Goal: Transaction & Acquisition: Purchase product/service

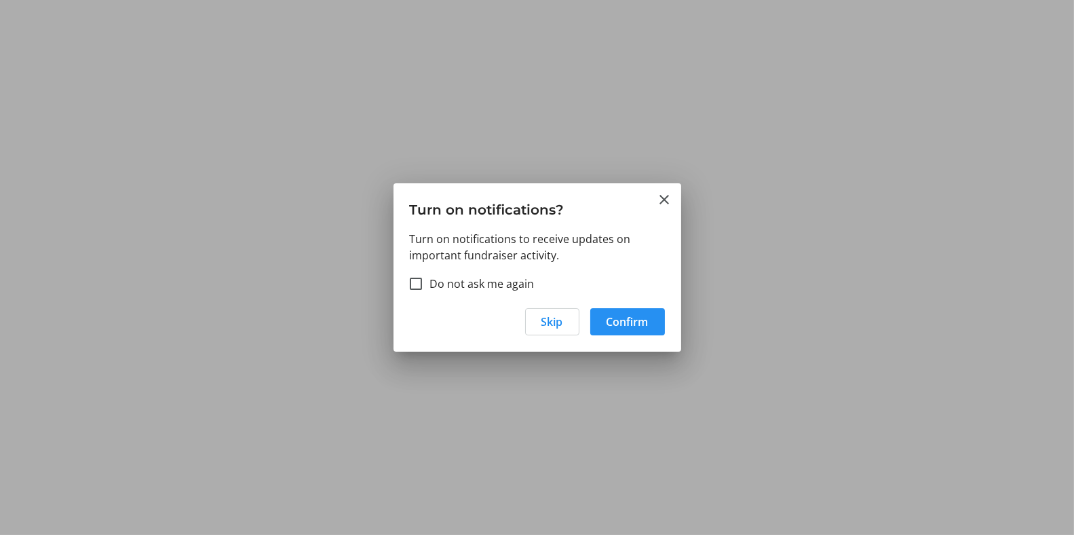
click at [623, 320] on span "Confirm" at bounding box center [628, 322] width 42 height 16
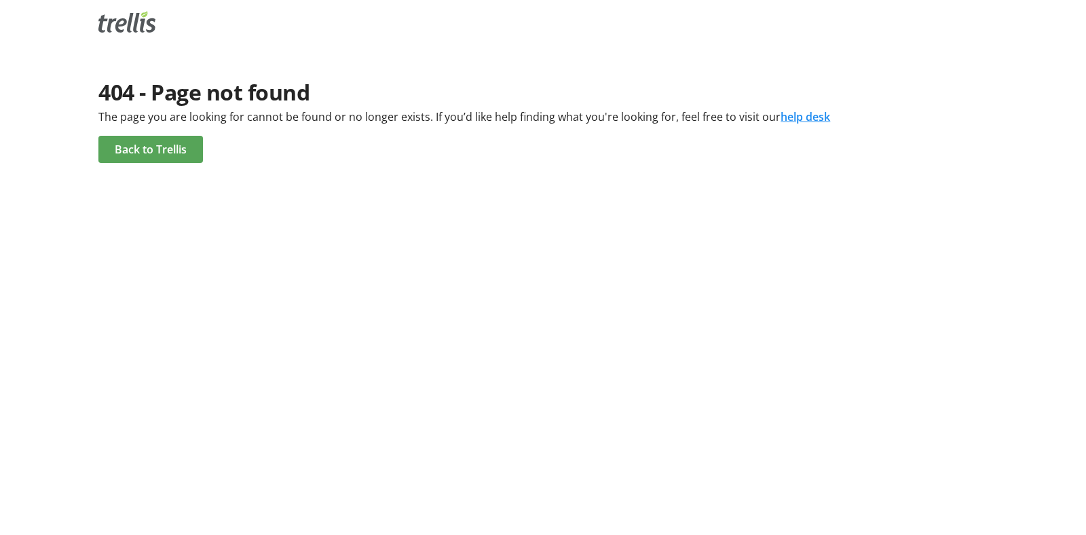
click at [159, 151] on span "Back to Trellis" at bounding box center [151, 149] width 72 height 16
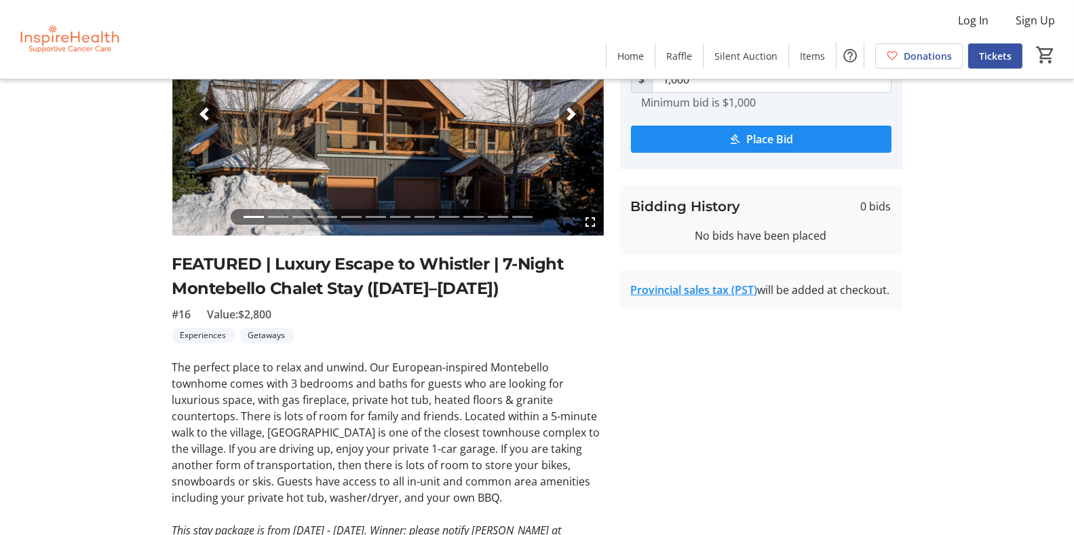
scroll to position [204, 0]
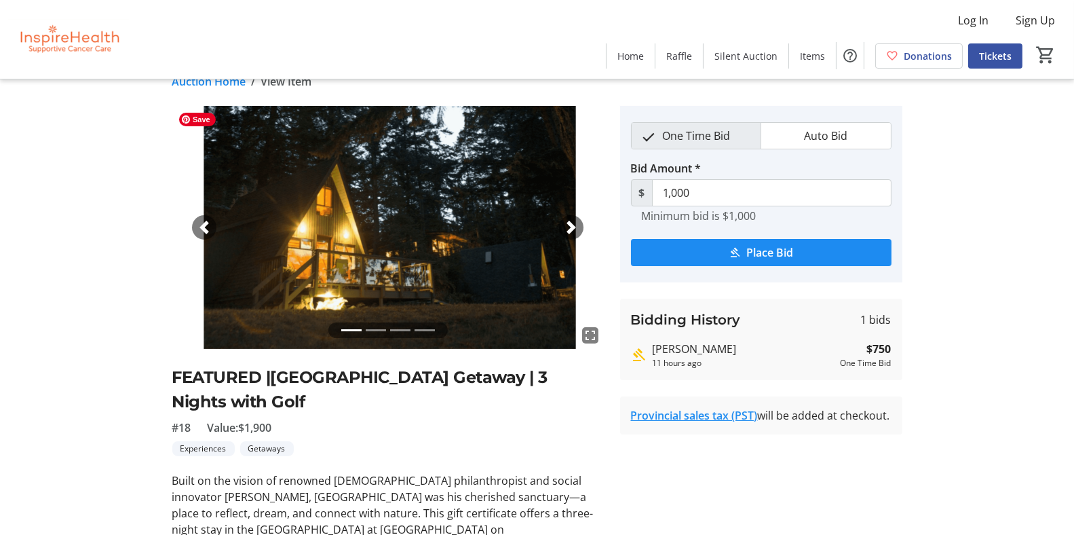
scroll to position [5, 0]
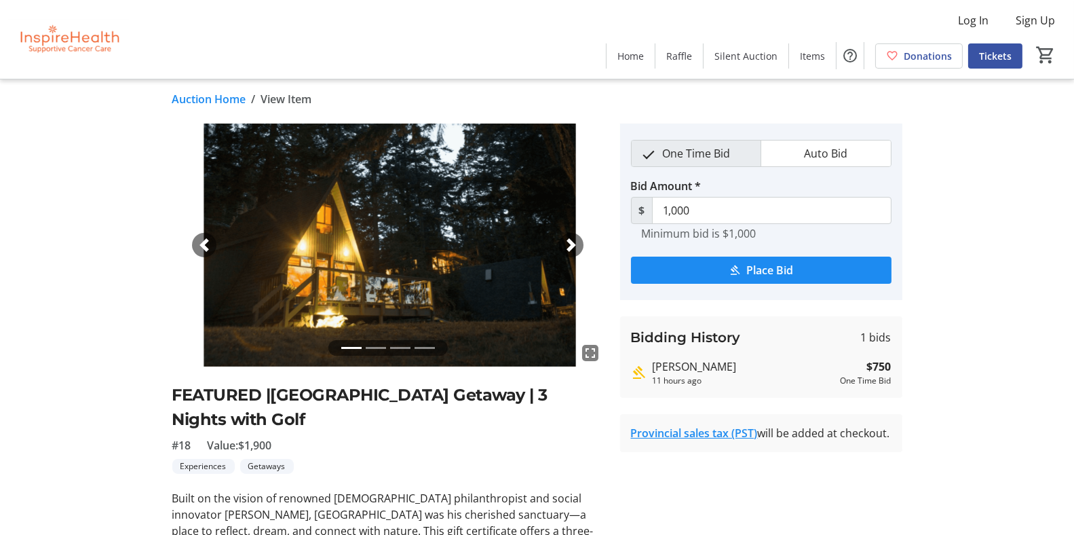
click at [568, 243] on span "button" at bounding box center [572, 245] width 14 height 14
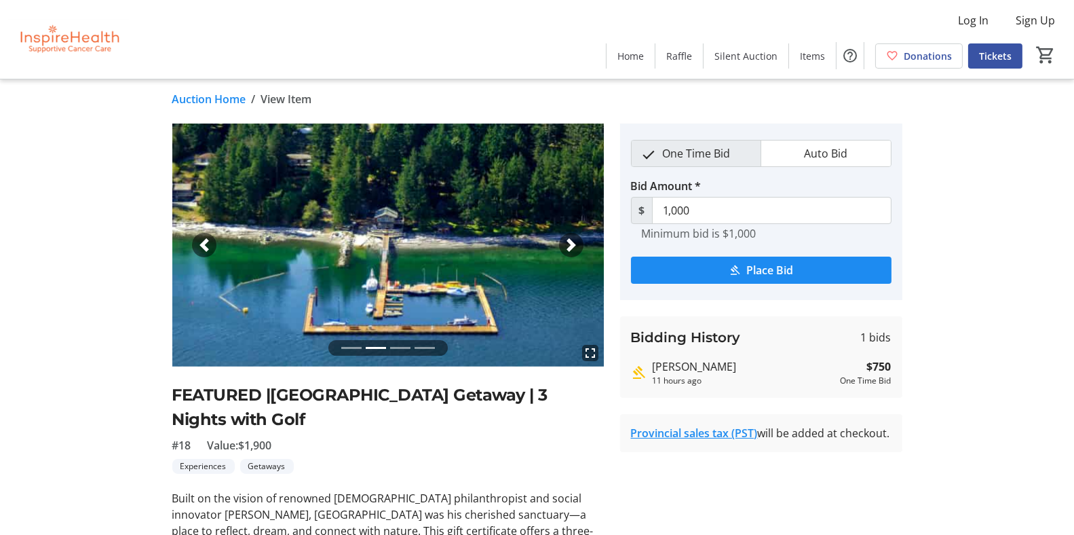
click at [568, 243] on span "button" at bounding box center [572, 245] width 14 height 14
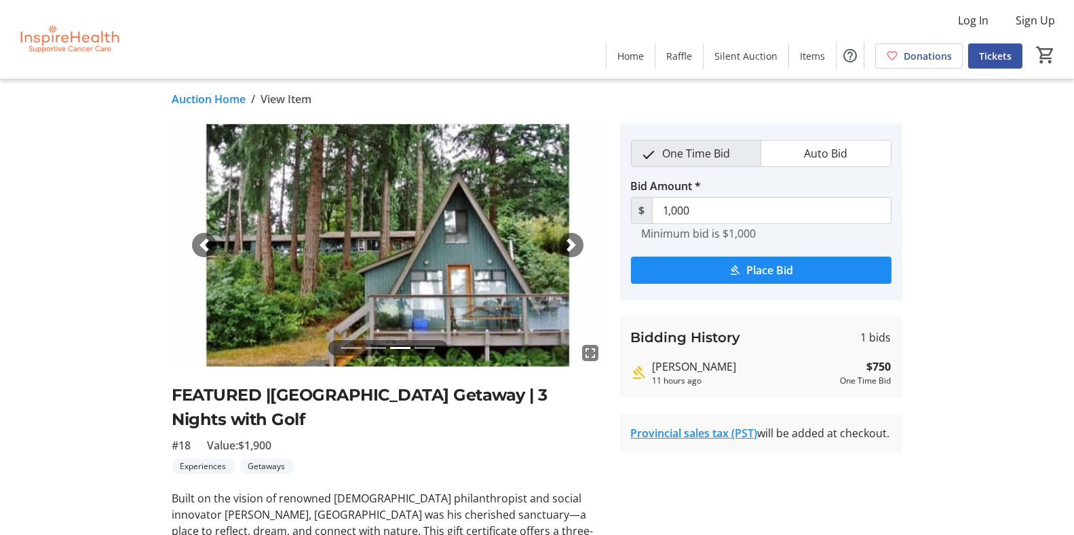
click at [568, 243] on span "button" at bounding box center [572, 245] width 14 height 14
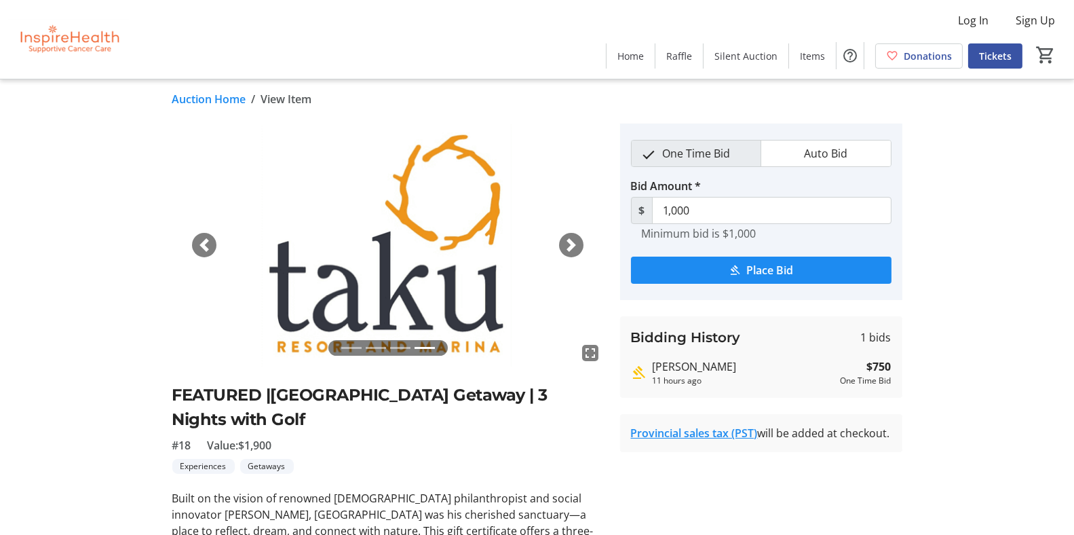
click at [568, 243] on span "button" at bounding box center [572, 245] width 14 height 14
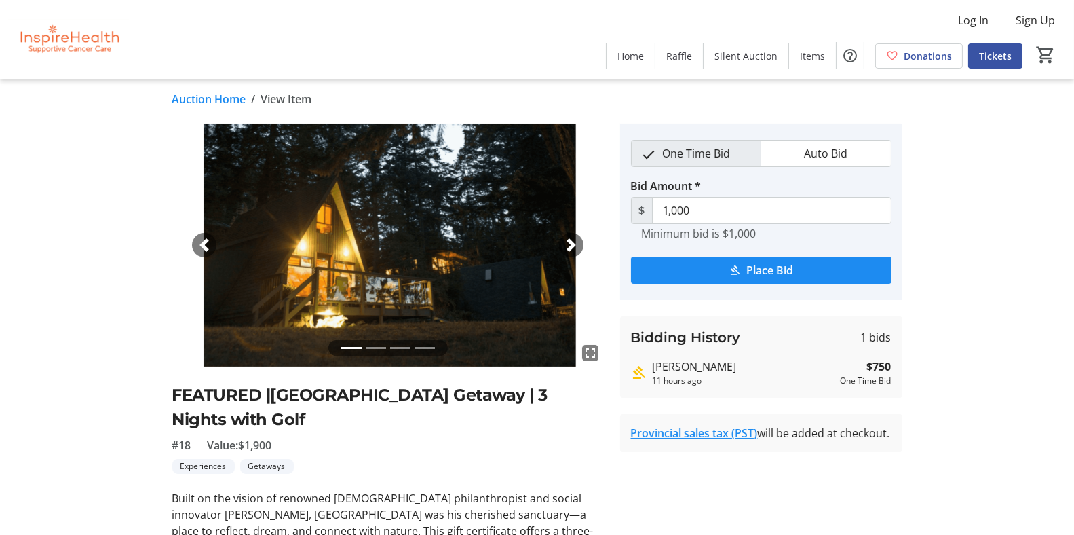
click at [568, 243] on span "button" at bounding box center [572, 245] width 14 height 14
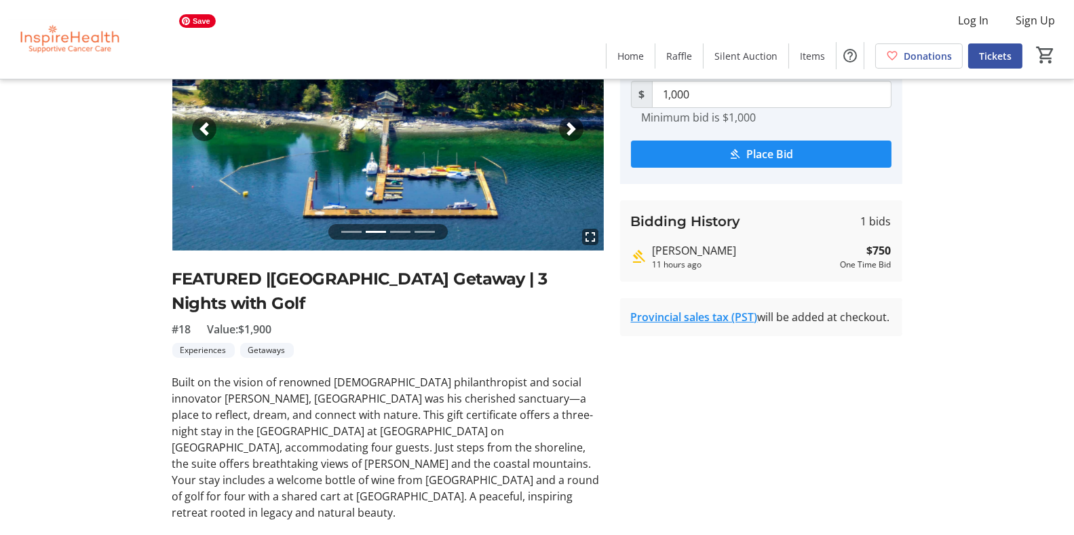
scroll to position [140, 0]
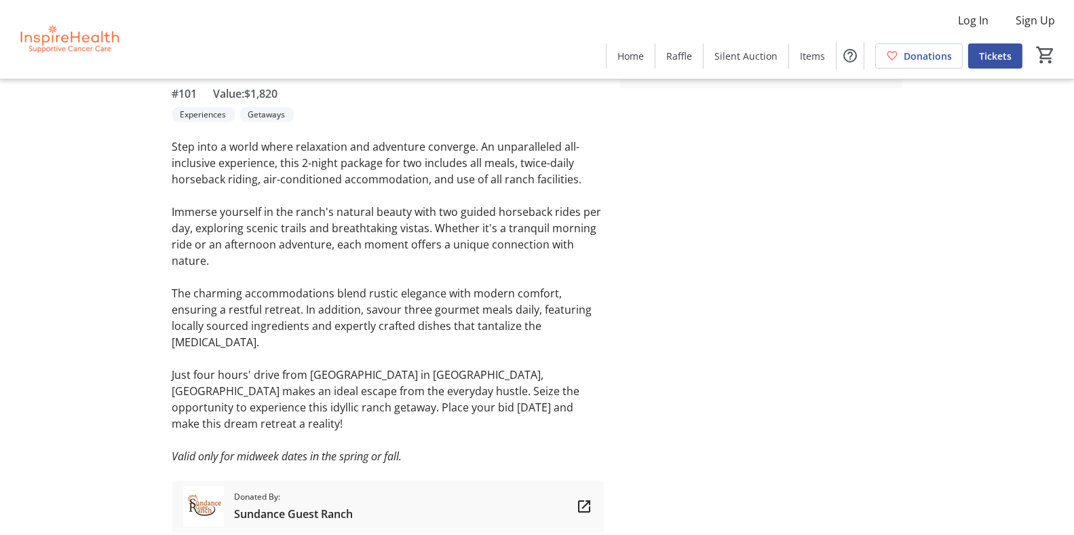
scroll to position [371, 0]
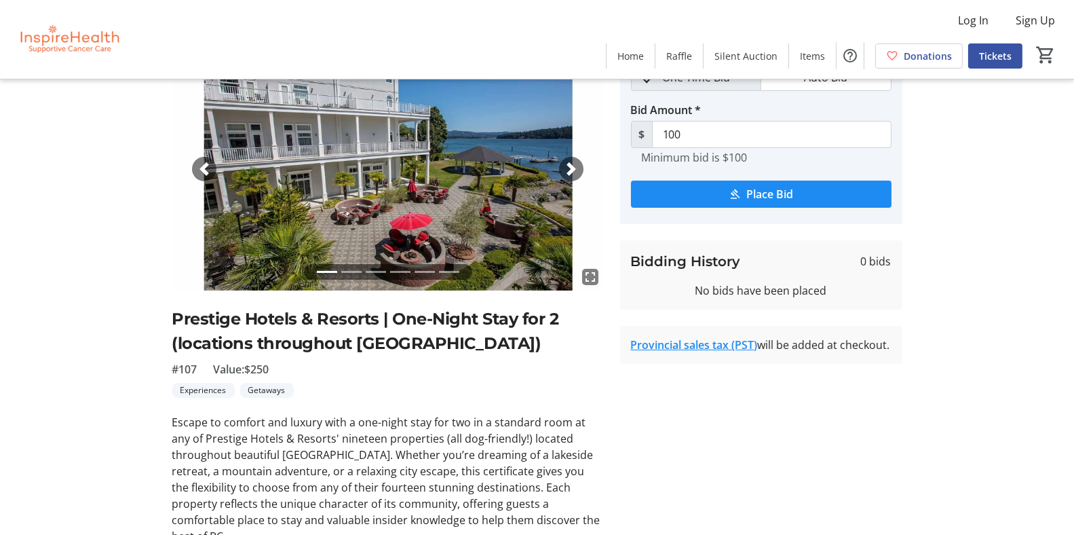
scroll to position [136, 0]
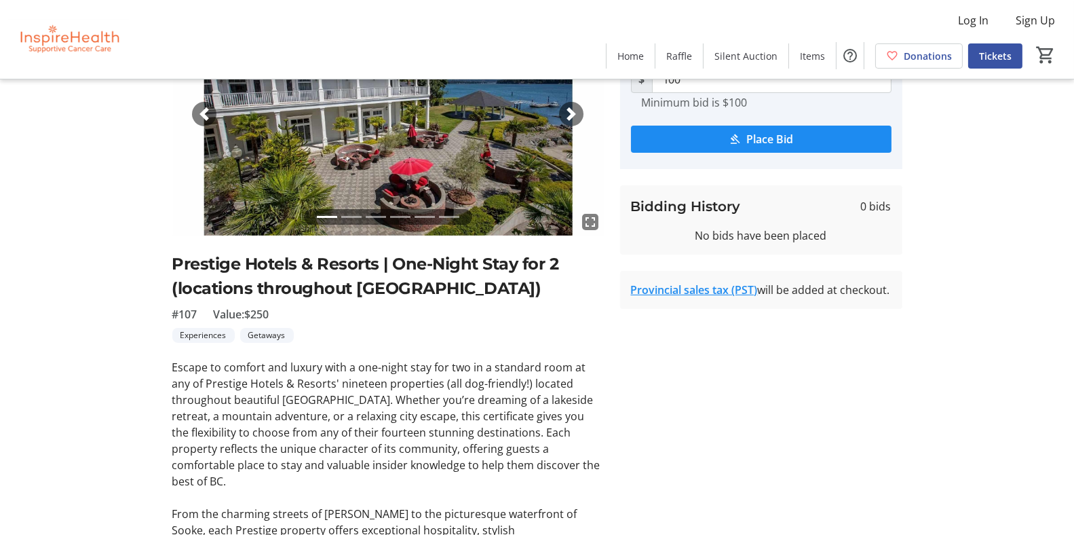
click at [570, 111] on span "button" at bounding box center [572, 114] width 14 height 14
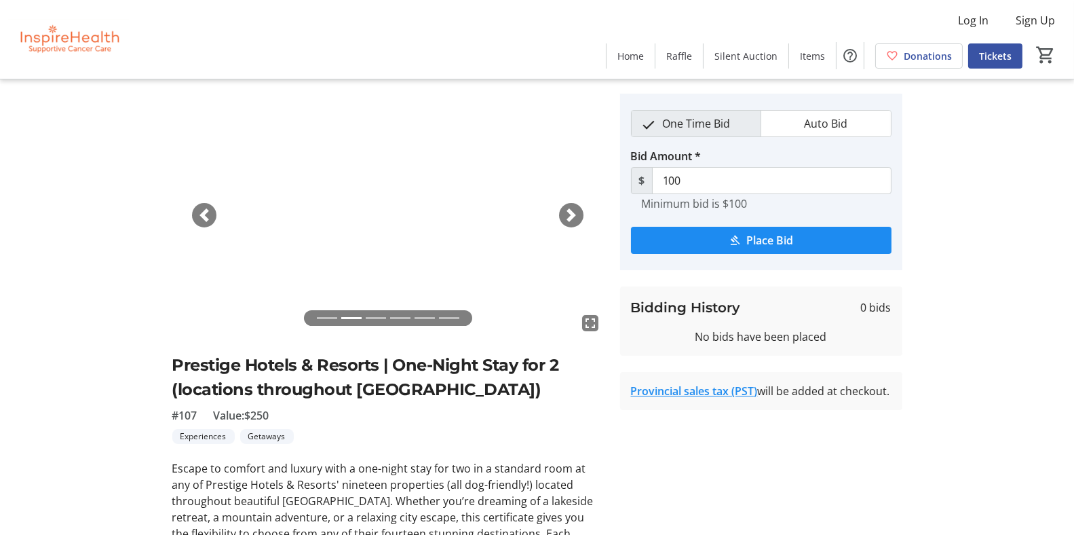
scroll to position [0, 0]
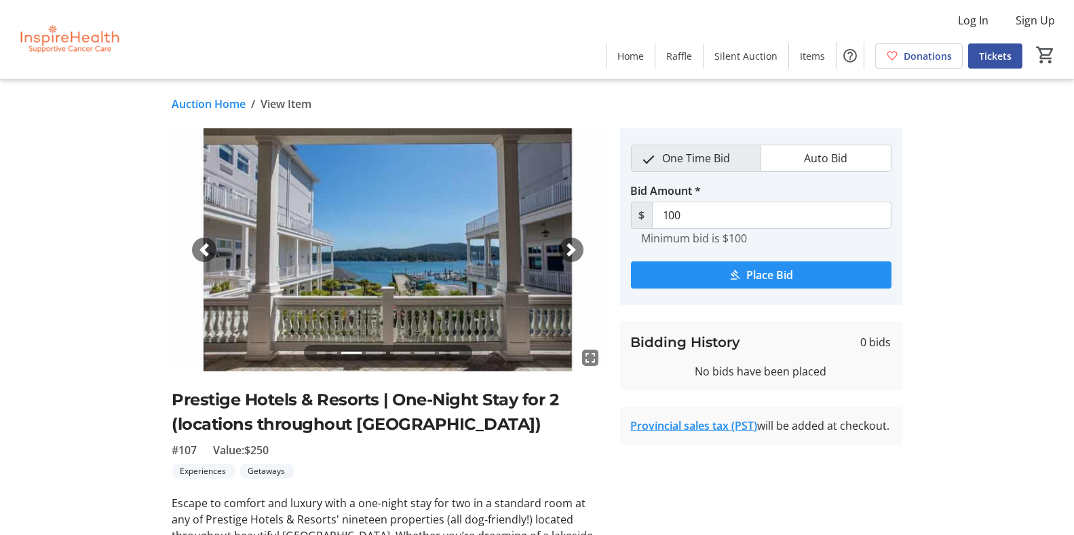
click at [740, 276] on mat-icon "submit" at bounding box center [735, 275] width 12 height 12
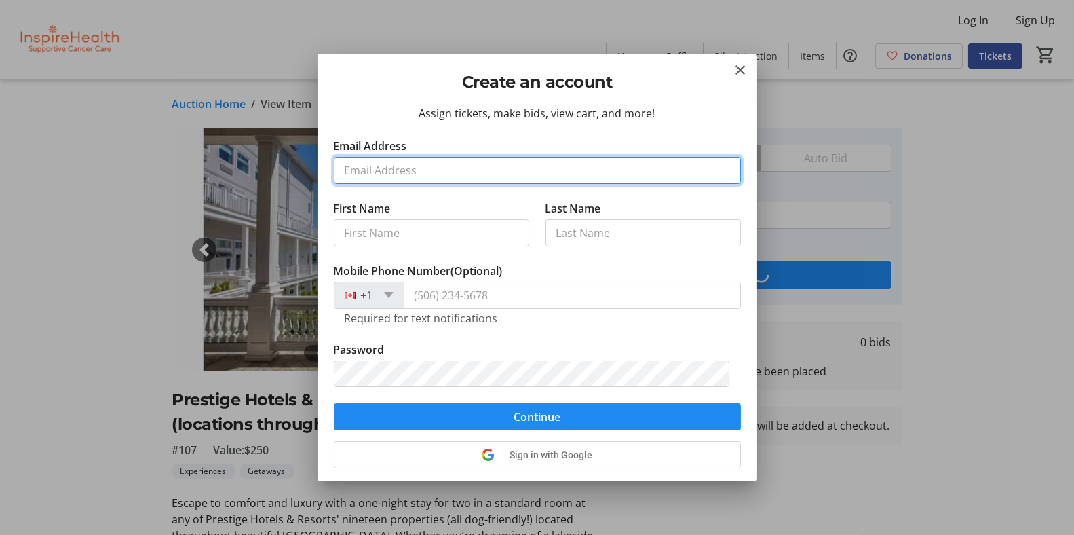
click at [389, 170] on input "Email Address" at bounding box center [537, 170] width 407 height 27
type input "[EMAIL_ADDRESS][DOMAIN_NAME]"
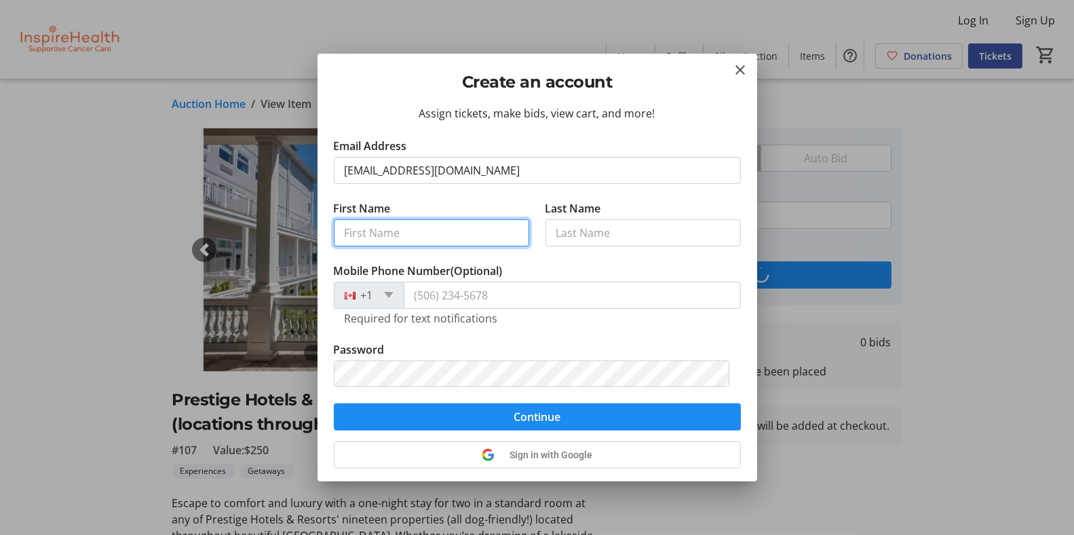
type input "Mark"
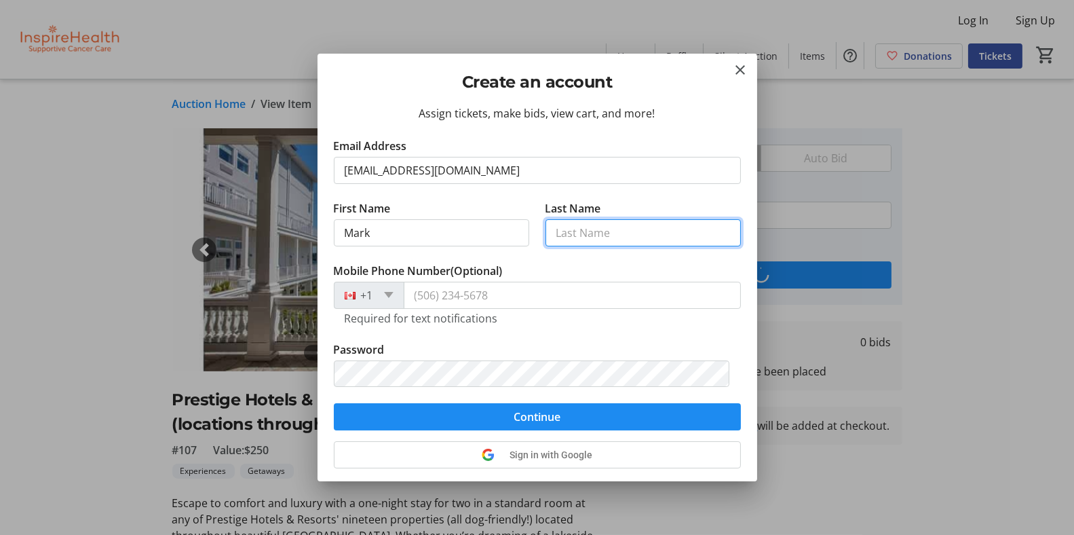
type input "Braeder"
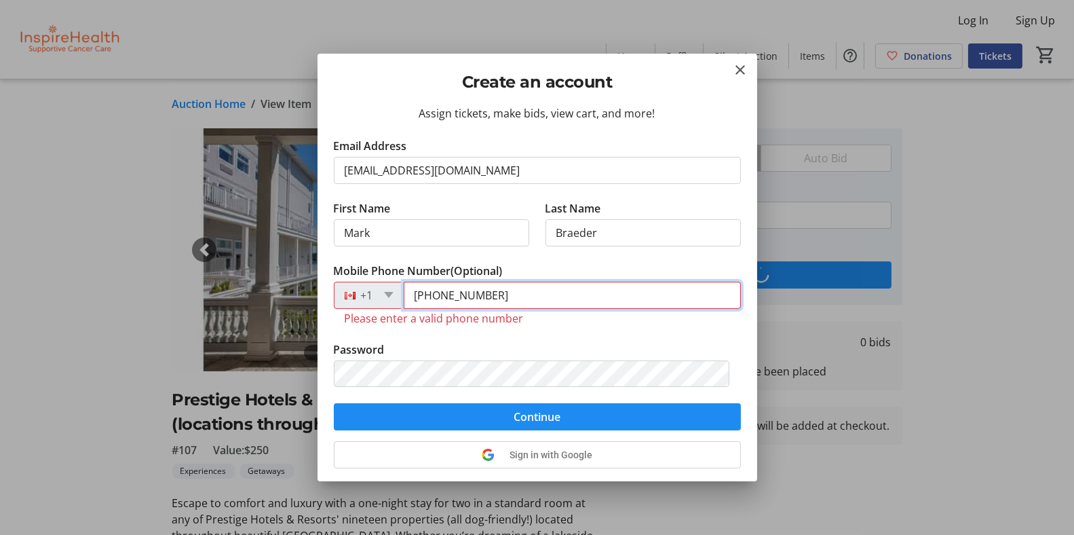
click at [434, 289] on input "[PHONE_NUMBER]" at bounding box center [572, 295] width 337 height 27
type input "[PHONE_NUMBER]"
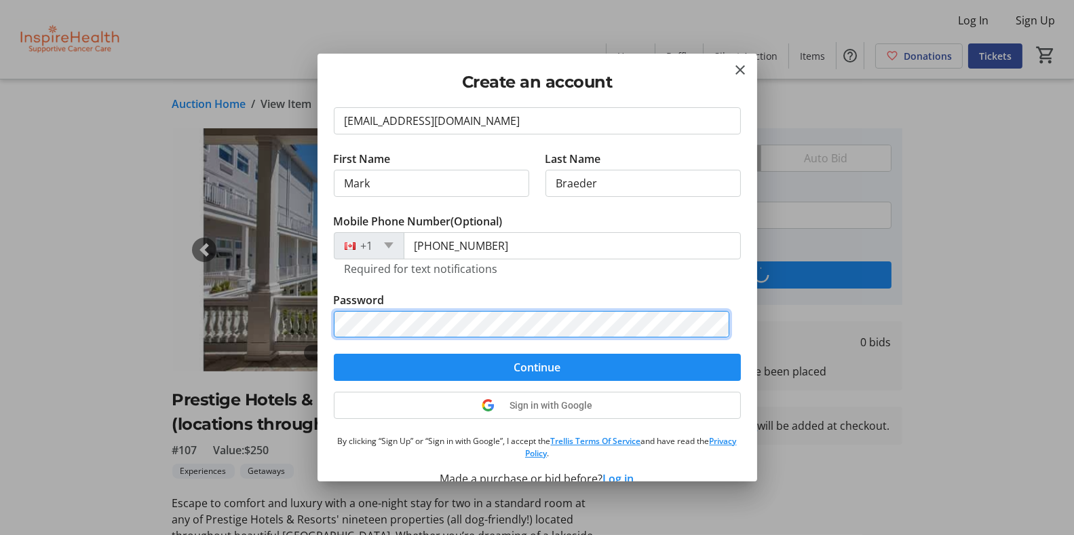
scroll to position [69, 0]
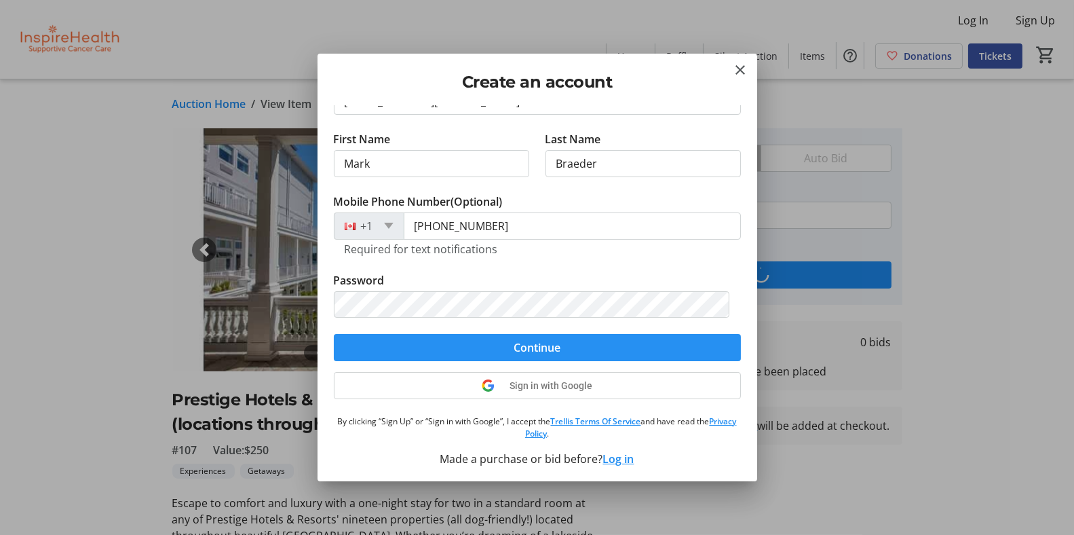
click at [552, 343] on form "Email Address [EMAIL_ADDRESS][DOMAIN_NAME] First Name [PERSON_NAME] Last Name B…" at bounding box center [537, 215] width 407 height 292
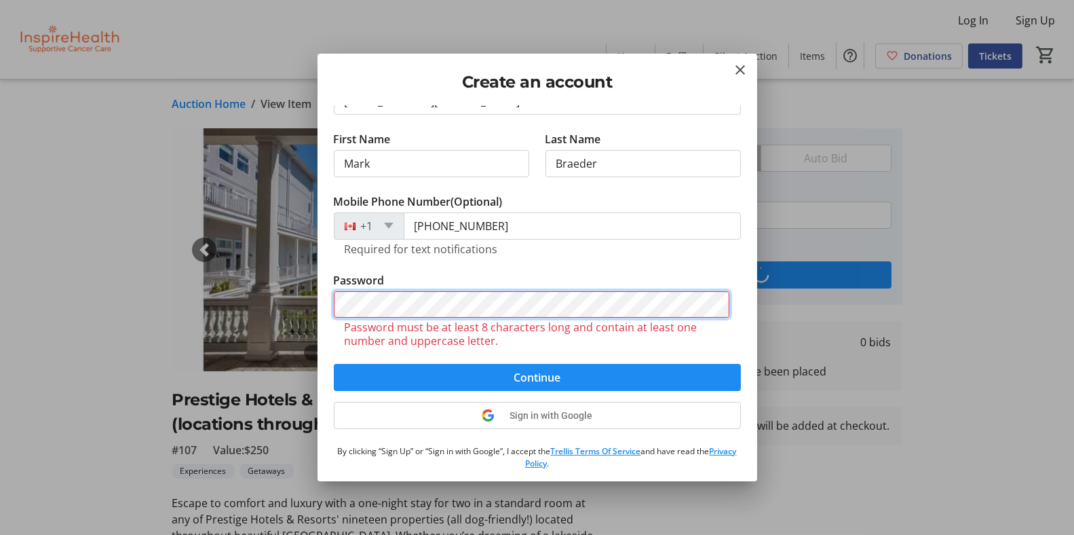
drag, startPoint x: 552, startPoint y: 343, endPoint x: 173, endPoint y: 298, distance: 381.3
click at [173, 299] on div "Create an account Assign tickets, make bids, view cart, and more! Email Address…" at bounding box center [537, 267] width 1074 height 535
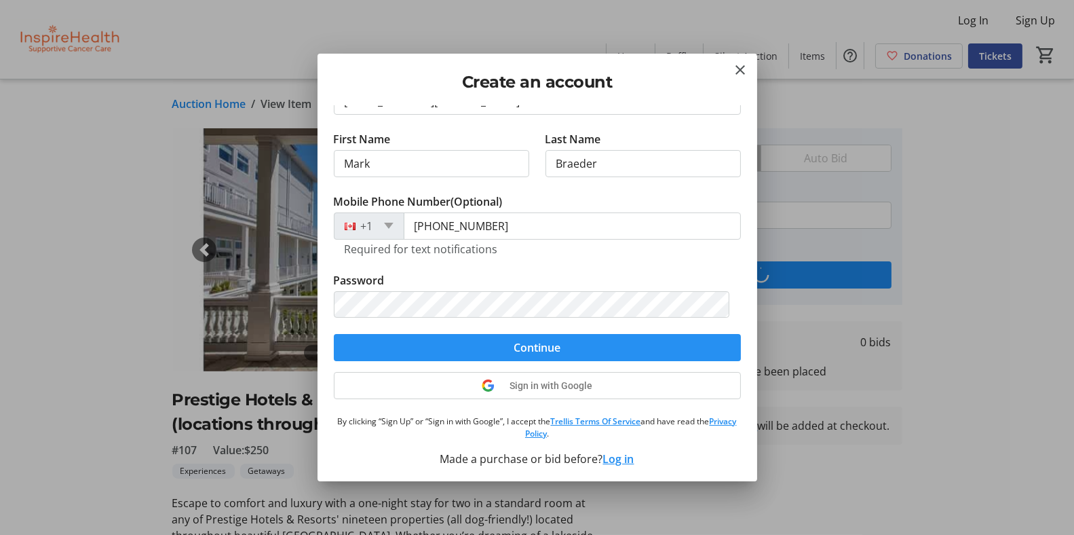
click at [519, 340] on span "Continue" at bounding box center [537, 347] width 47 height 16
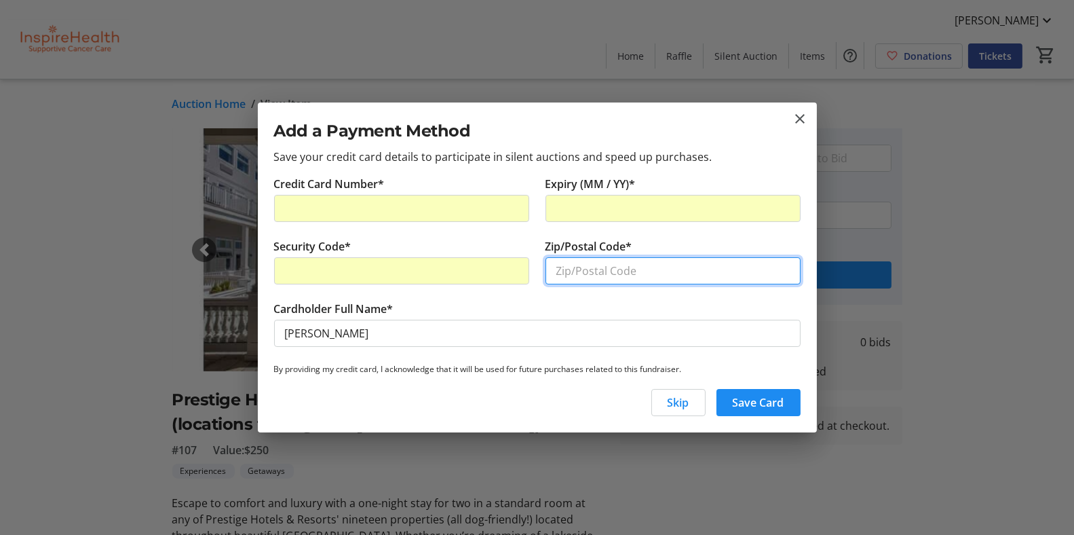
click at [580, 272] on input "Zip/Postal Code*" at bounding box center [673, 270] width 255 height 27
type input "V5K 1B1"
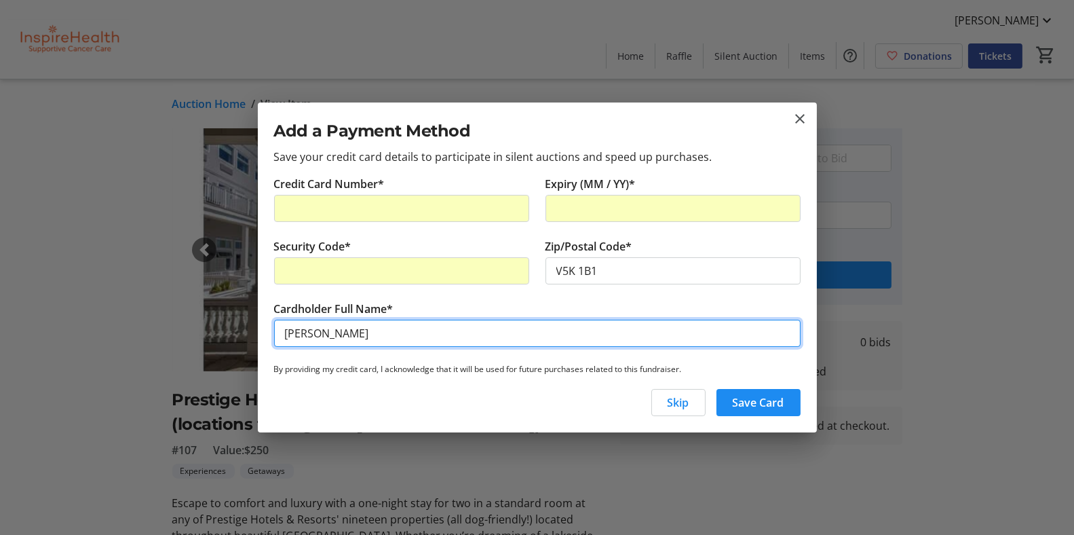
click at [314, 334] on input "[PERSON_NAME]" at bounding box center [537, 333] width 527 height 27
type input "[PERSON_NAME]"
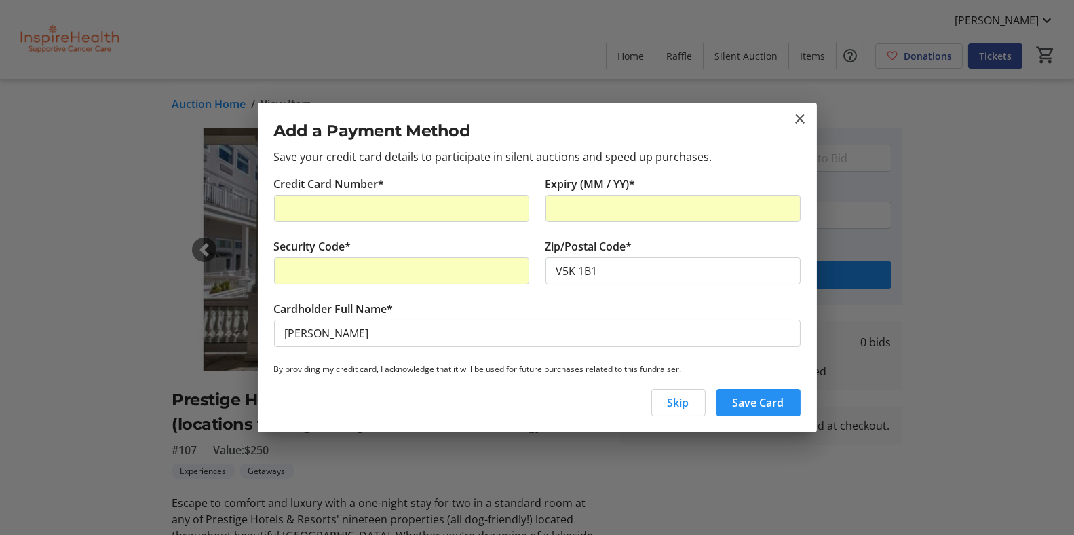
click at [740, 394] on span "Save Card" at bounding box center [759, 402] width 52 height 16
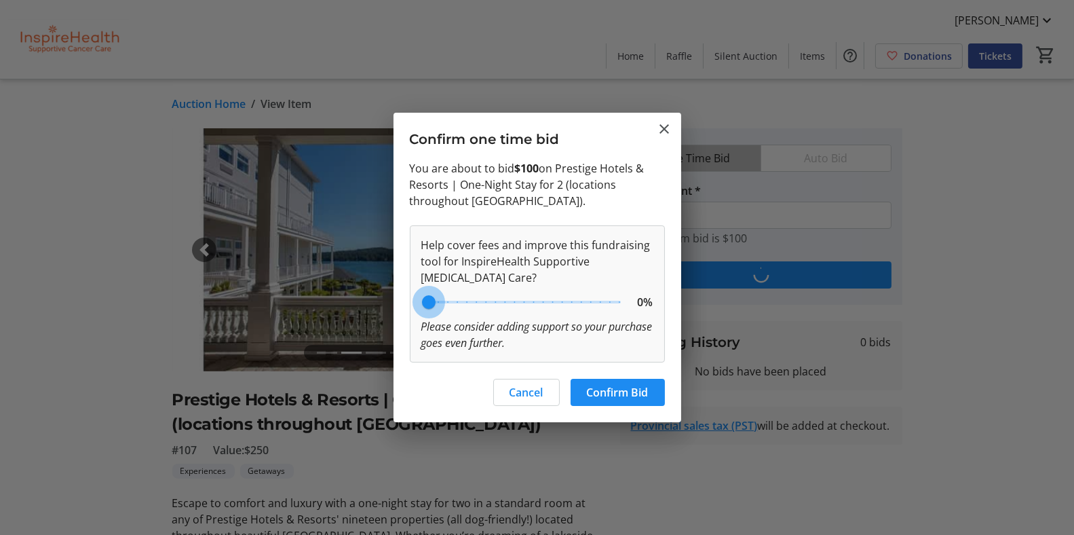
drag, startPoint x: 505, startPoint y: 314, endPoint x: 423, endPoint y: 314, distance: 82.1
type input "0"
click at [423, 314] on input "range" at bounding box center [524, 302] width 223 height 30
click at [616, 384] on span "Confirm Bid" at bounding box center [618, 392] width 62 height 16
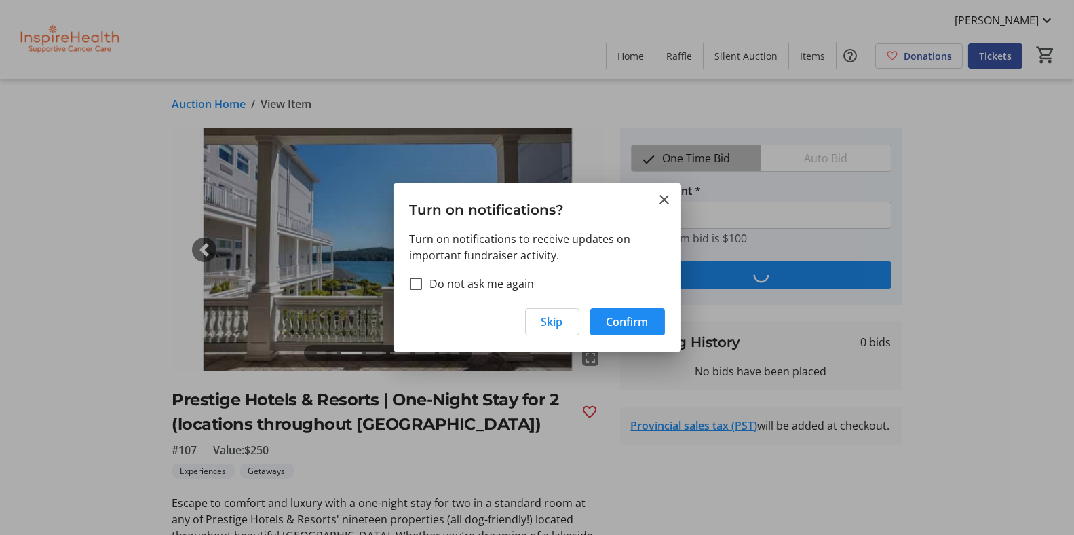
type input "150"
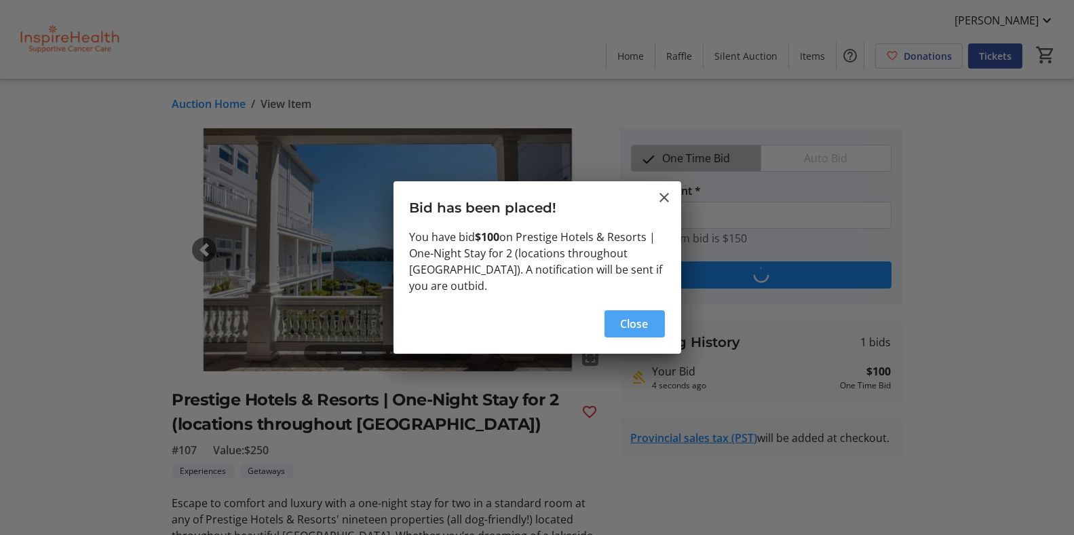
click at [632, 316] on span "Close" at bounding box center [635, 324] width 28 height 16
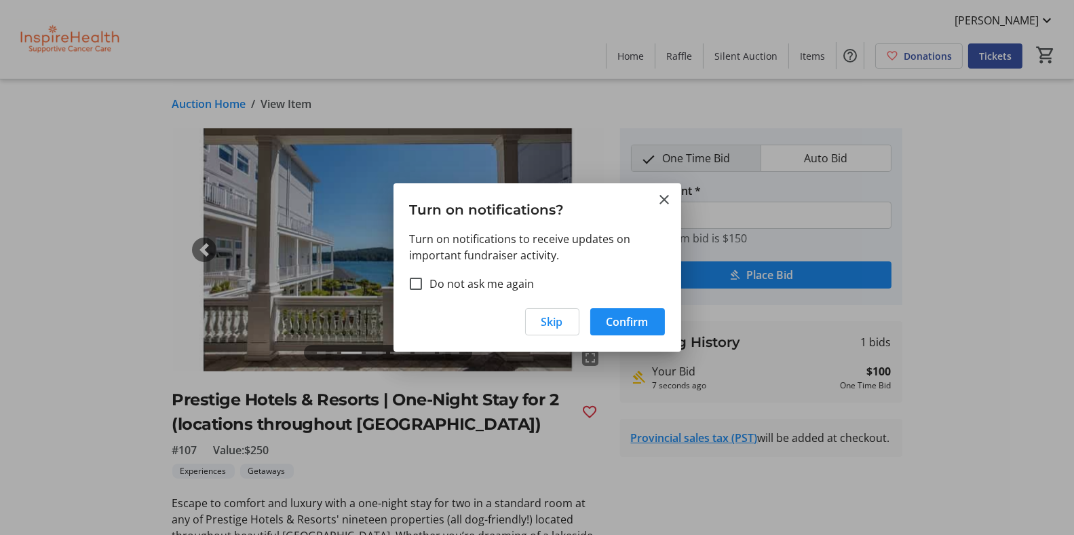
click at [439, 284] on label "Do not ask me again" at bounding box center [478, 284] width 113 height 16
click at [422, 284] on input "Do not ask me again" at bounding box center [416, 284] width 12 height 12
checkbox input "true"
click at [625, 319] on span "Confirm" at bounding box center [628, 322] width 42 height 16
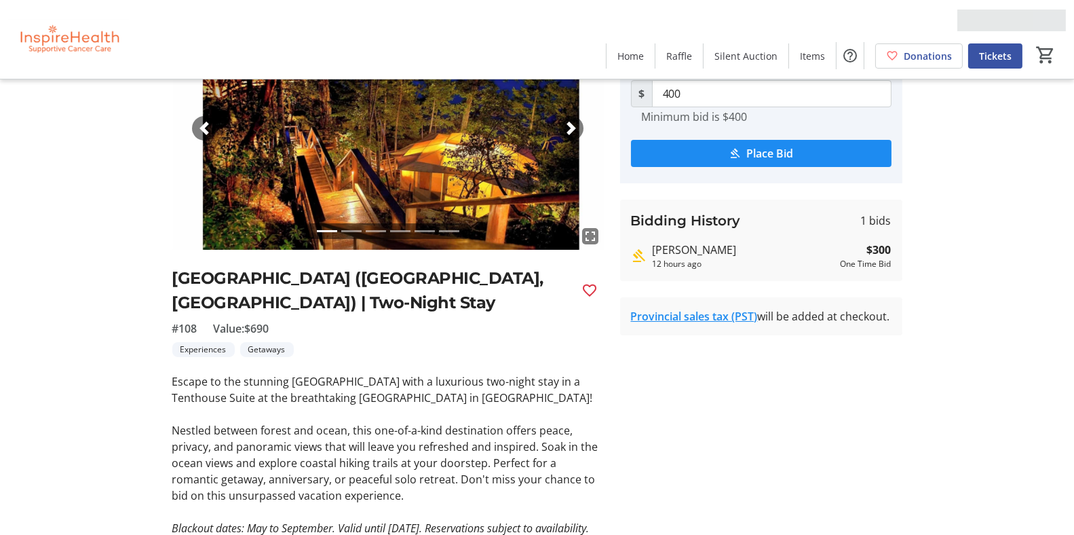
scroll to position [54, 0]
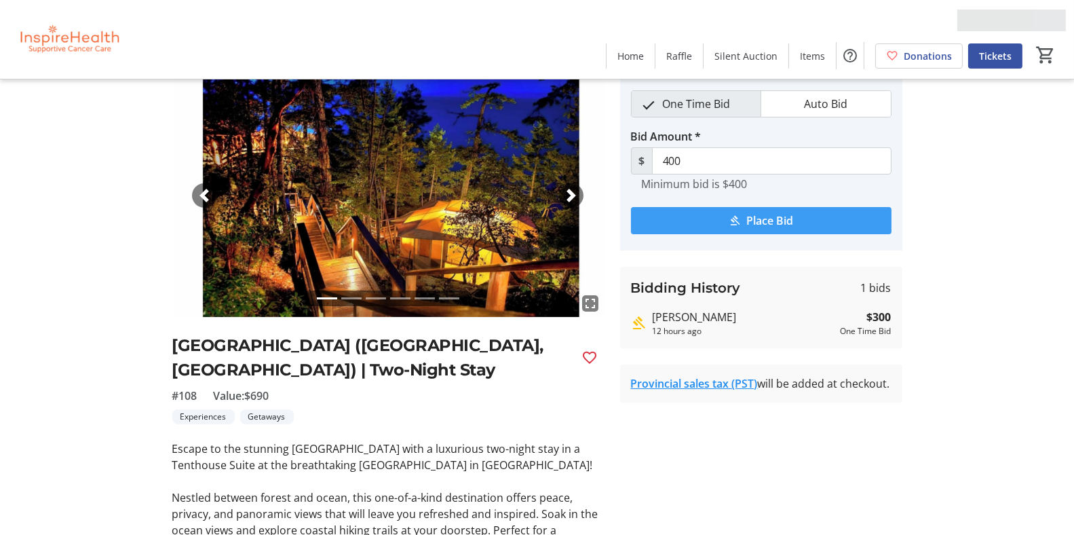
click at [758, 218] on span "Place Bid" at bounding box center [769, 220] width 47 height 16
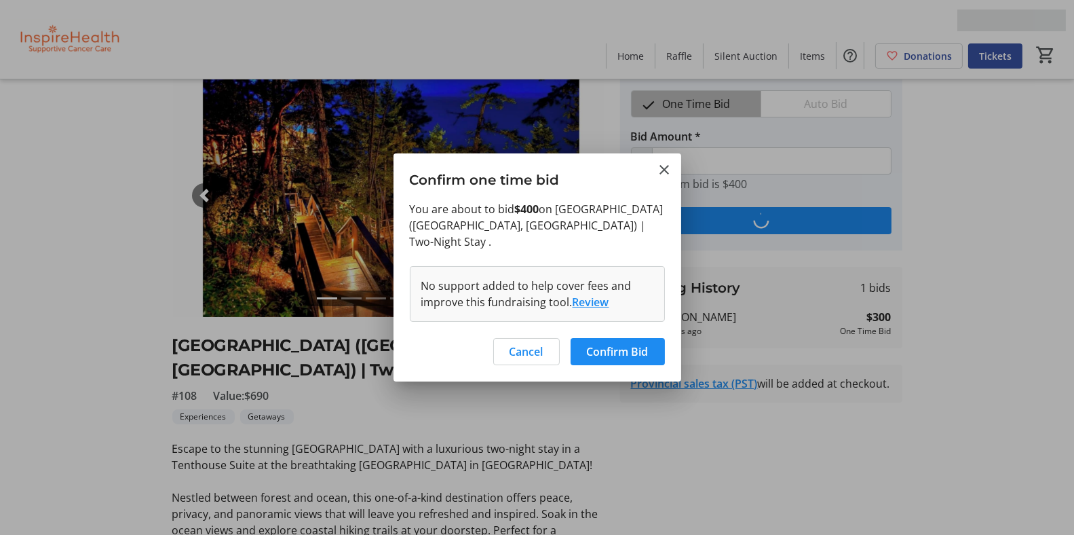
scroll to position [0, 0]
click at [608, 343] on span "Confirm Bid" at bounding box center [618, 351] width 62 height 16
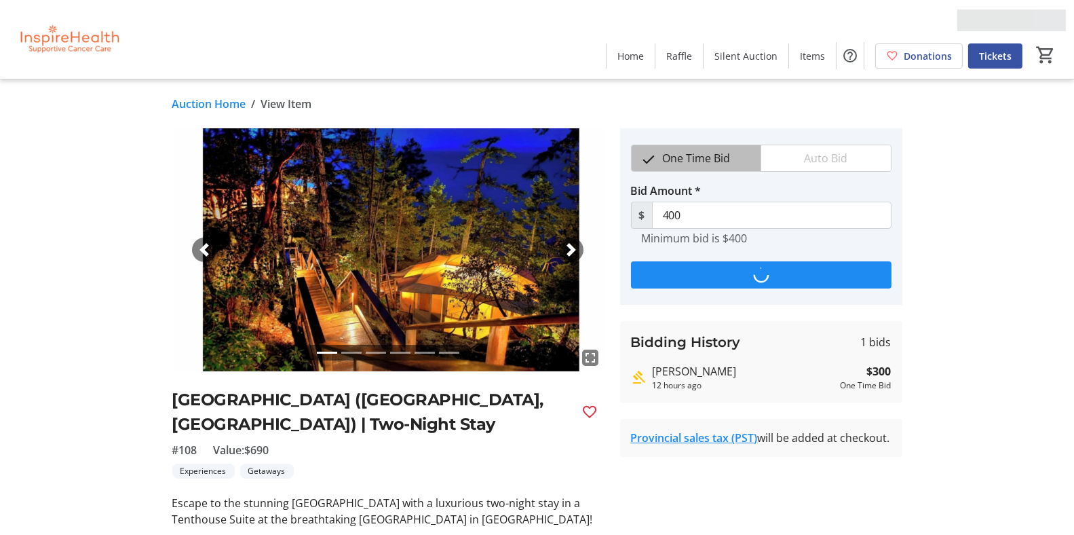
scroll to position [54, 0]
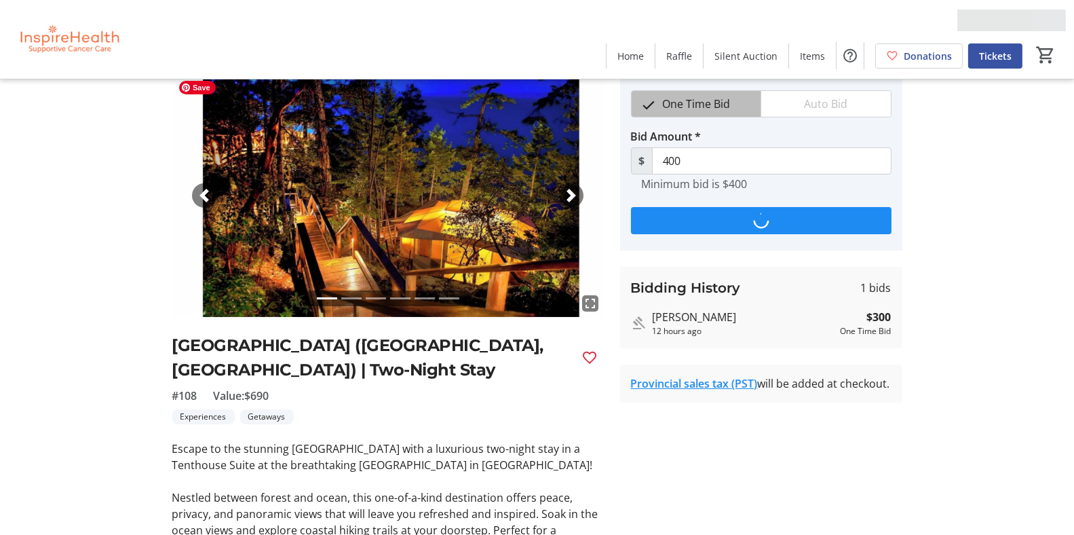
type input "500"
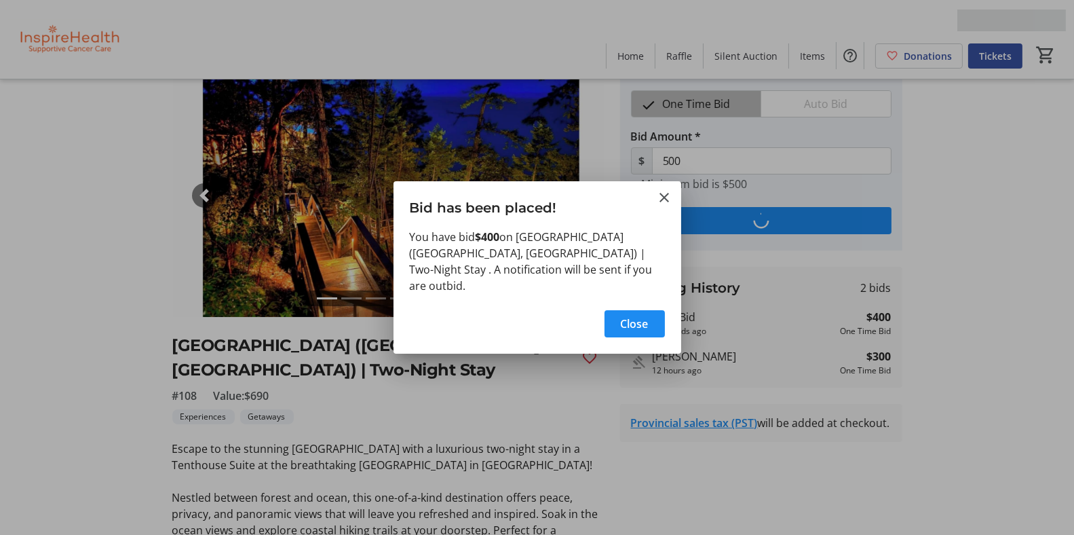
scroll to position [0, 0]
click at [631, 316] on span "Close" at bounding box center [635, 324] width 28 height 16
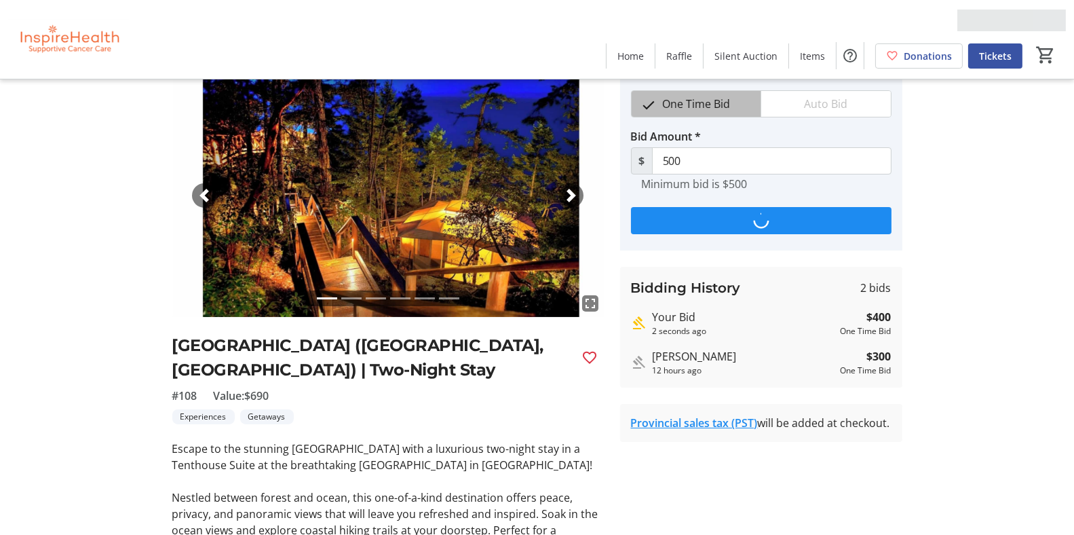
scroll to position [54, 0]
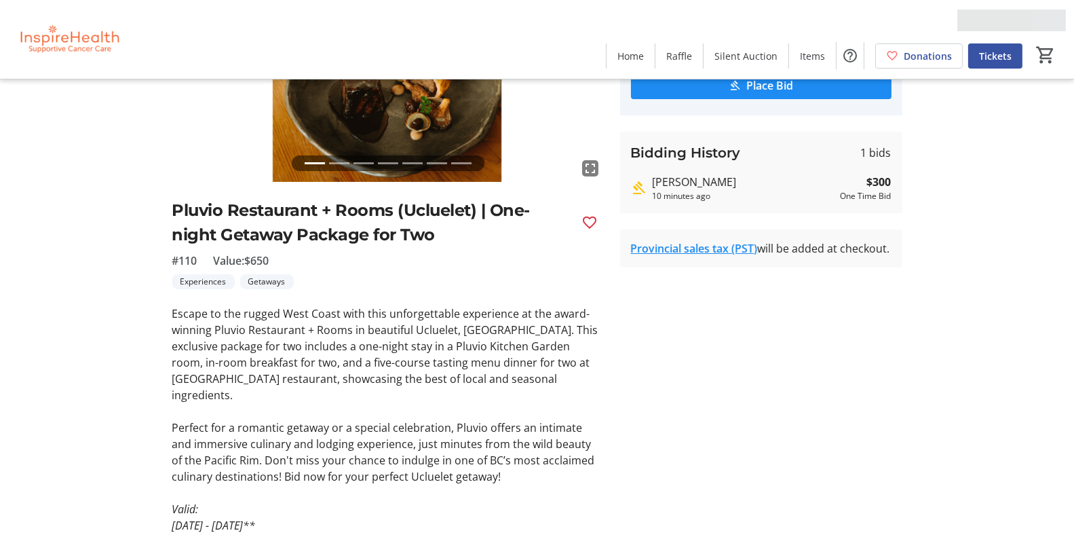
scroll to position [170, 0]
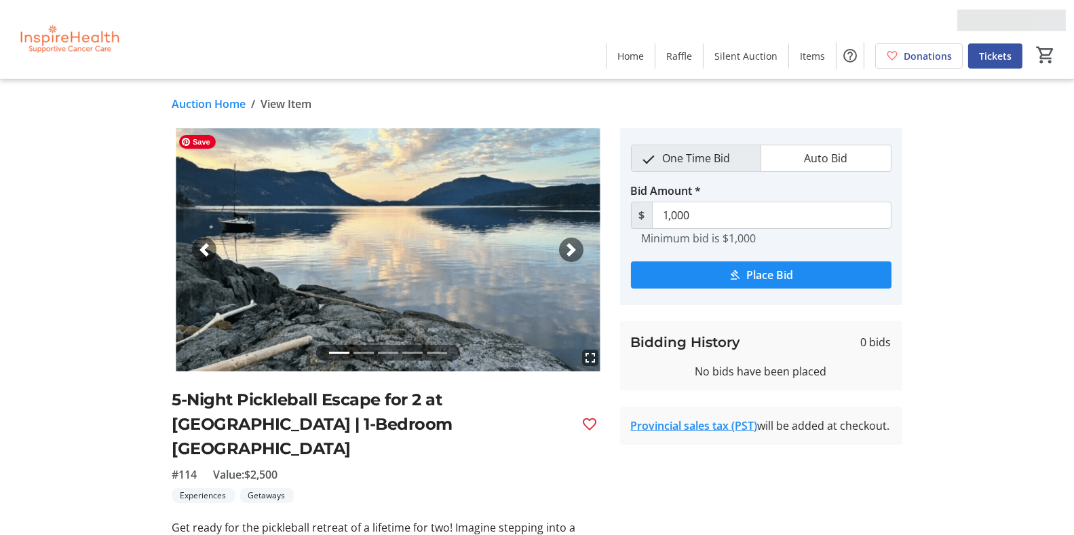
click at [574, 245] on span "button" at bounding box center [572, 250] width 14 height 14
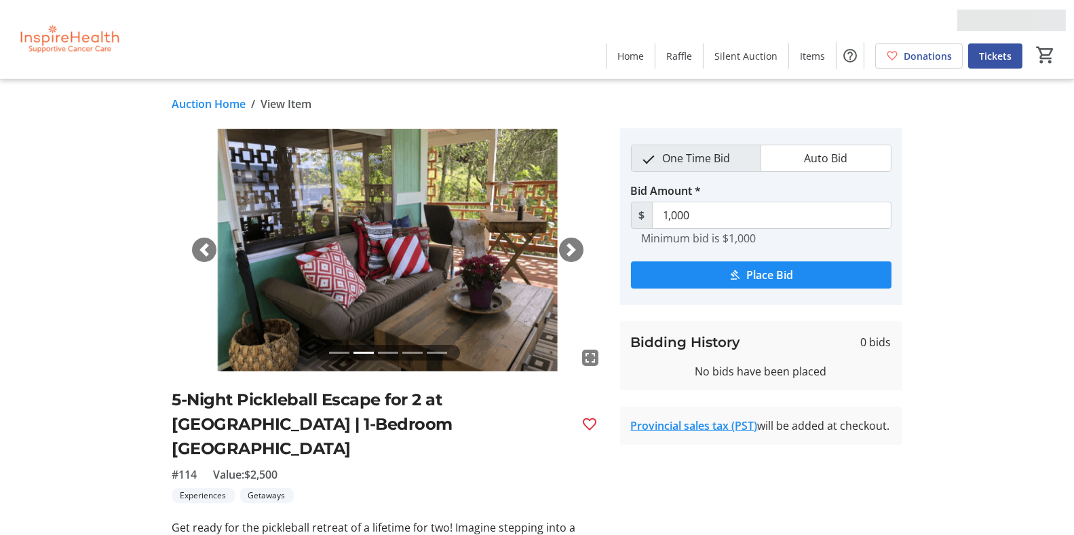
click at [574, 245] on span "button" at bounding box center [572, 250] width 14 height 14
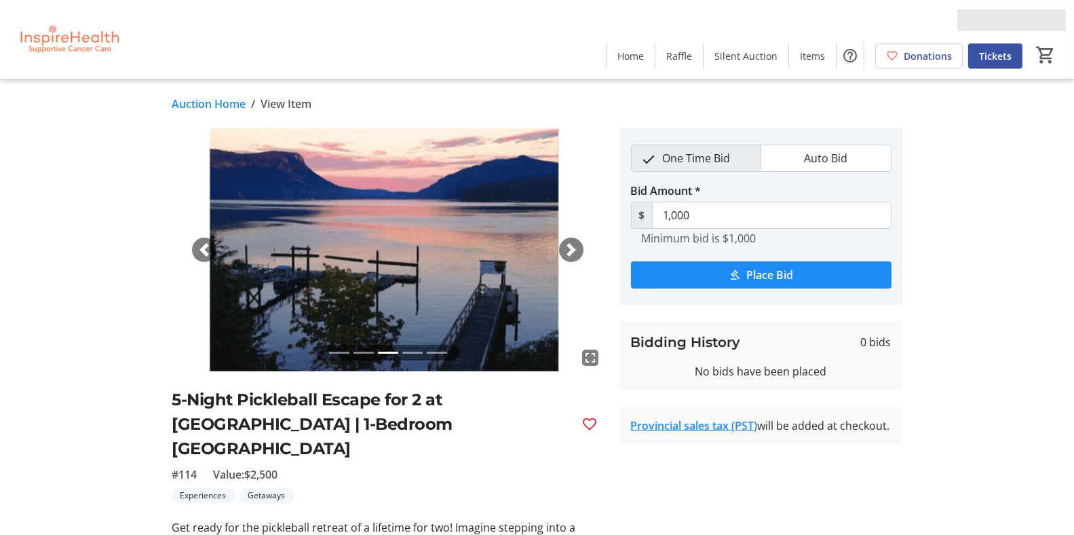
click at [574, 245] on span "button" at bounding box center [572, 250] width 14 height 14
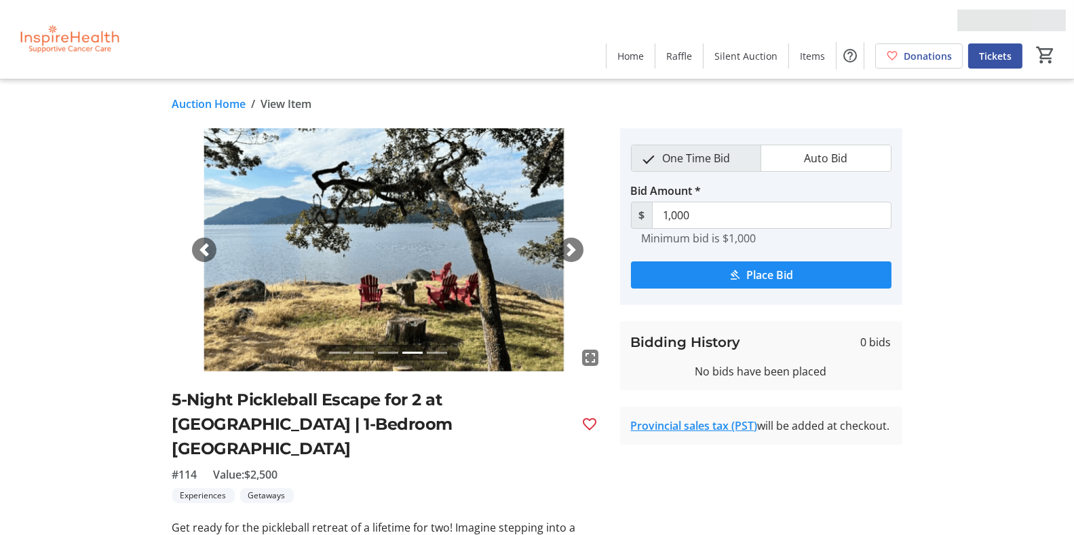
click at [574, 245] on span "button" at bounding box center [572, 250] width 14 height 14
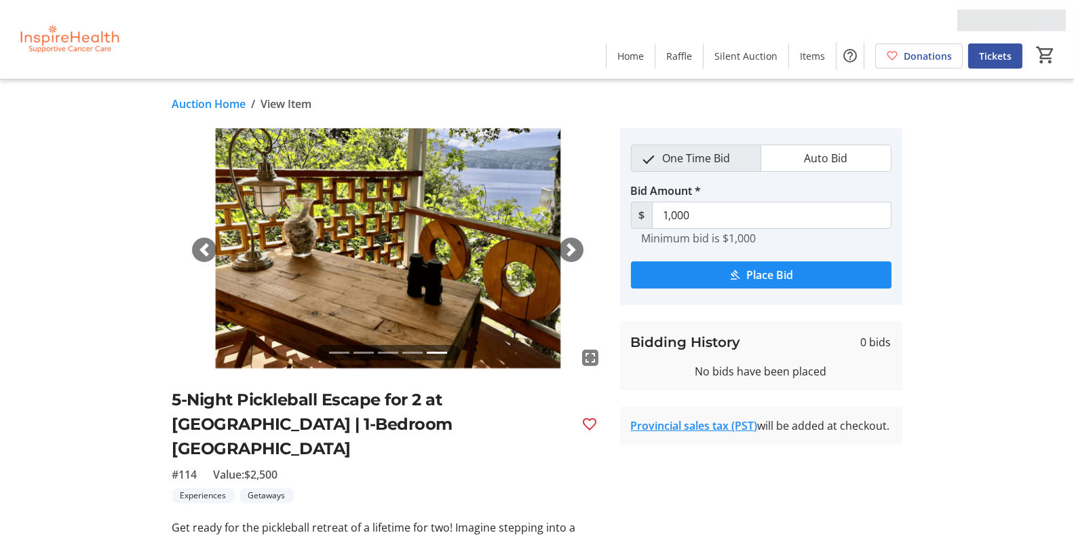
click at [574, 245] on span "button" at bounding box center [572, 250] width 14 height 14
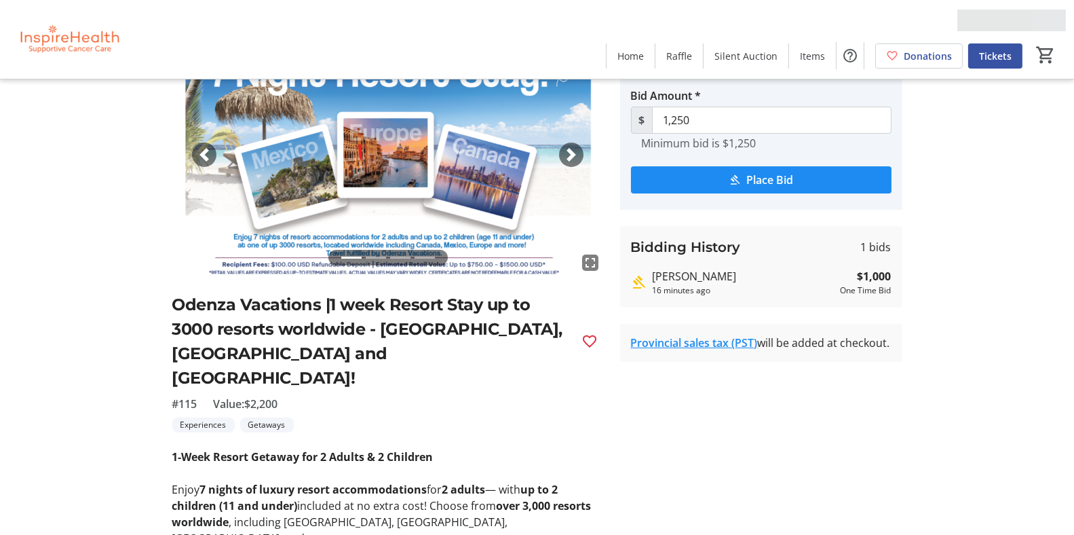
scroll to position [45, 0]
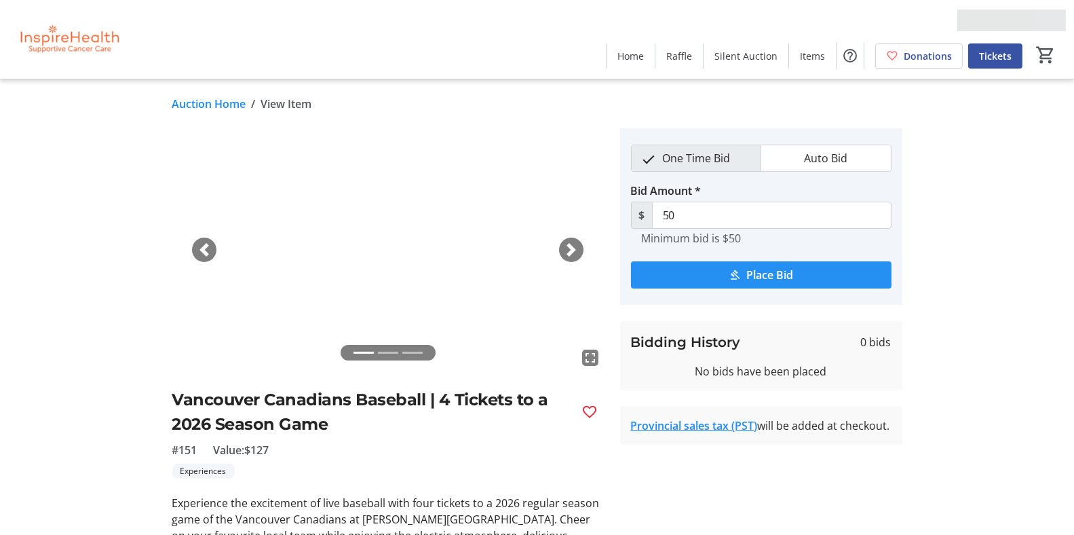
click at [746, 269] on span "Place Bid" at bounding box center [769, 275] width 47 height 16
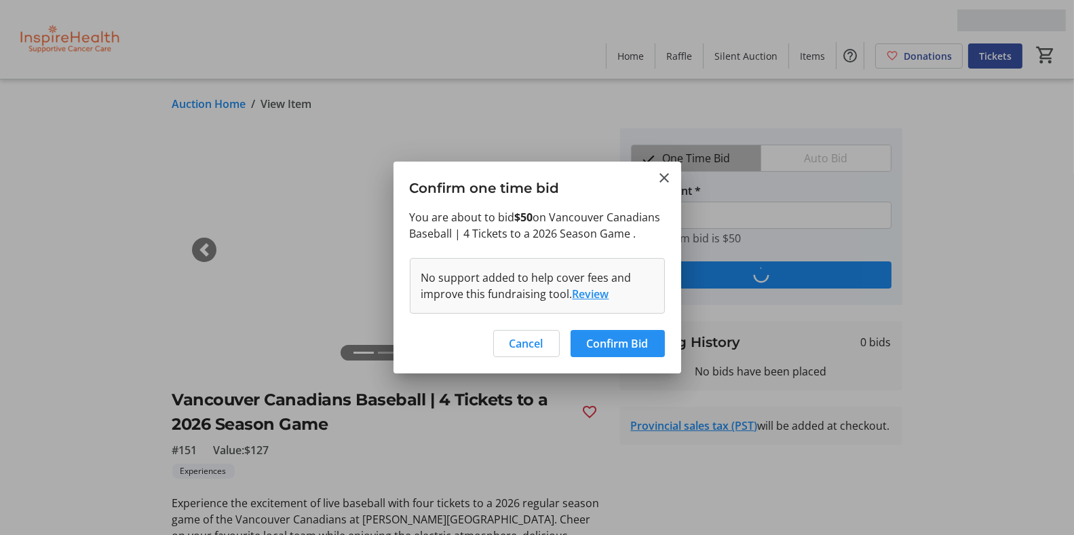
click at [615, 339] on span "Confirm Bid" at bounding box center [618, 343] width 62 height 16
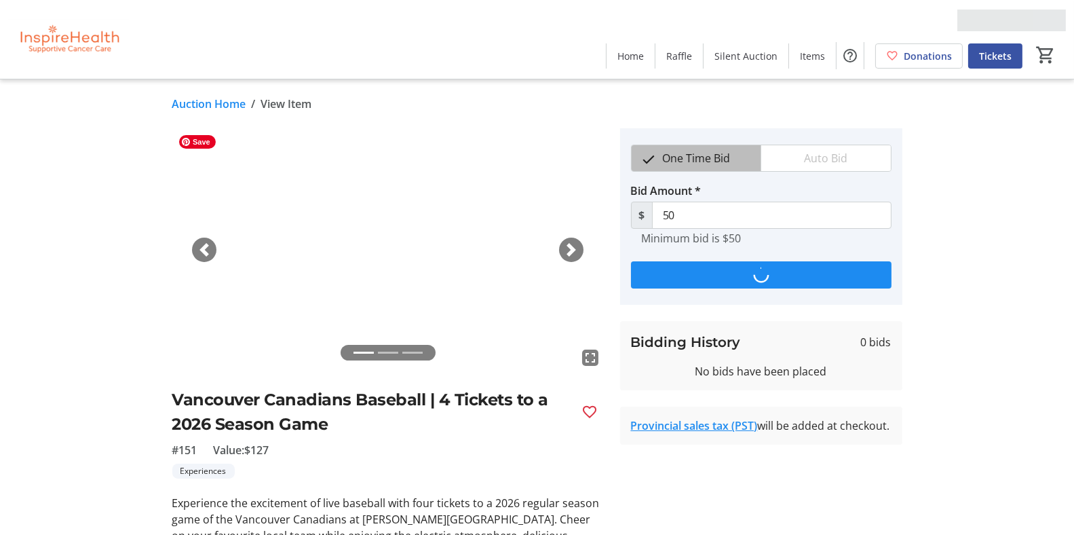
type input "85"
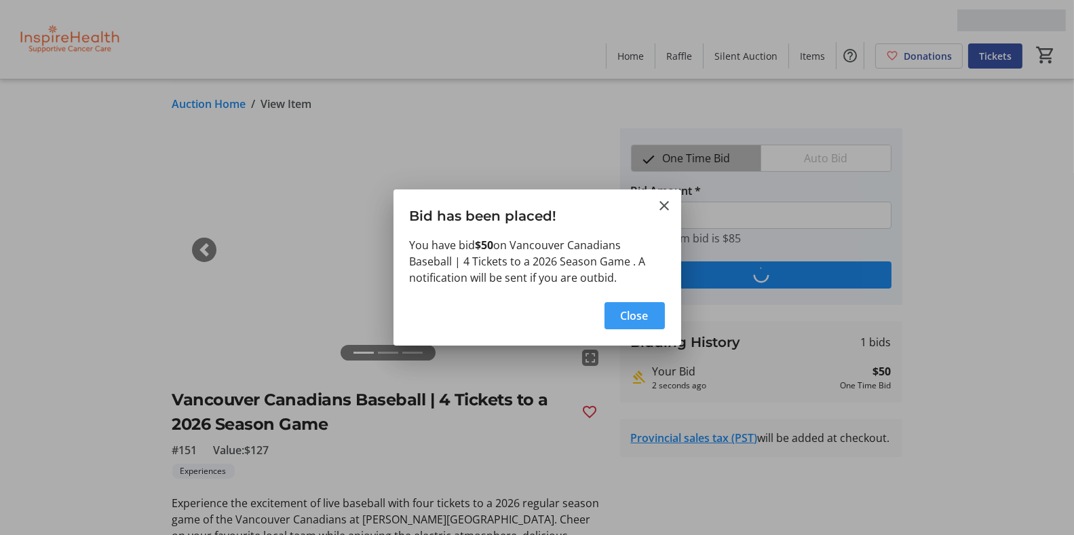
click at [645, 318] on span "Close" at bounding box center [635, 315] width 28 height 16
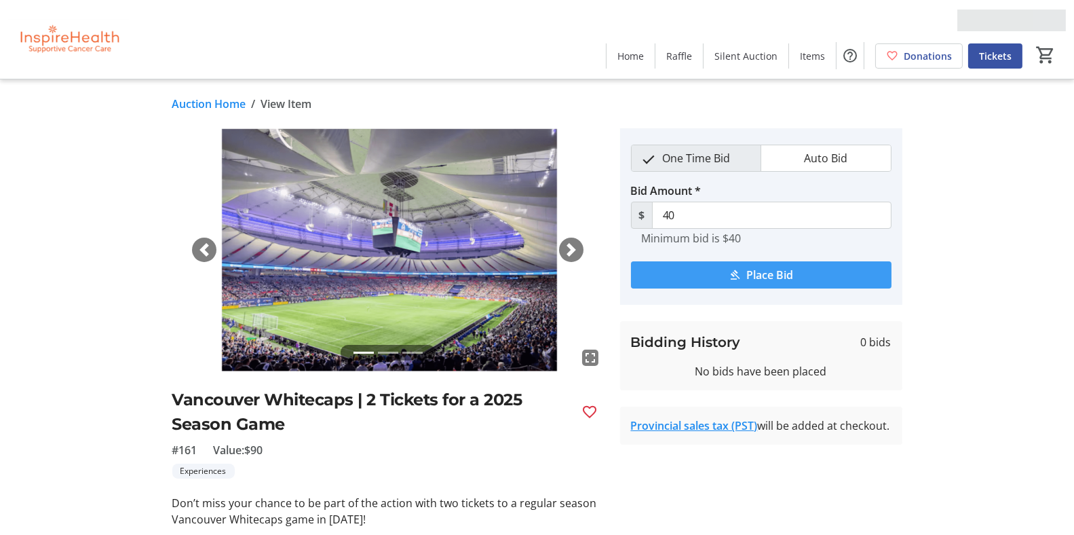
click at [749, 270] on span "Place Bid" at bounding box center [769, 275] width 47 height 16
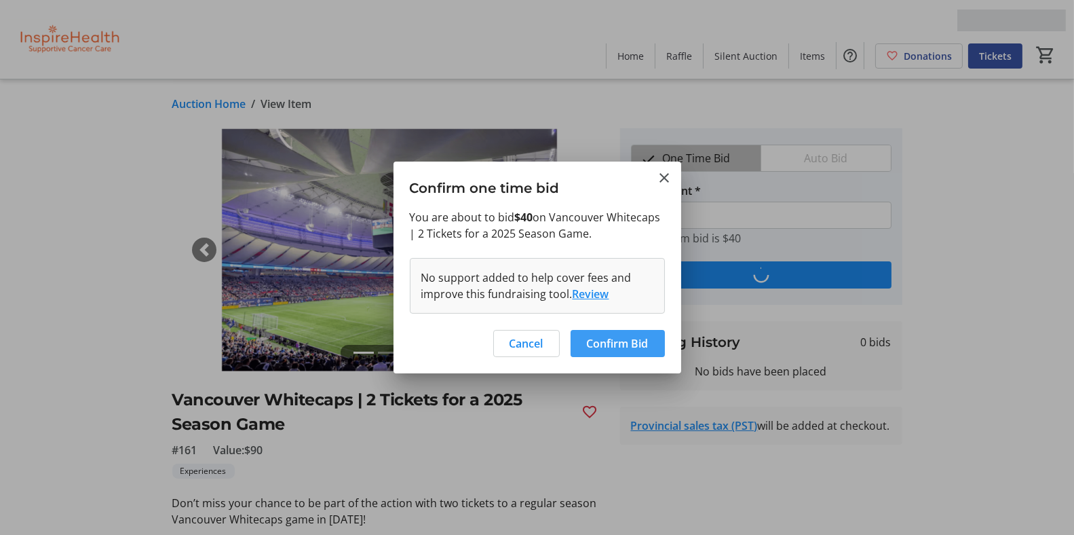
click at [641, 333] on span at bounding box center [618, 343] width 94 height 33
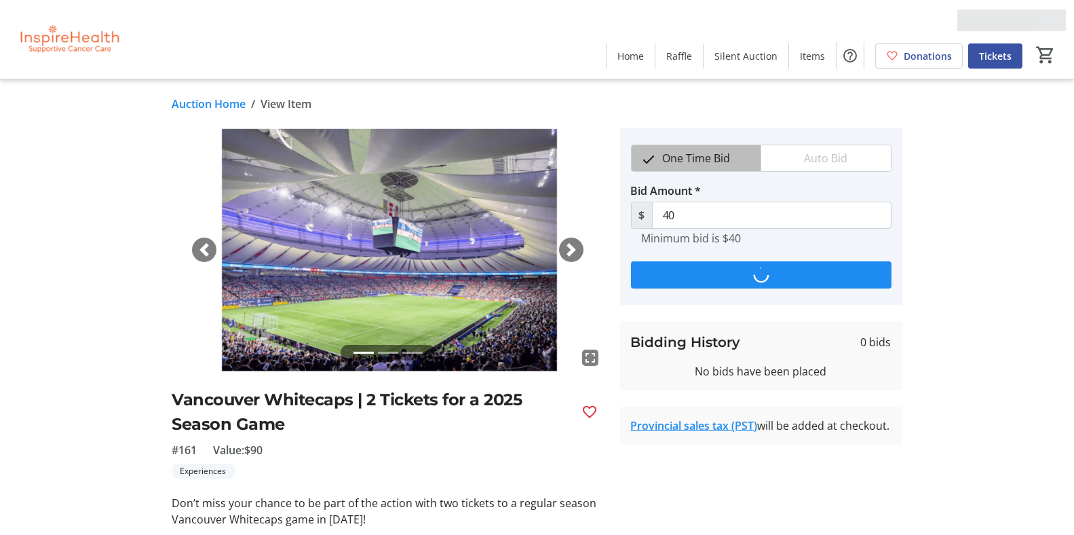
type input "60"
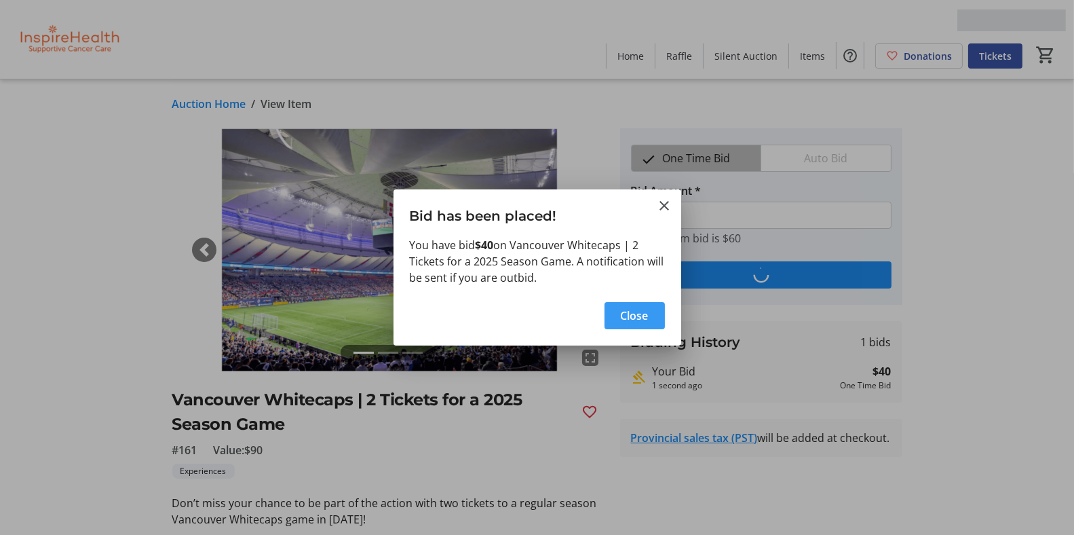
click at [624, 308] on span "Close" at bounding box center [635, 315] width 28 height 16
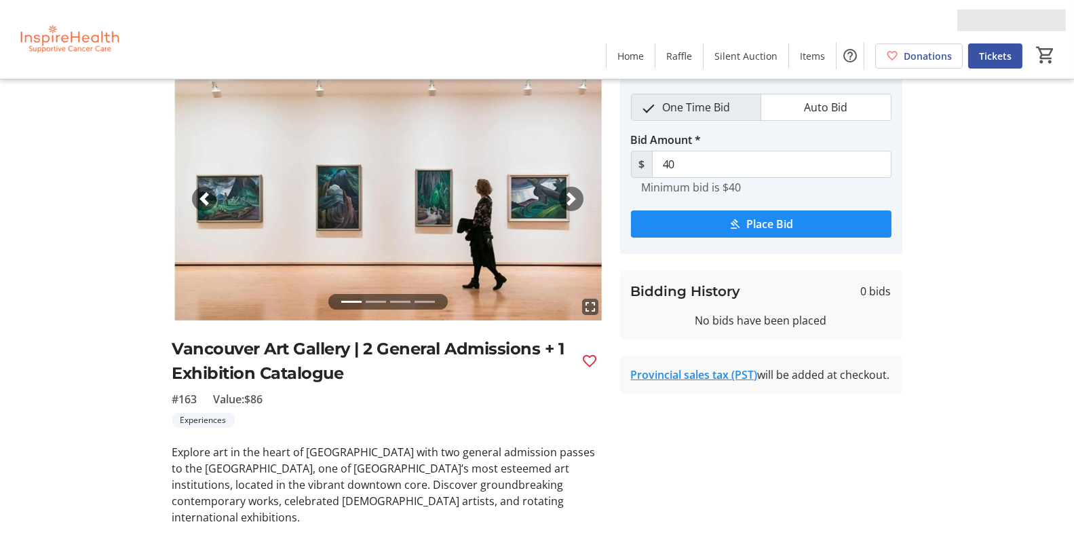
scroll to position [68, 0]
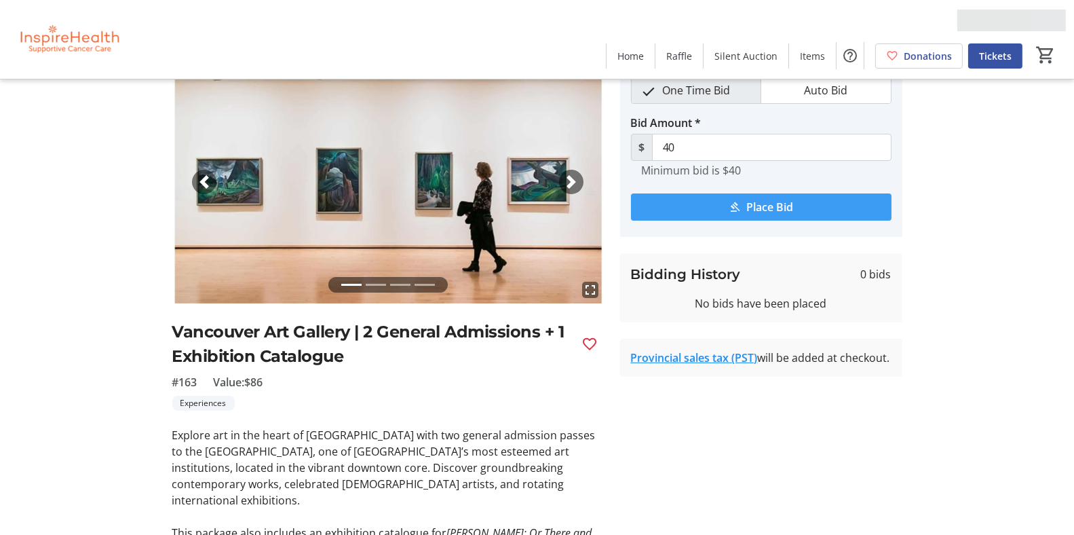
click at [782, 201] on span "Place Bid" at bounding box center [769, 207] width 47 height 16
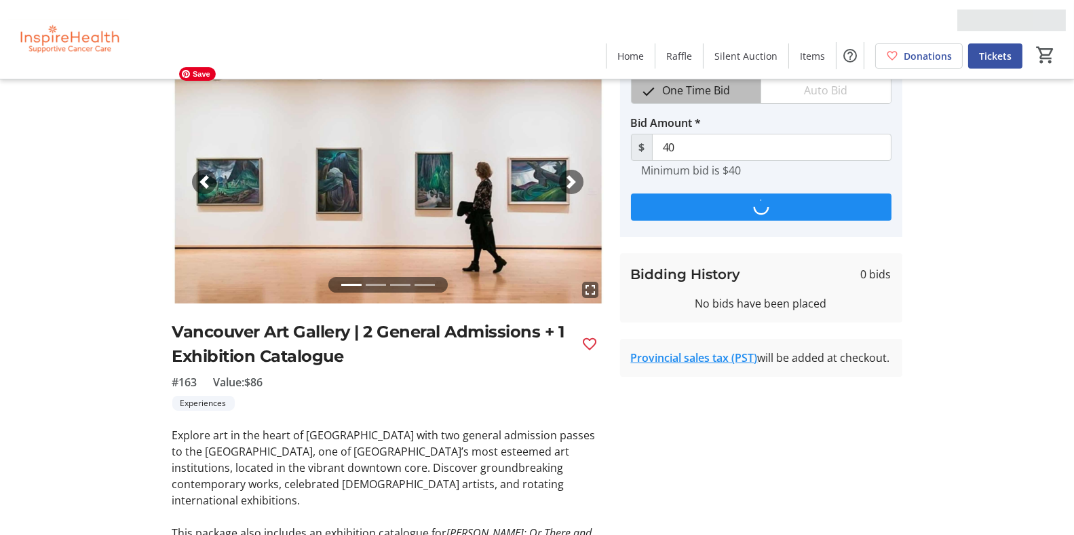
scroll to position [0, 0]
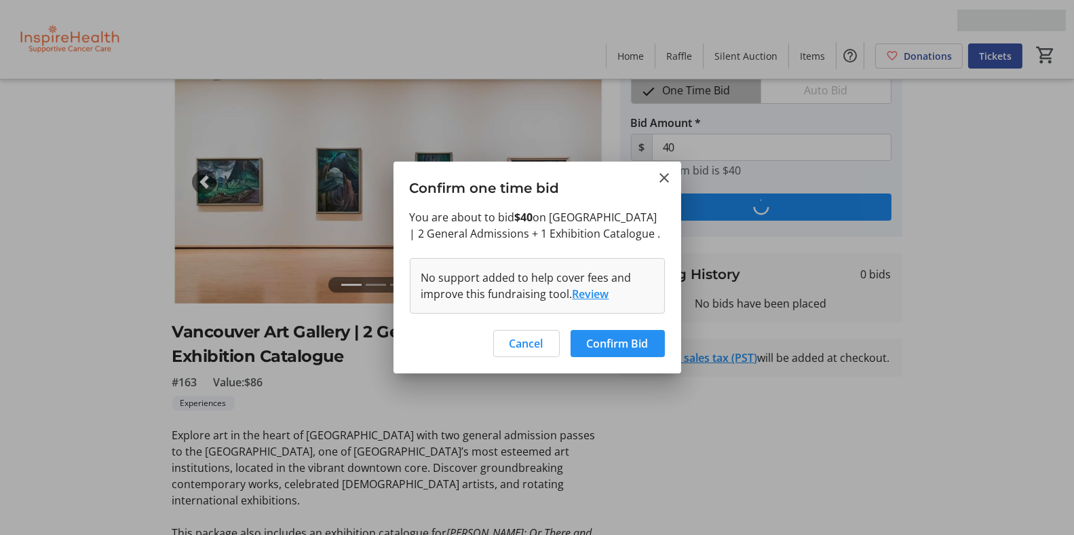
click at [619, 339] on span "Confirm Bid" at bounding box center [618, 343] width 62 height 16
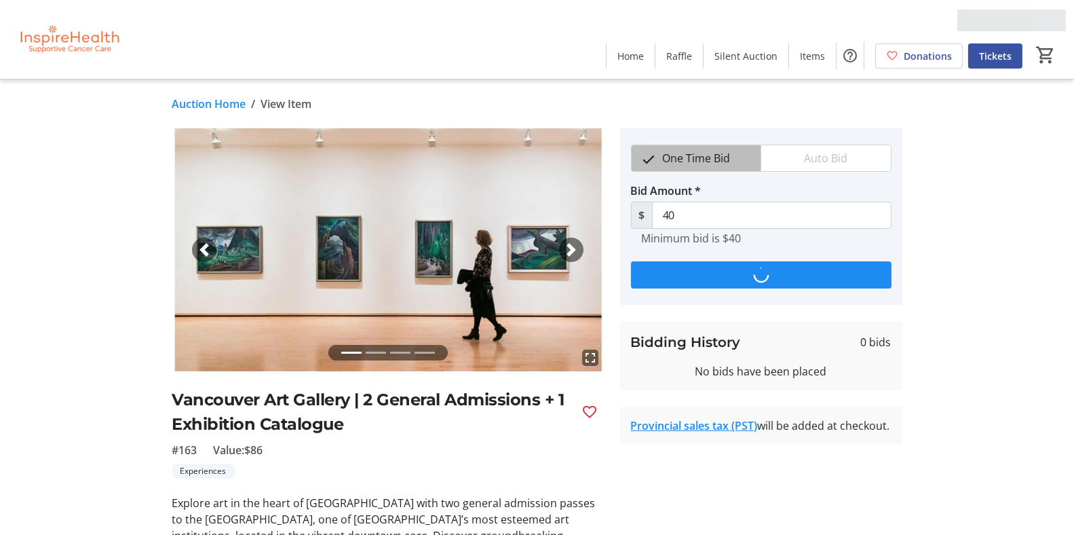
scroll to position [68, 0]
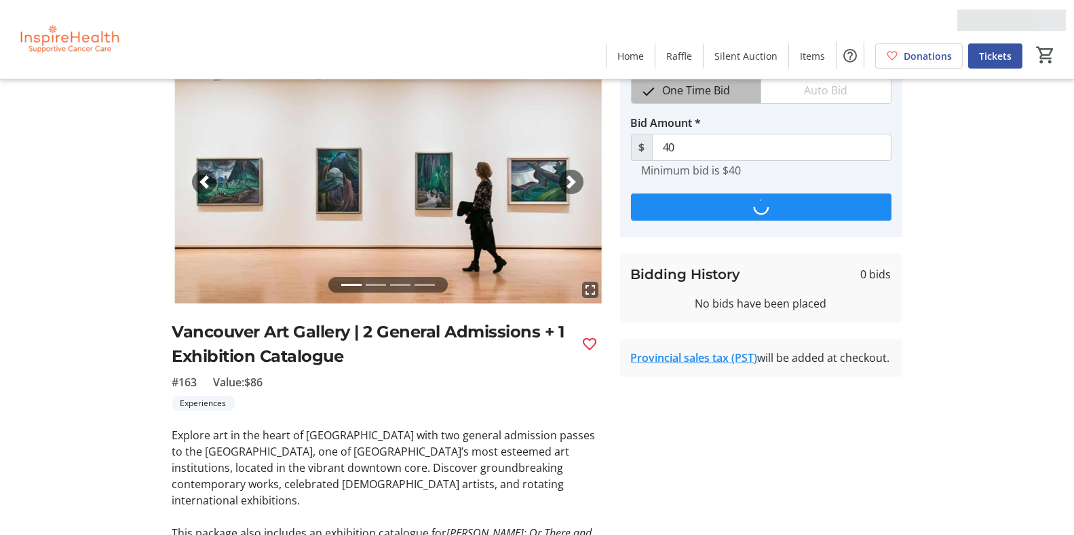
type input "50"
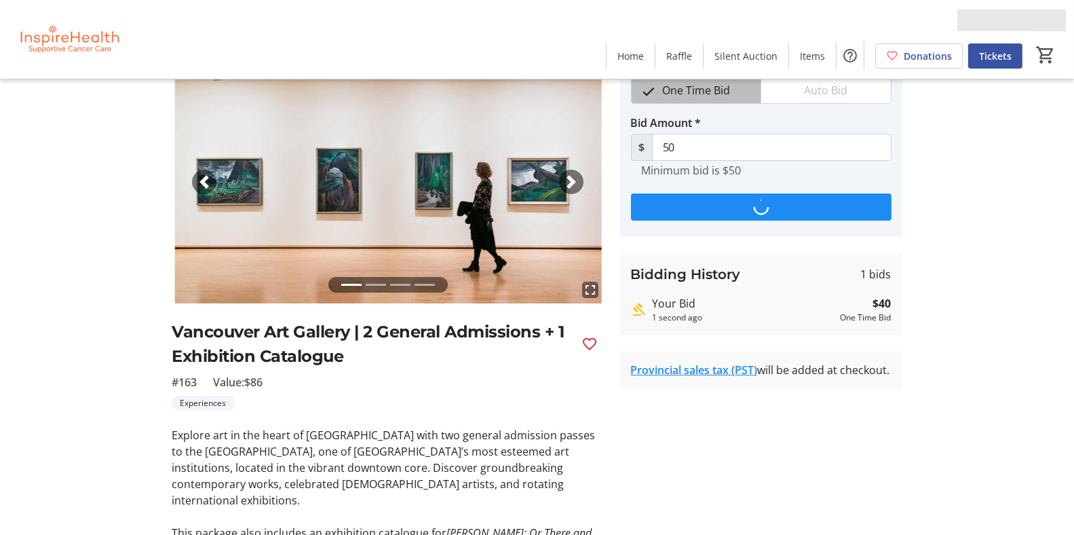
scroll to position [0, 0]
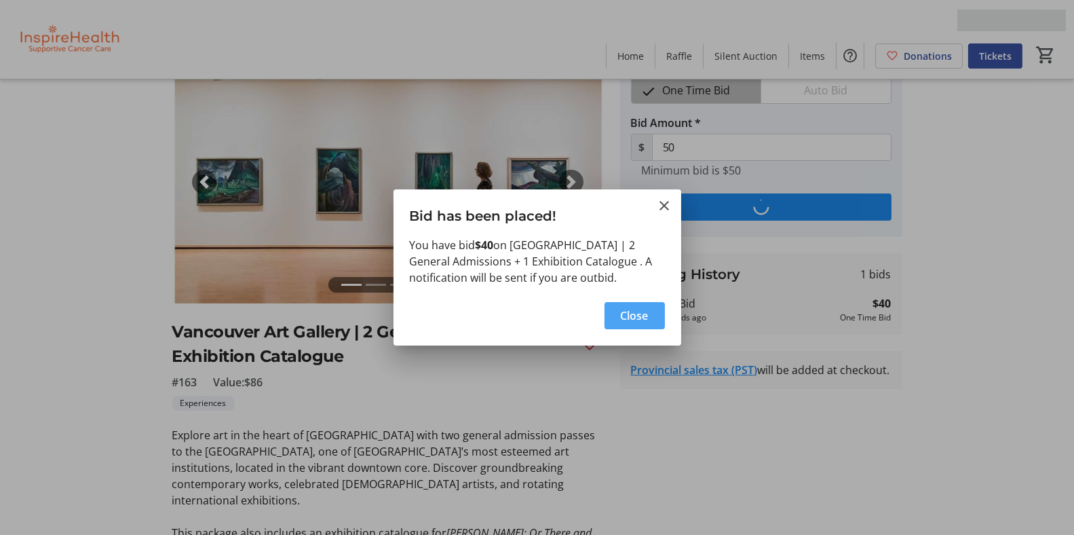
click at [634, 315] on span "Close" at bounding box center [635, 315] width 28 height 16
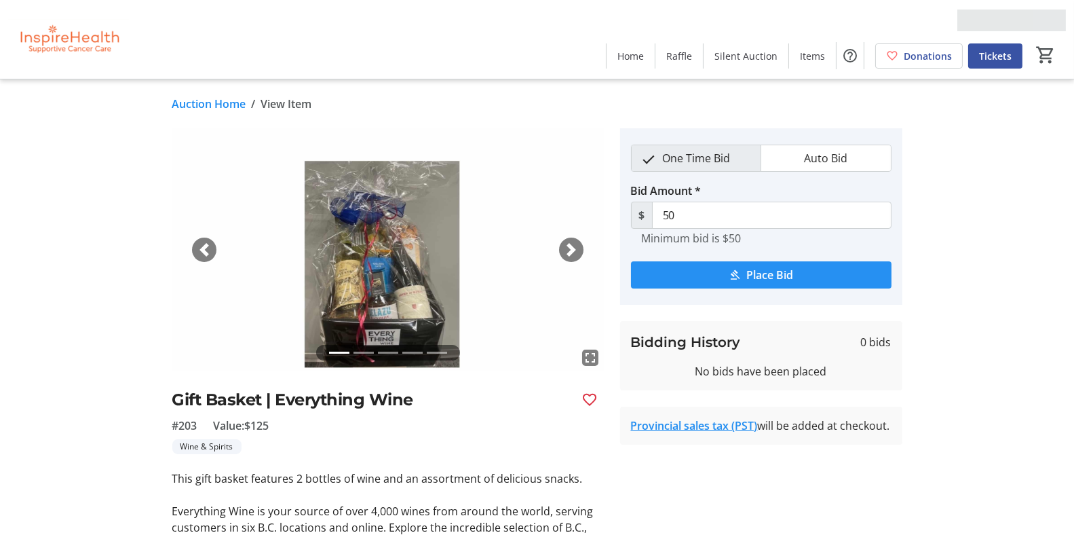
click at [795, 273] on span "submit" at bounding box center [761, 275] width 261 height 33
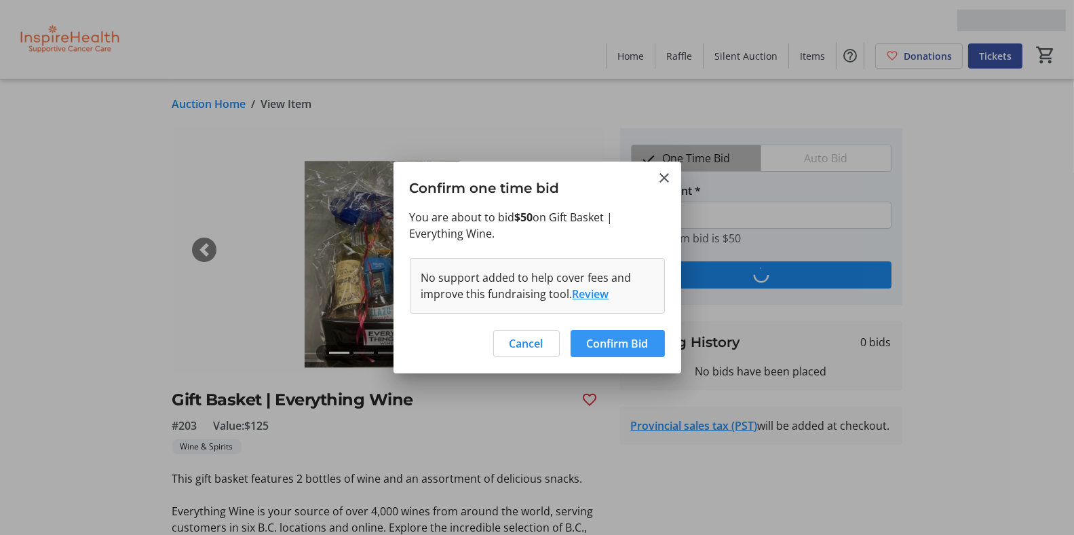
drag, startPoint x: 614, startPoint y: 342, endPoint x: 577, endPoint y: 326, distance: 39.8
click at [613, 342] on span "Confirm Bid" at bounding box center [618, 343] width 62 height 16
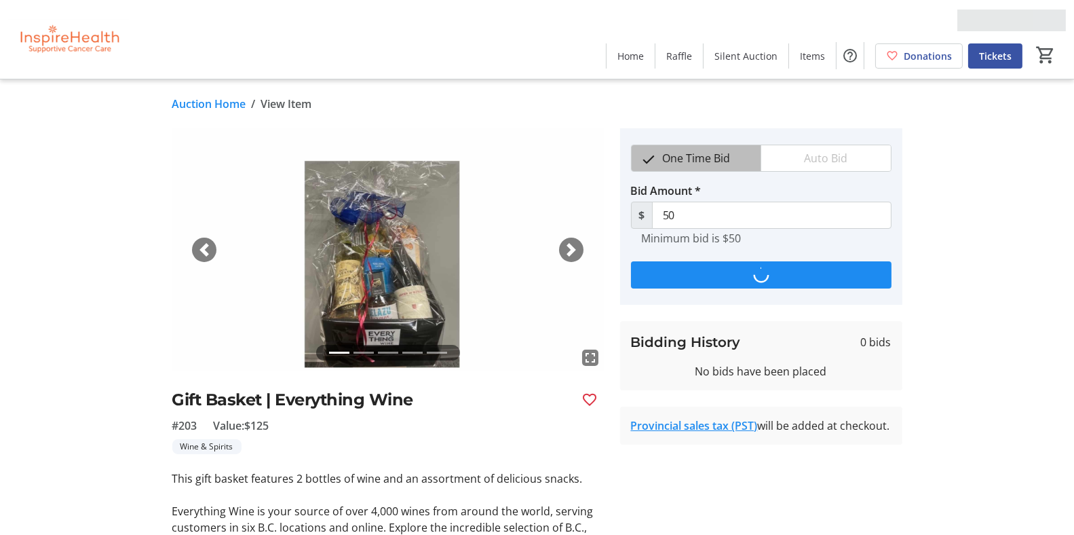
type input "75"
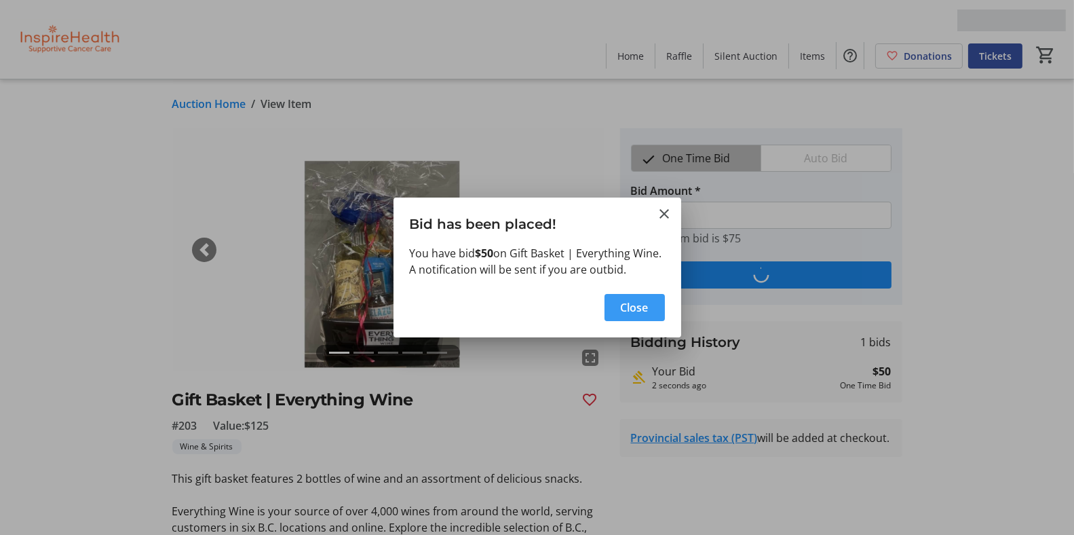
click at [610, 300] on span "button" at bounding box center [635, 307] width 60 height 33
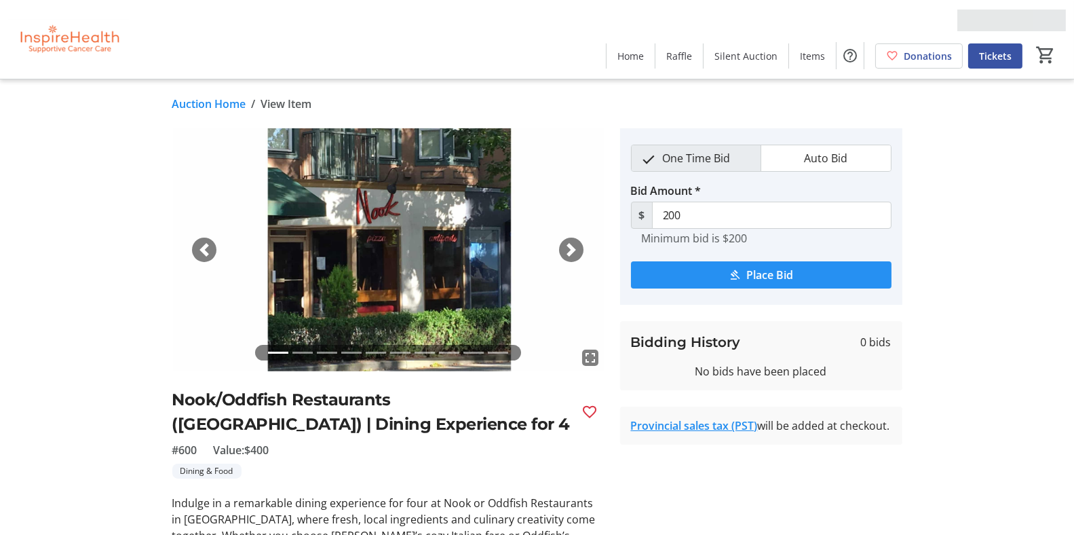
click at [780, 275] on span "Place Bid" at bounding box center [769, 275] width 47 height 16
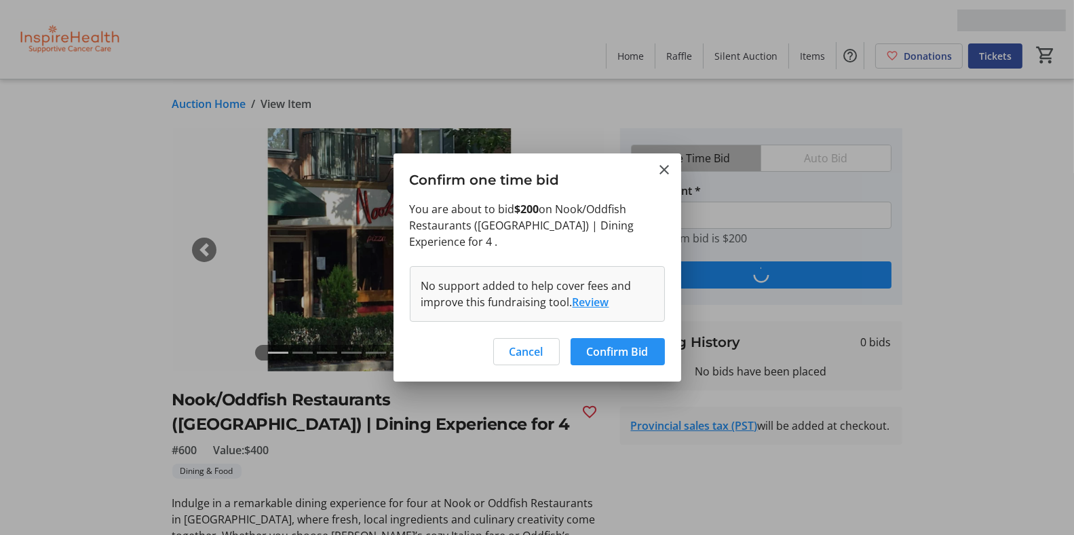
click at [622, 344] on span "Confirm Bid" at bounding box center [618, 351] width 62 height 16
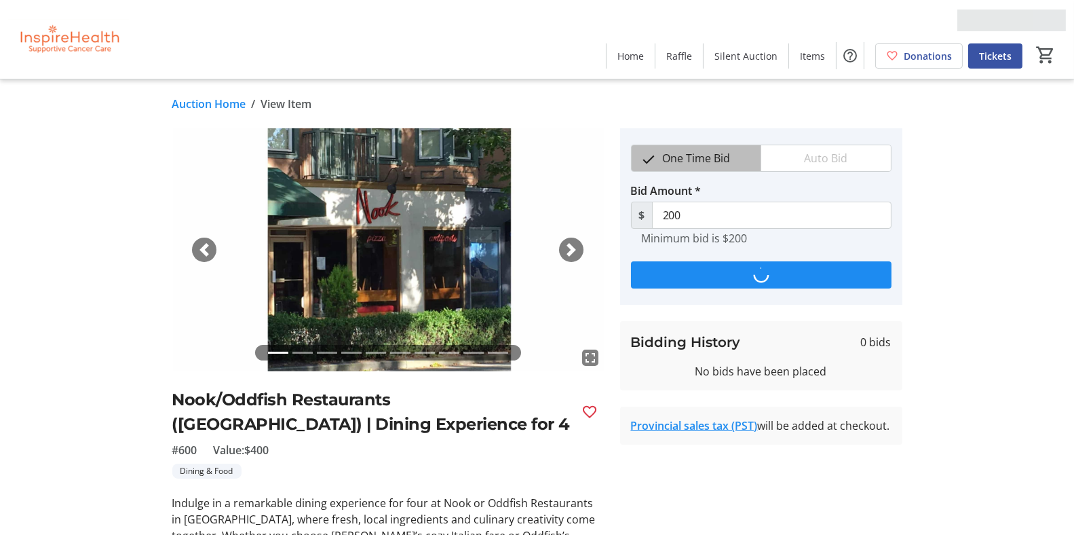
type input "250"
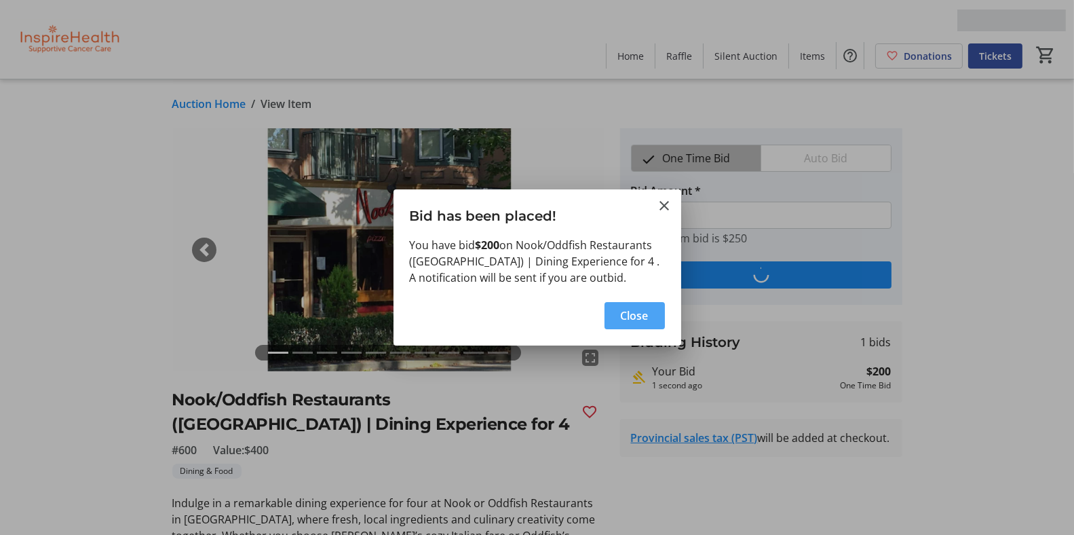
click at [641, 317] on span "Close" at bounding box center [635, 315] width 28 height 16
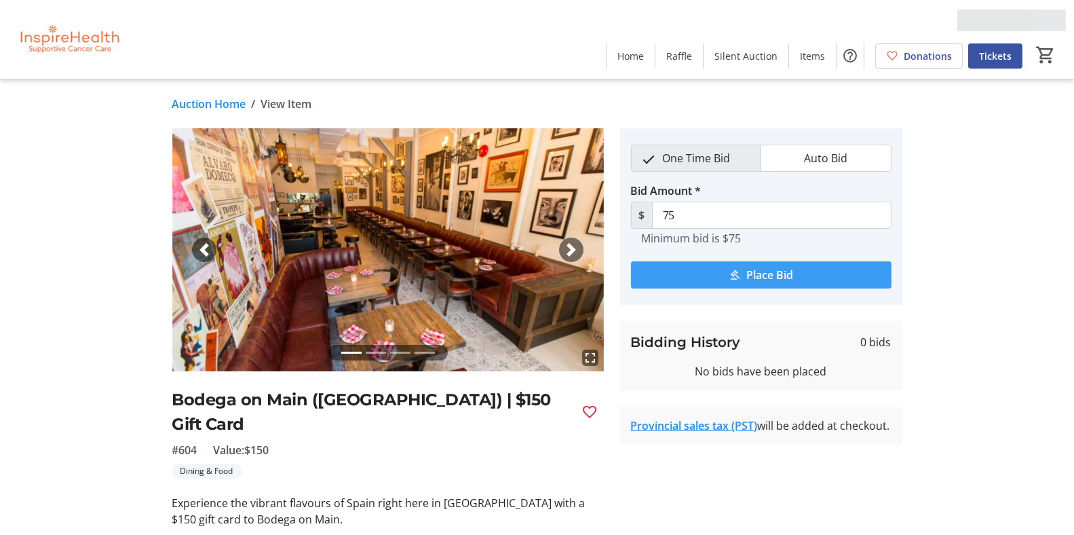
click at [774, 272] on span "Place Bid" at bounding box center [769, 275] width 47 height 16
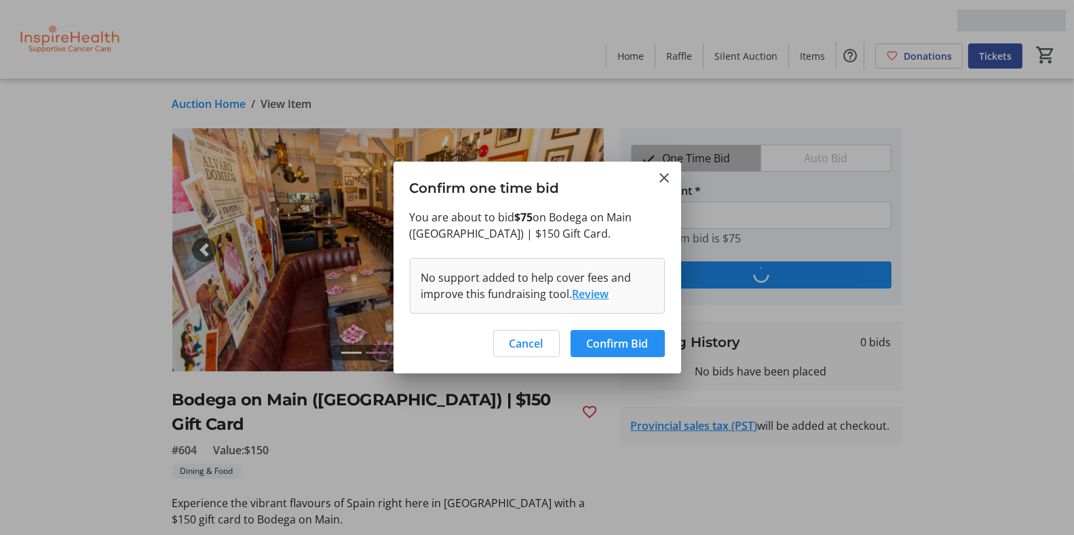
click at [618, 345] on span "Confirm Bid" at bounding box center [618, 343] width 62 height 16
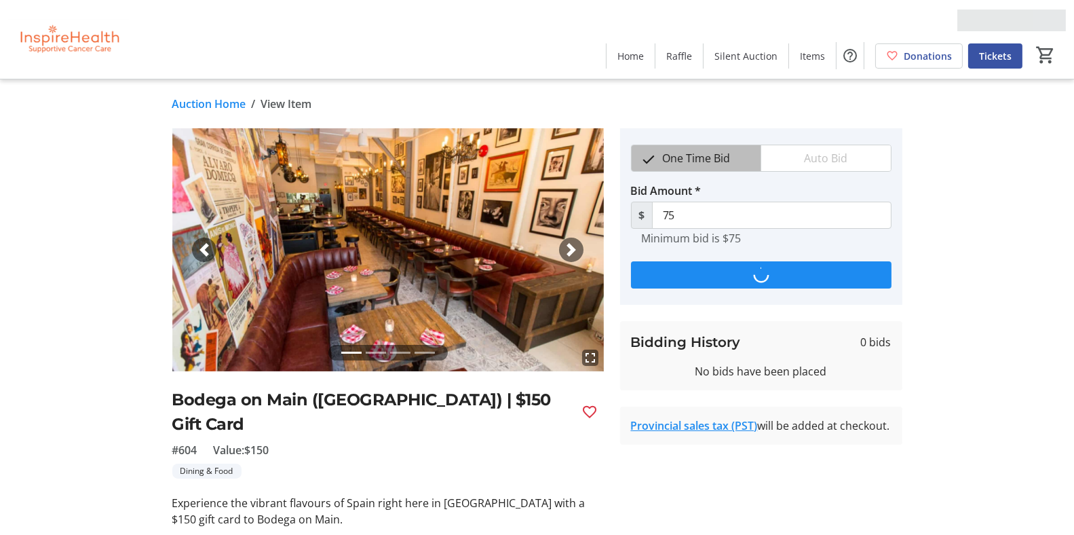
type input "100"
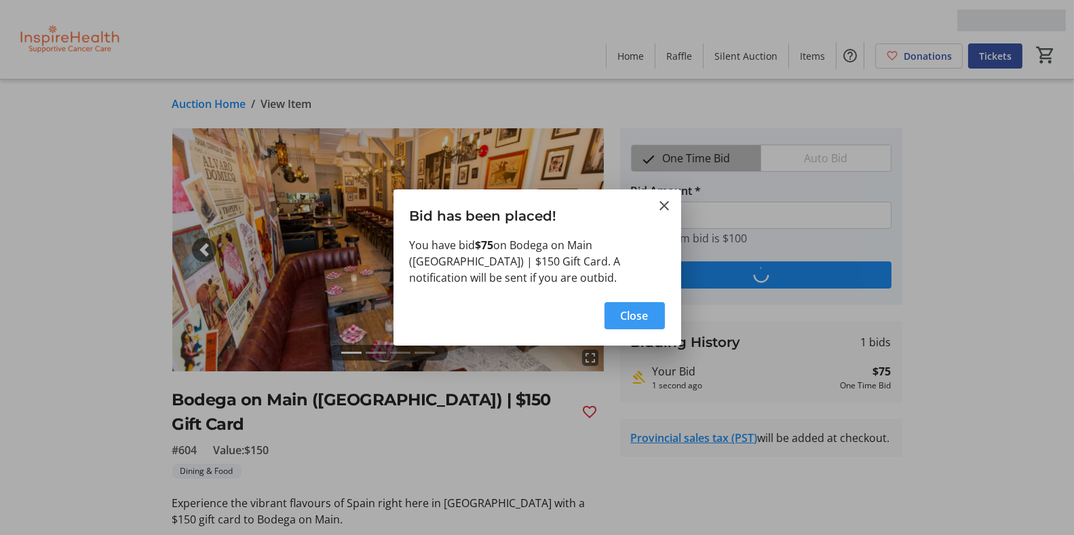
click at [627, 315] on span "Close" at bounding box center [635, 315] width 28 height 16
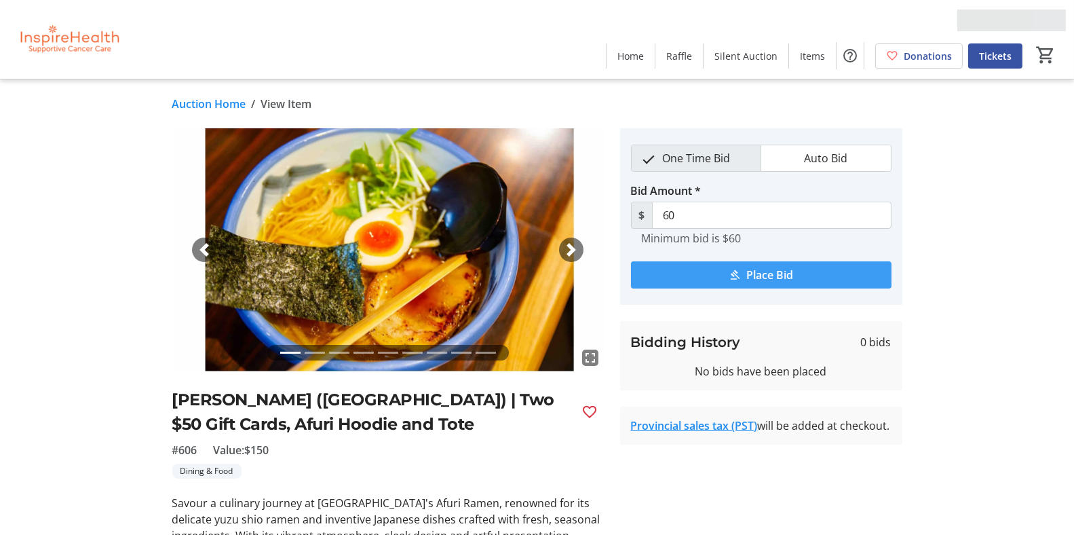
click at [757, 264] on span "submit" at bounding box center [761, 275] width 261 height 33
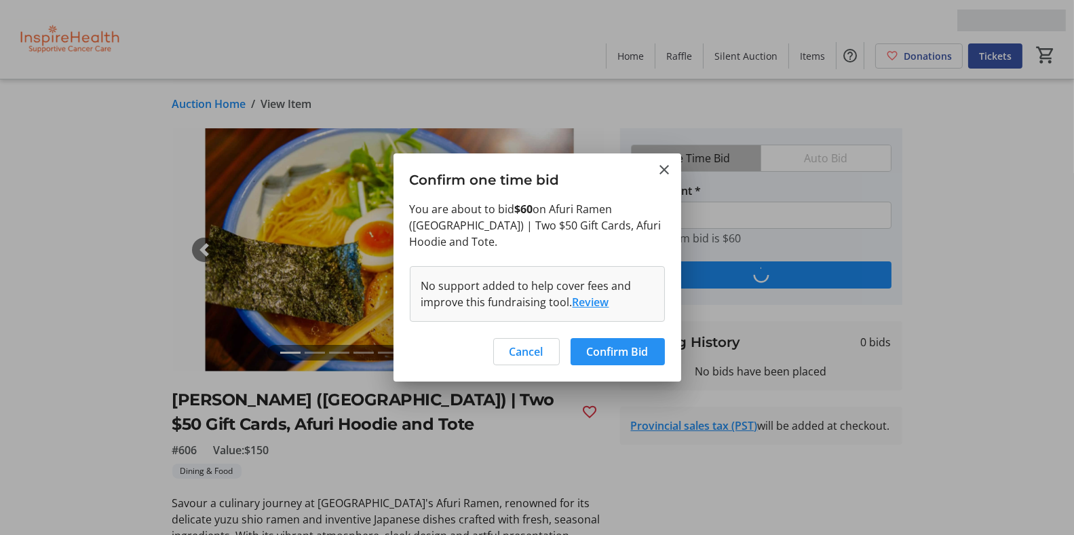
click at [623, 348] on span "Confirm Bid" at bounding box center [618, 351] width 62 height 16
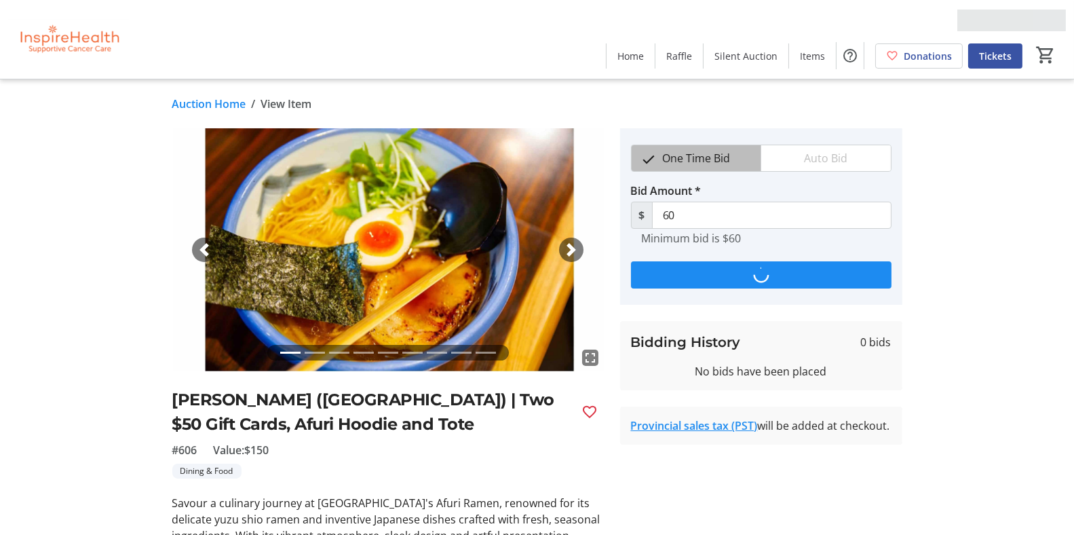
type input "85"
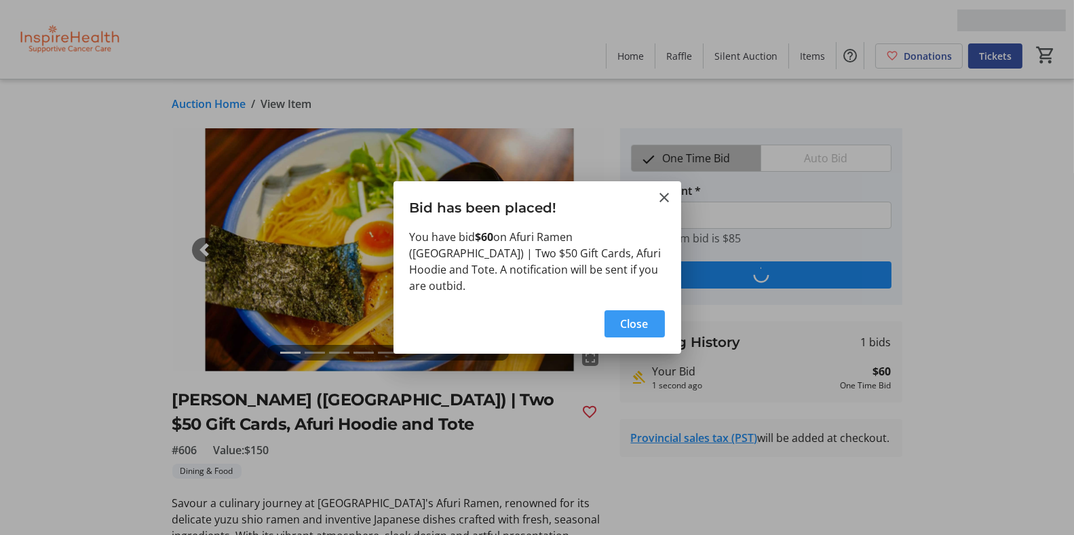
click at [628, 316] on span "Close" at bounding box center [635, 324] width 28 height 16
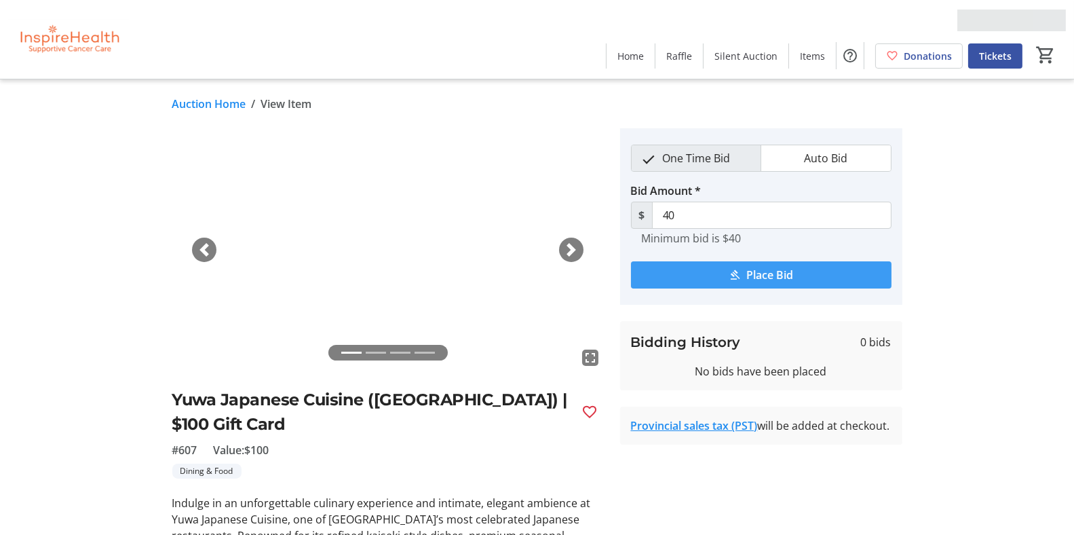
click at [757, 271] on span "Place Bid" at bounding box center [769, 275] width 47 height 16
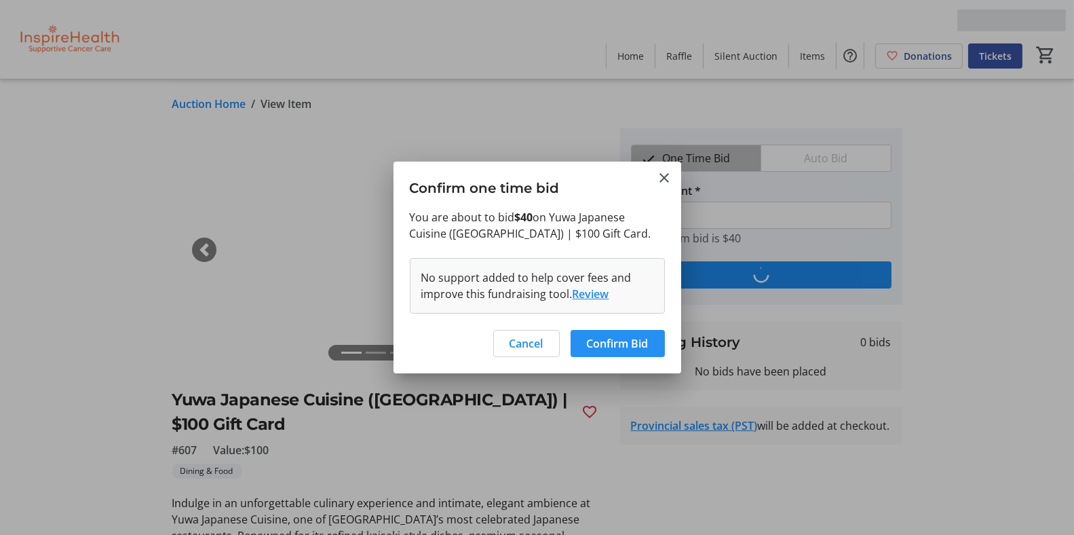
click at [637, 347] on span "Confirm Bid" at bounding box center [618, 343] width 62 height 16
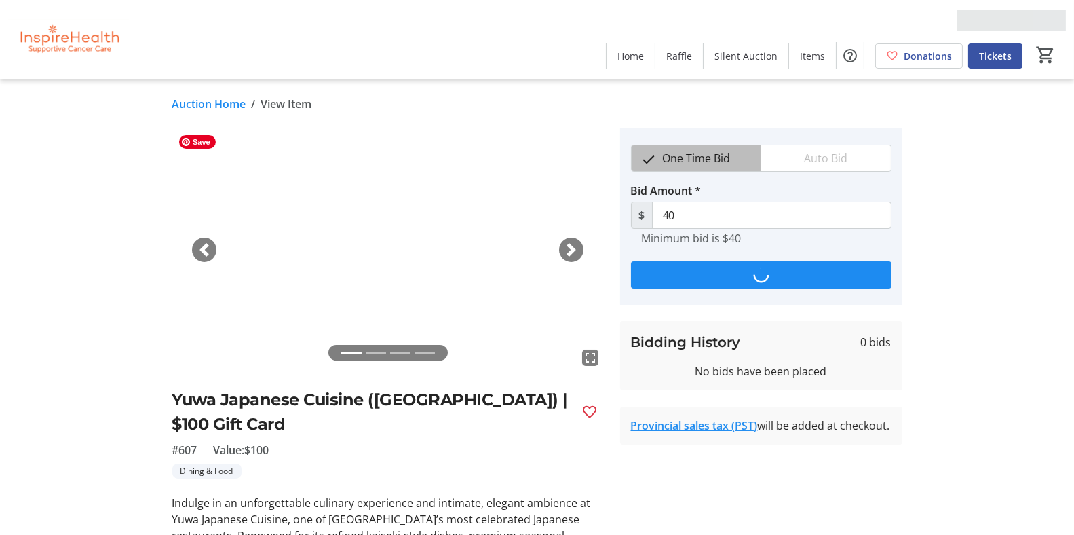
type input "60"
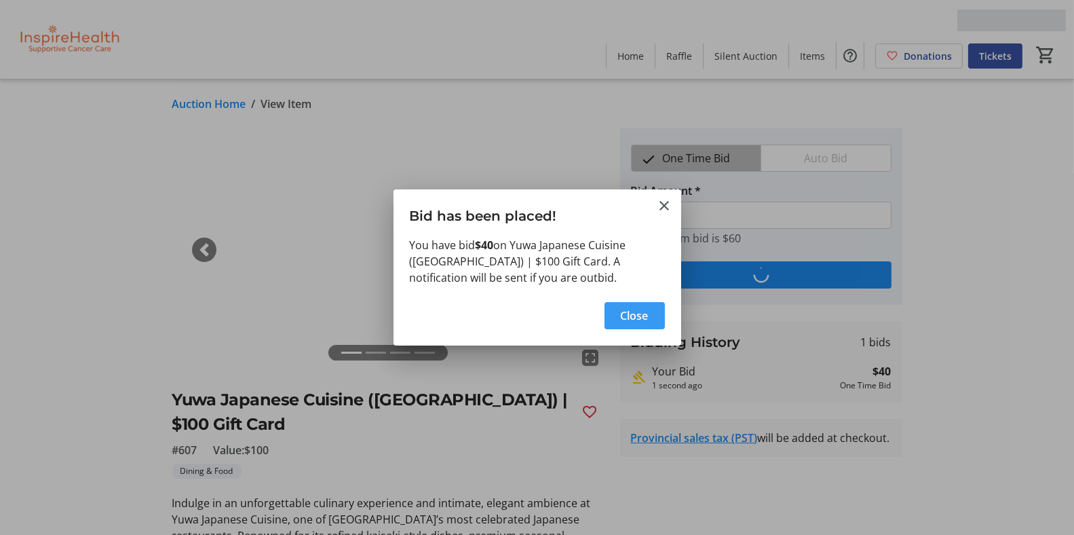
click at [645, 315] on span "Close" at bounding box center [635, 315] width 28 height 16
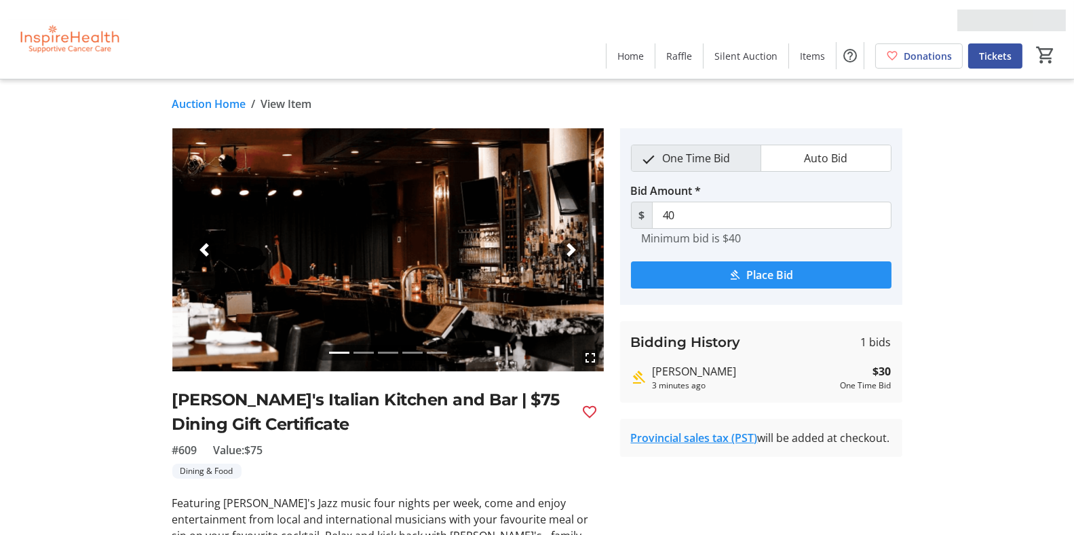
click at [757, 272] on span "Place Bid" at bounding box center [769, 275] width 47 height 16
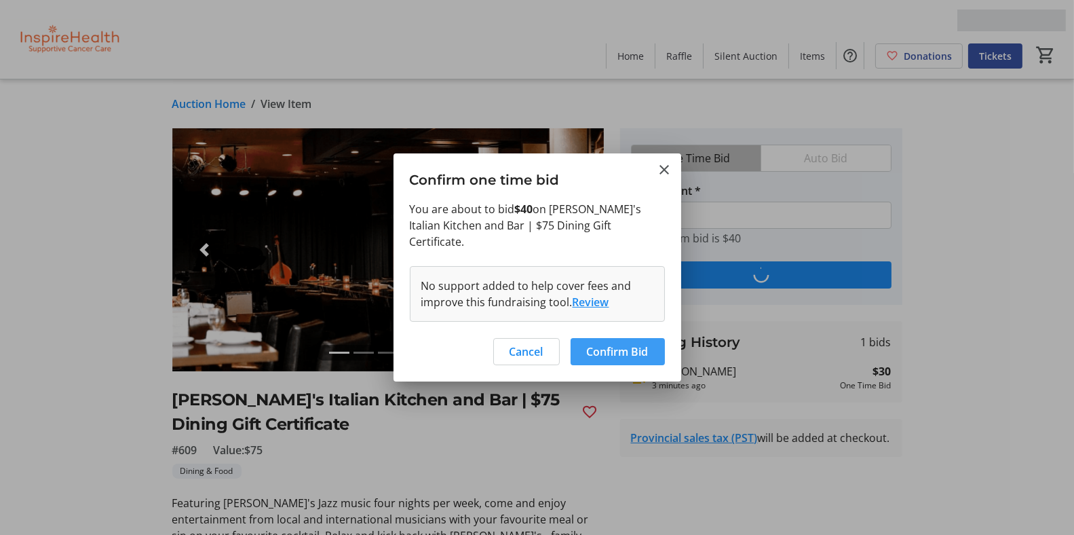
click at [621, 343] on span "Confirm Bid" at bounding box center [618, 351] width 62 height 16
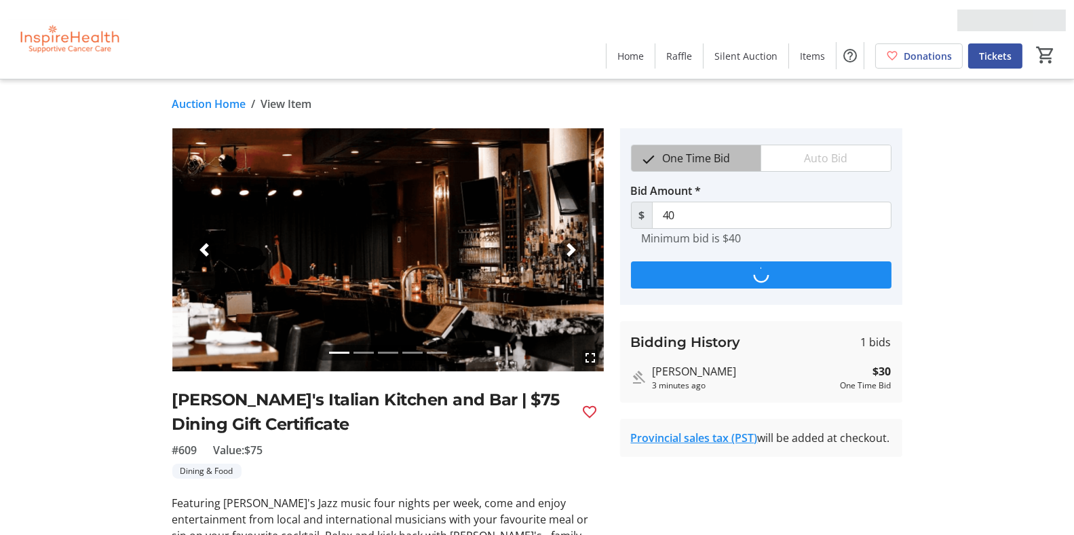
type input "50"
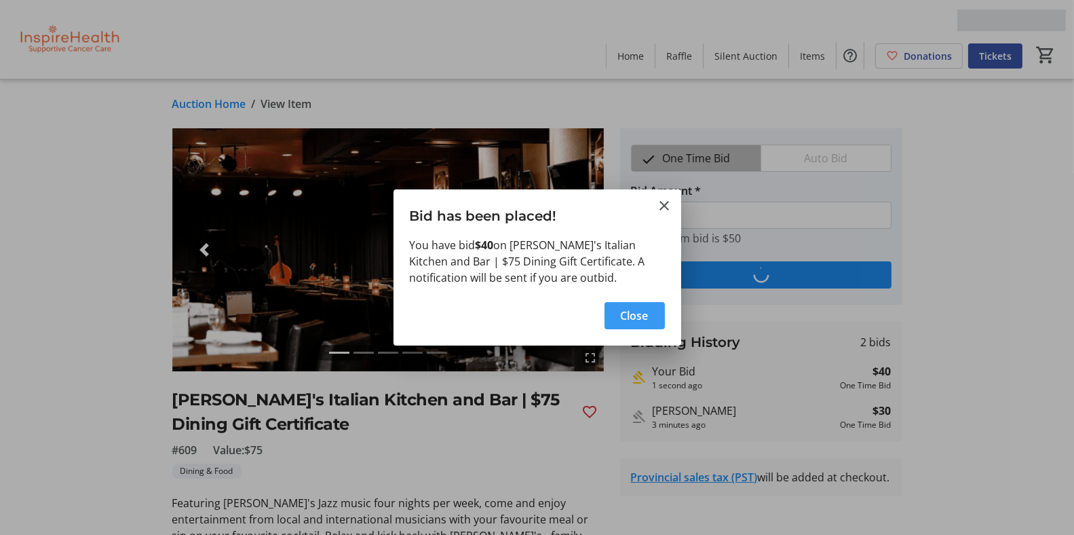
click at [622, 311] on span "Close" at bounding box center [635, 315] width 28 height 16
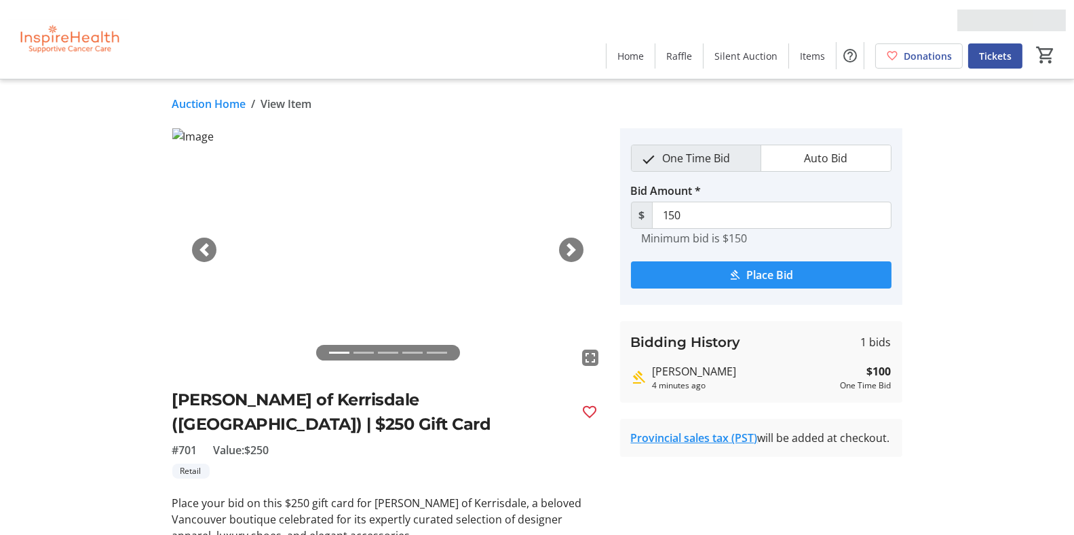
click at [762, 274] on span "Place Bid" at bounding box center [769, 275] width 47 height 16
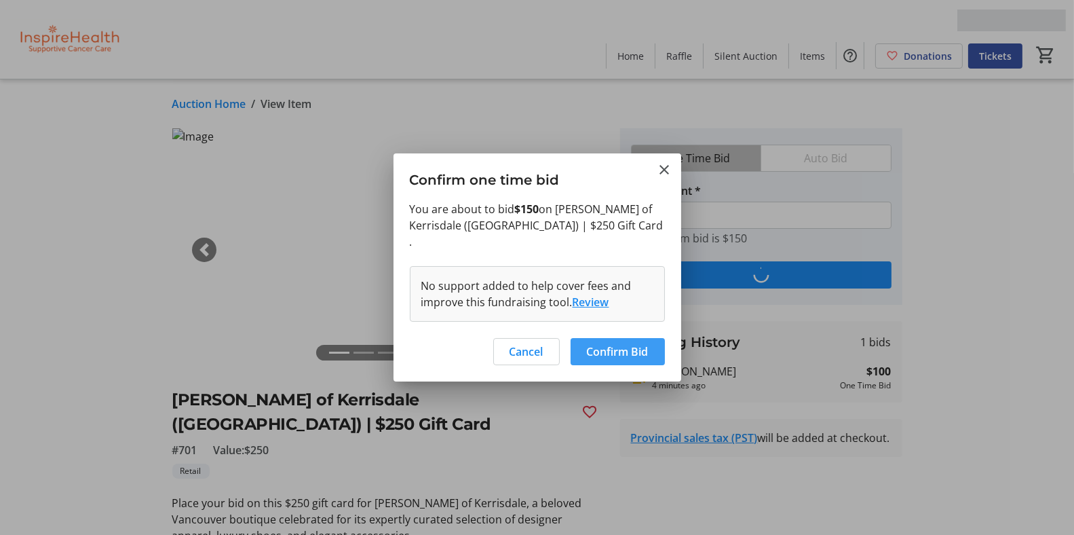
click at [614, 343] on span "Confirm Bid" at bounding box center [618, 351] width 62 height 16
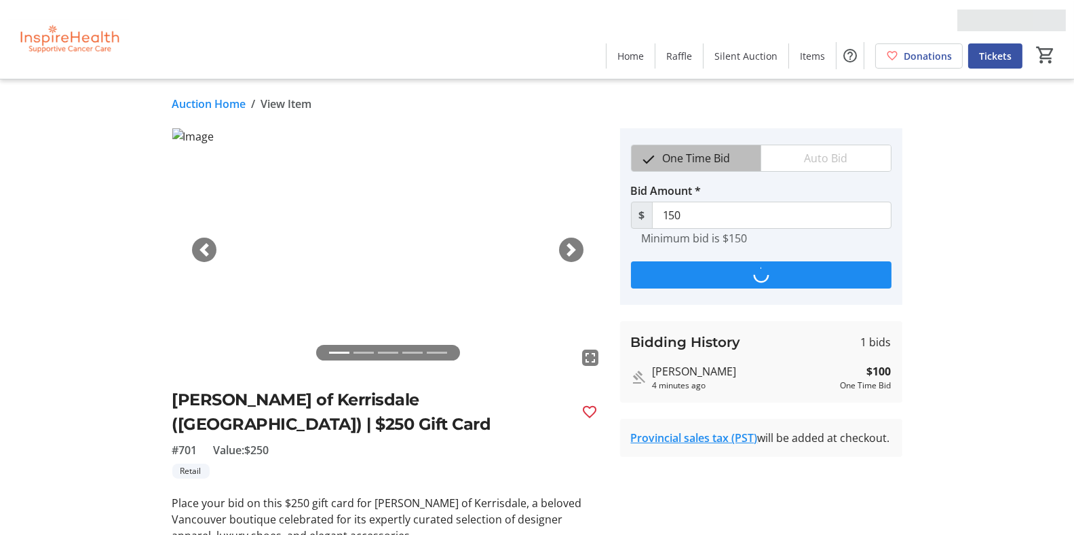
type input "200"
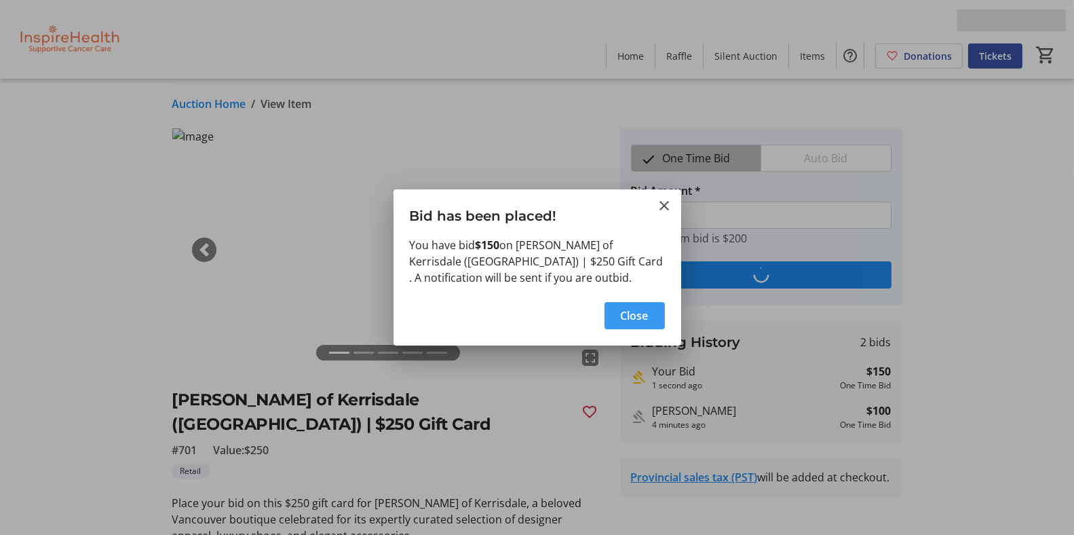
click at [637, 317] on span "Close" at bounding box center [635, 315] width 28 height 16
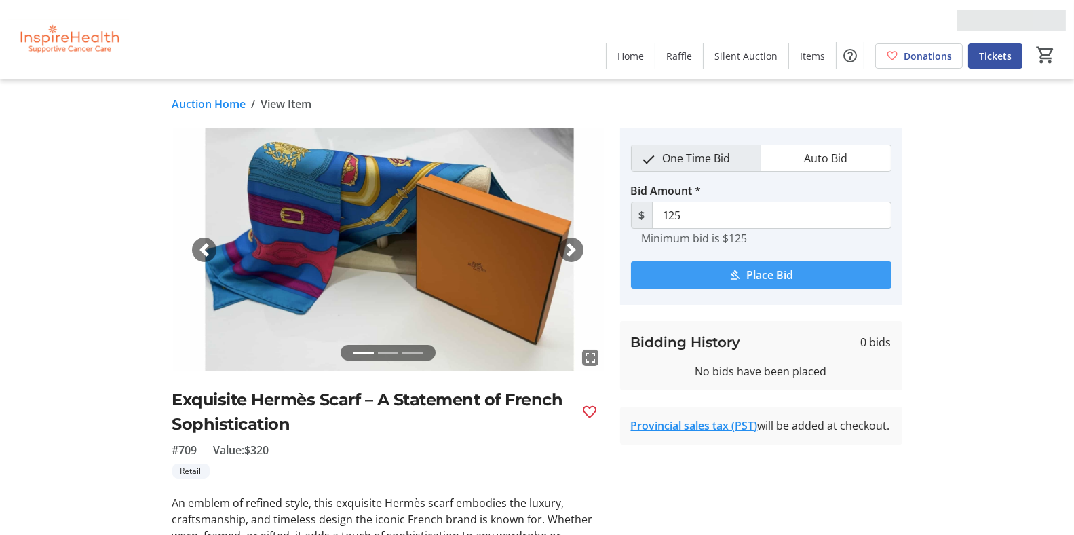
click at [755, 267] on span "Place Bid" at bounding box center [769, 275] width 47 height 16
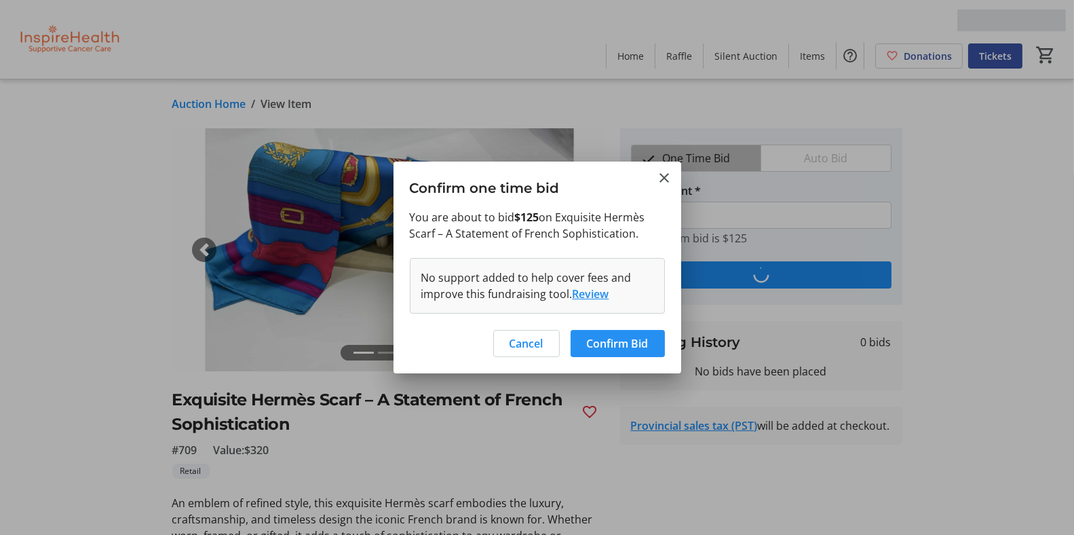
click at [605, 341] on span "Confirm Bid" at bounding box center [618, 343] width 62 height 16
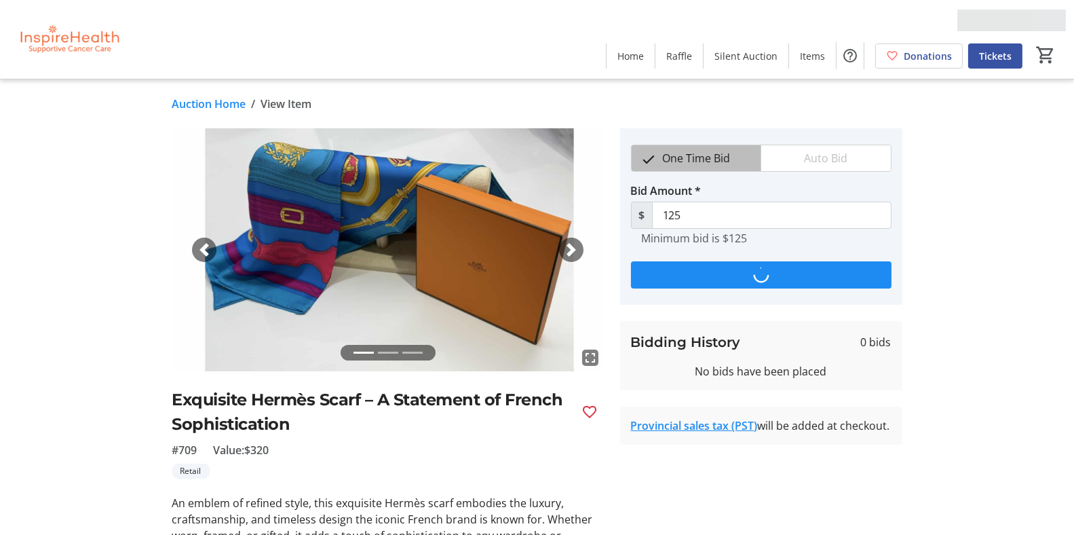
type input "175"
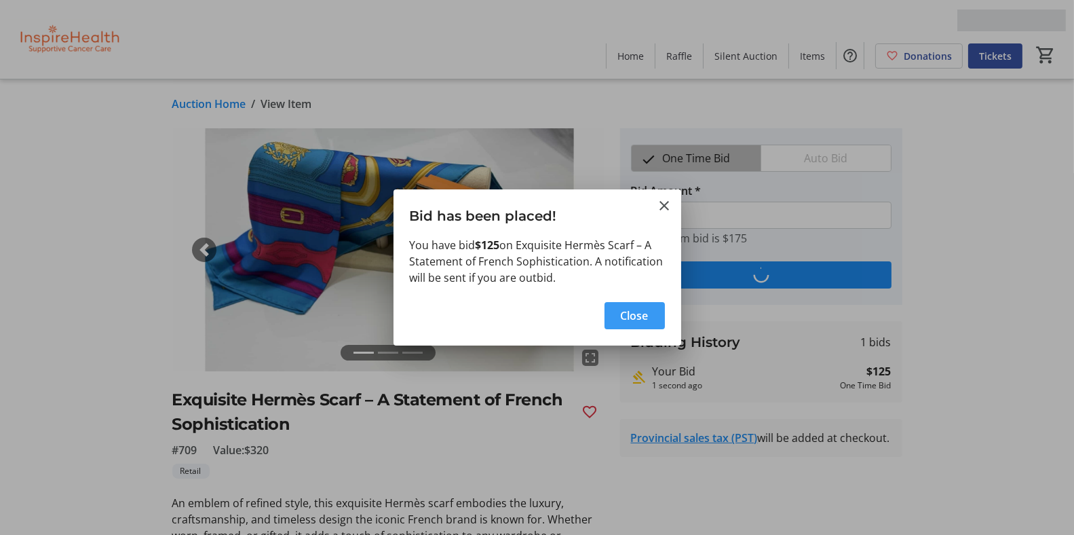
click at [634, 315] on span "Close" at bounding box center [635, 315] width 28 height 16
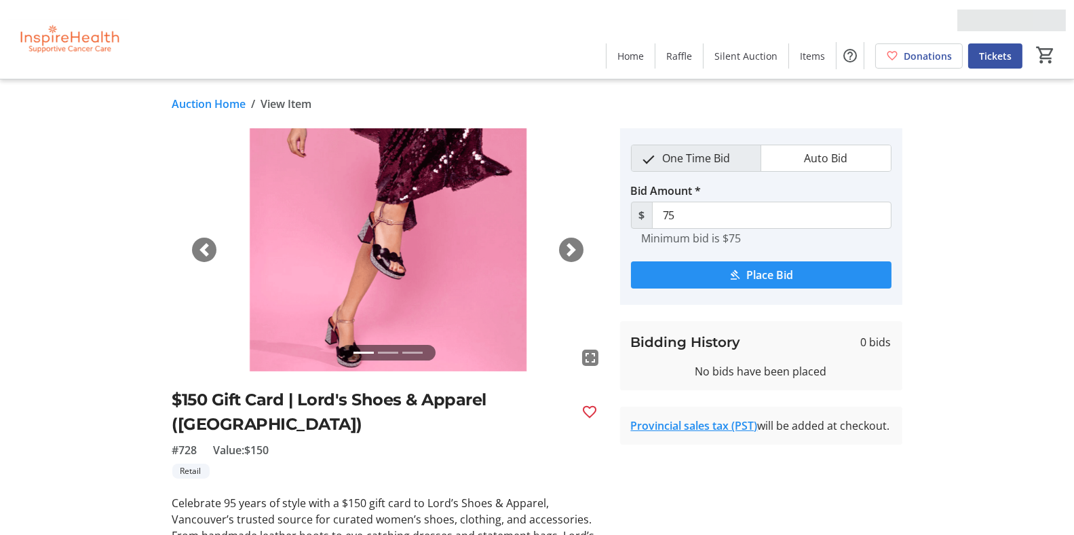
click at [759, 270] on span "Place Bid" at bounding box center [769, 275] width 47 height 16
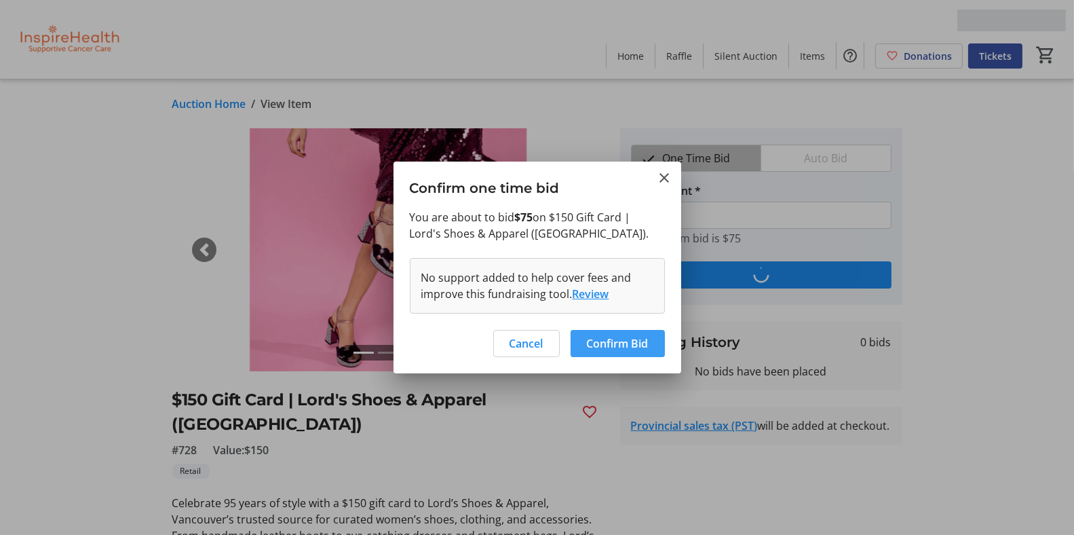
click at [607, 339] on span "Confirm Bid" at bounding box center [618, 343] width 62 height 16
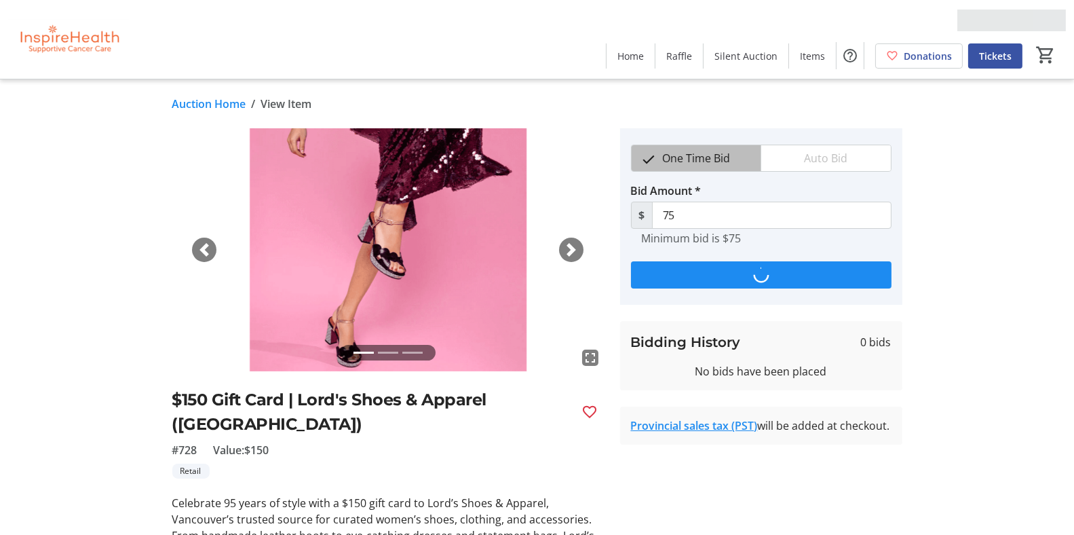
type input "100"
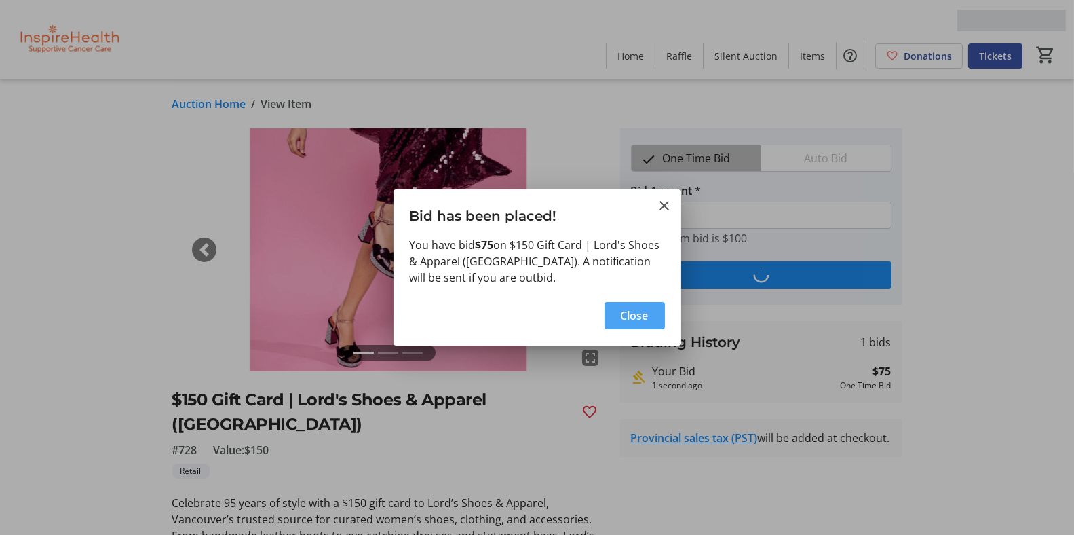
click at [639, 314] on span "Close" at bounding box center [635, 315] width 28 height 16
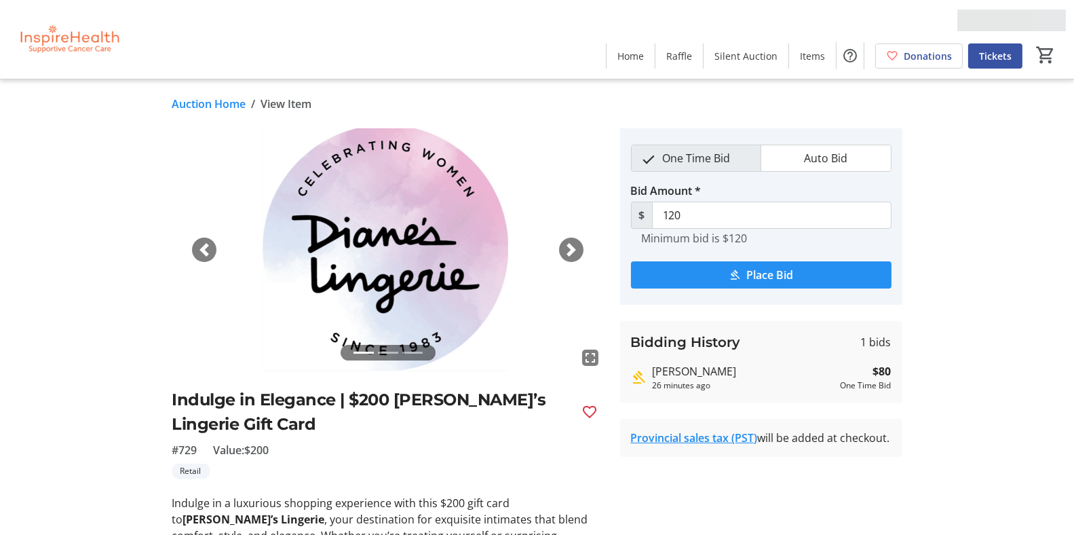
click at [757, 272] on span "Place Bid" at bounding box center [769, 275] width 47 height 16
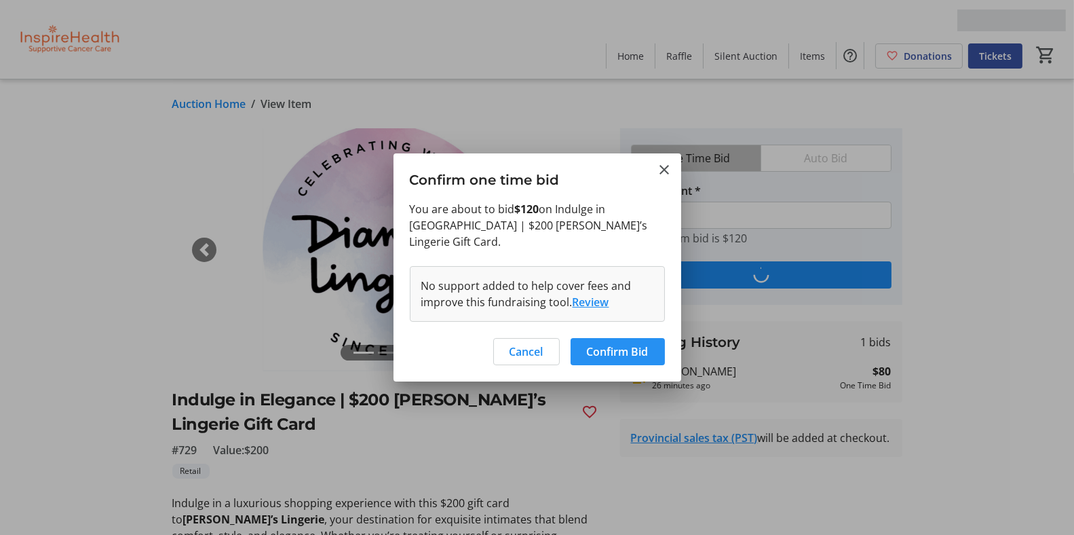
click at [610, 343] on span "Confirm Bid" at bounding box center [618, 351] width 62 height 16
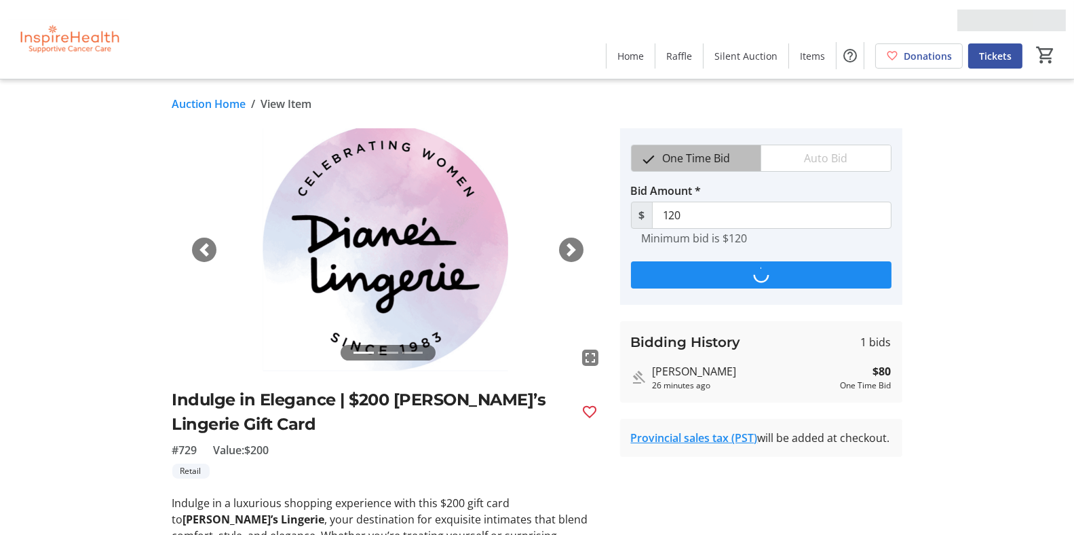
type input "160"
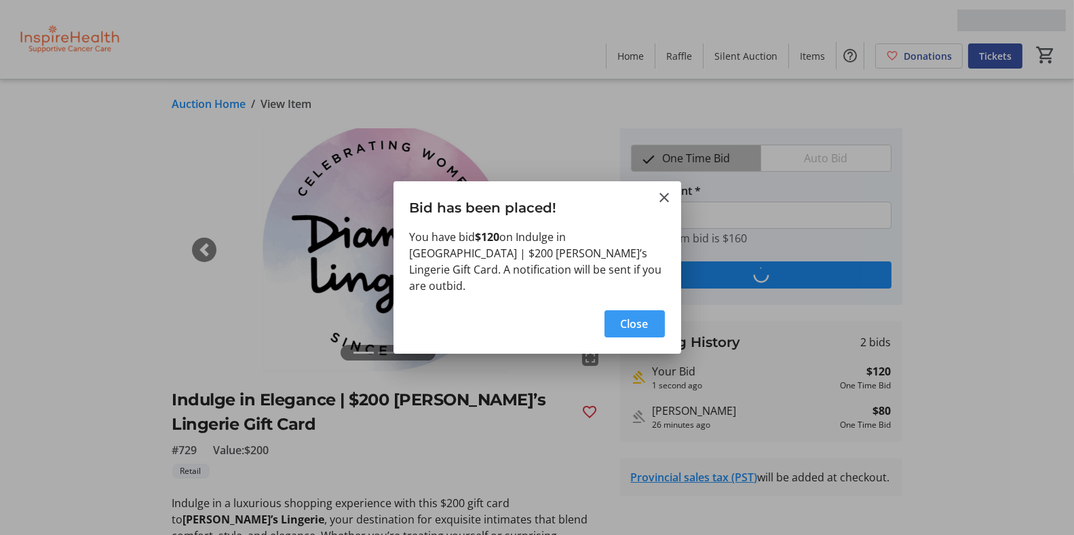
drag, startPoint x: 638, startPoint y: 318, endPoint x: 613, endPoint y: 297, distance: 32.3
click at [637, 318] on span "Close" at bounding box center [635, 324] width 28 height 16
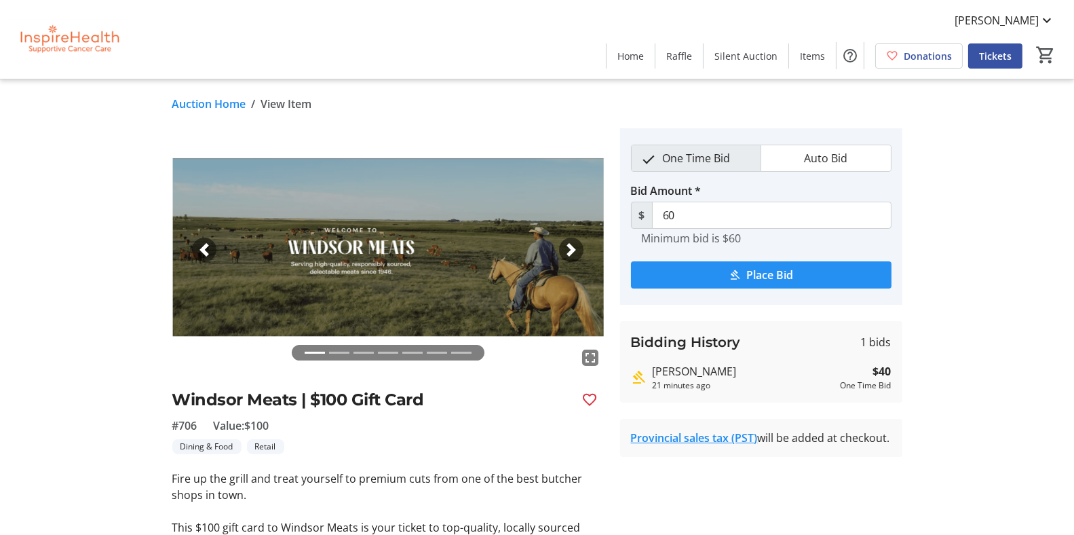
click at [750, 271] on span "Place Bid" at bounding box center [769, 275] width 47 height 16
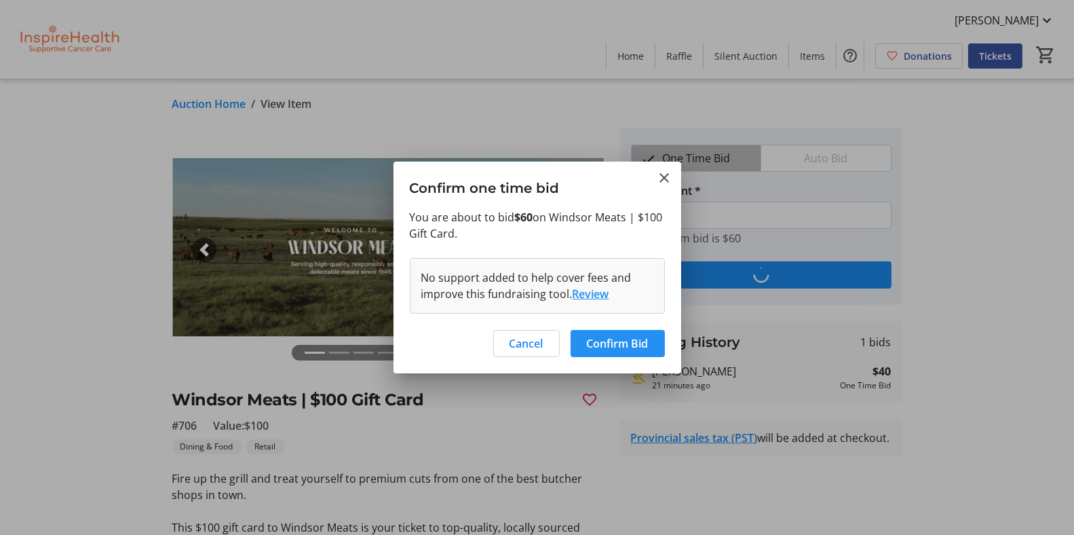
click at [602, 347] on span "Confirm Bid" at bounding box center [618, 343] width 62 height 16
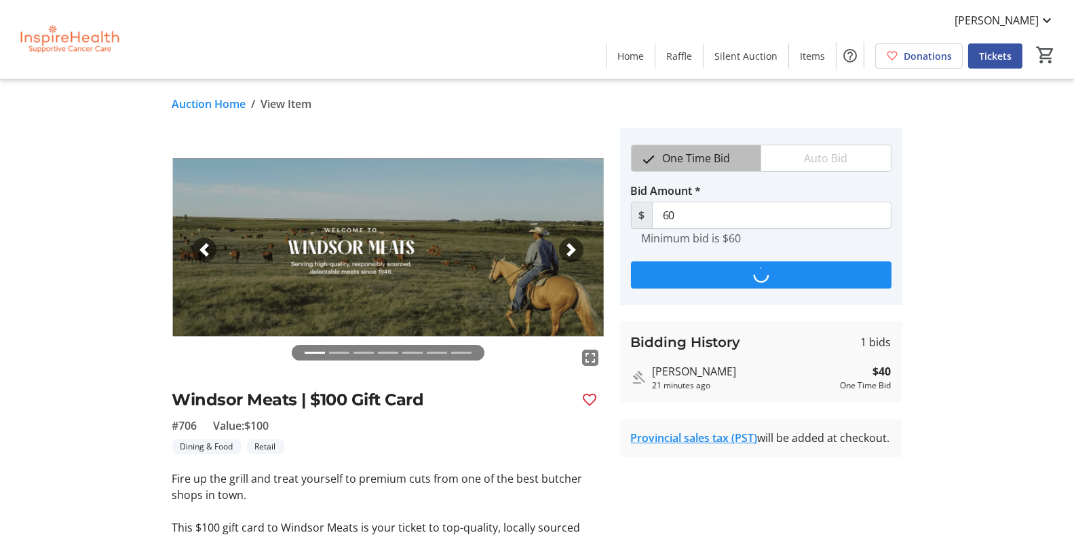
type input "80"
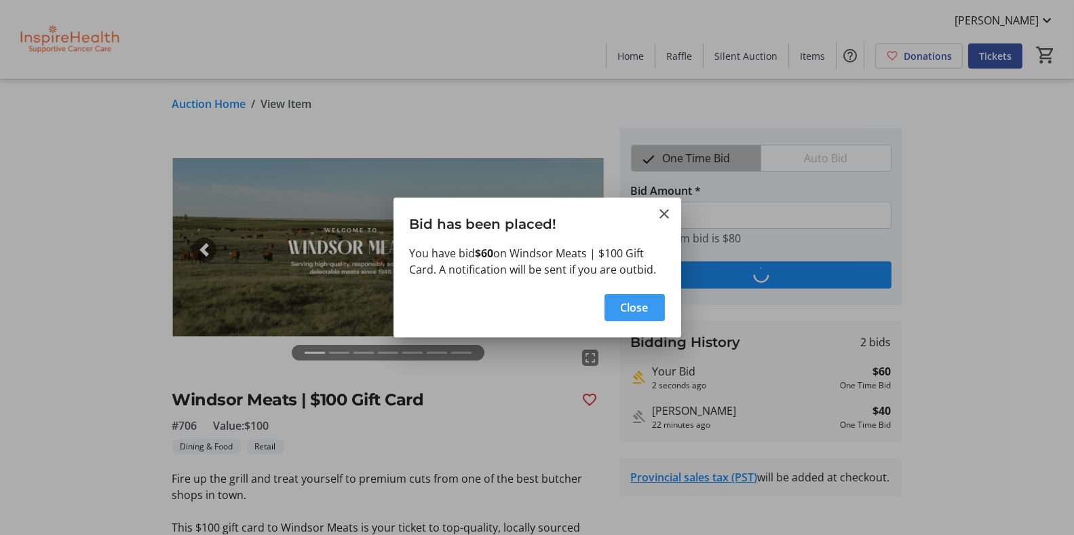
click at [637, 307] on span "Close" at bounding box center [635, 307] width 28 height 16
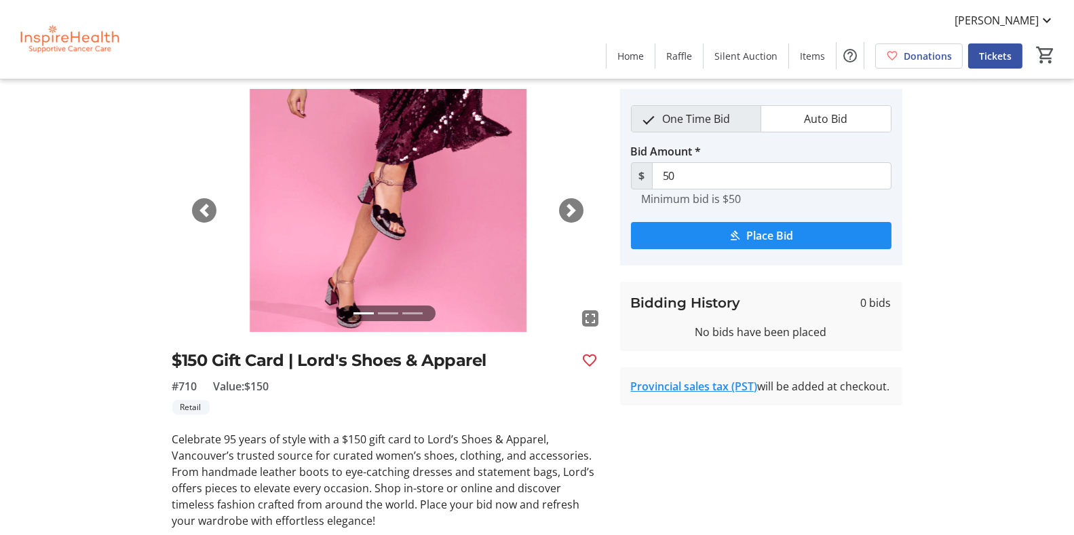
scroll to position [68, 0]
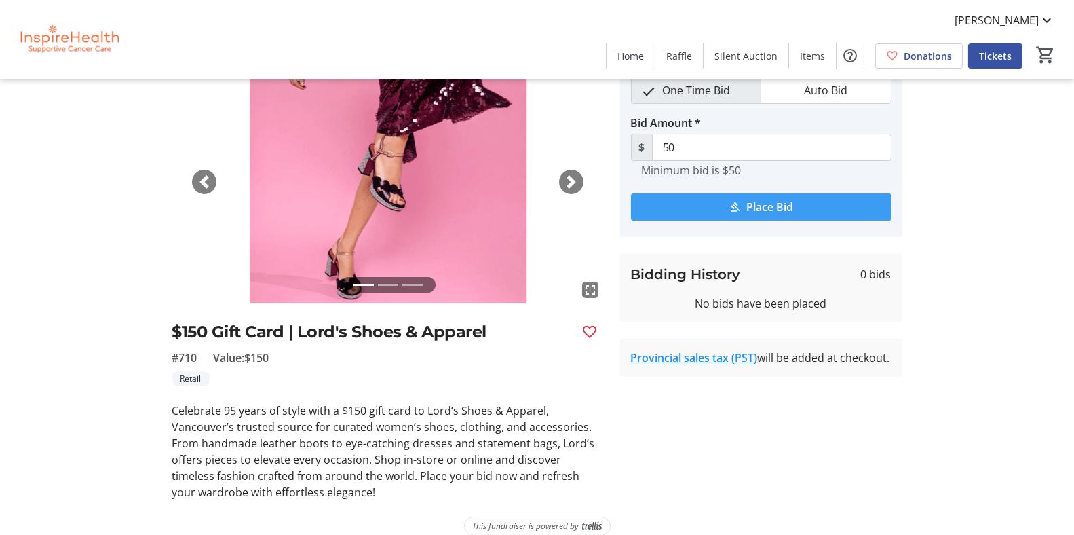
click at [767, 206] on span "Place Bid" at bounding box center [769, 207] width 47 height 16
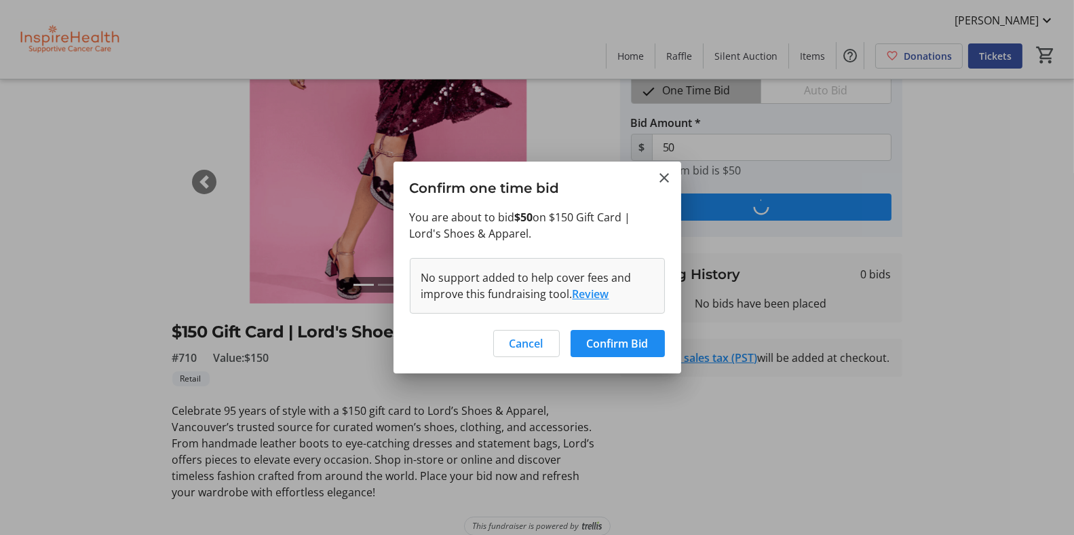
scroll to position [0, 0]
click at [610, 342] on span "Confirm Bid" at bounding box center [618, 343] width 62 height 16
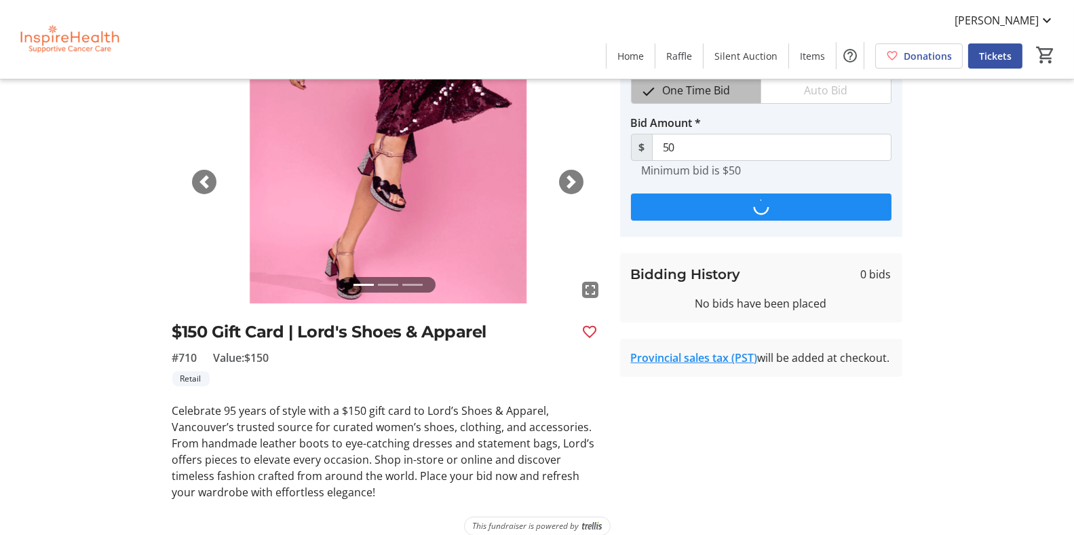
scroll to position [68, 0]
type input "85"
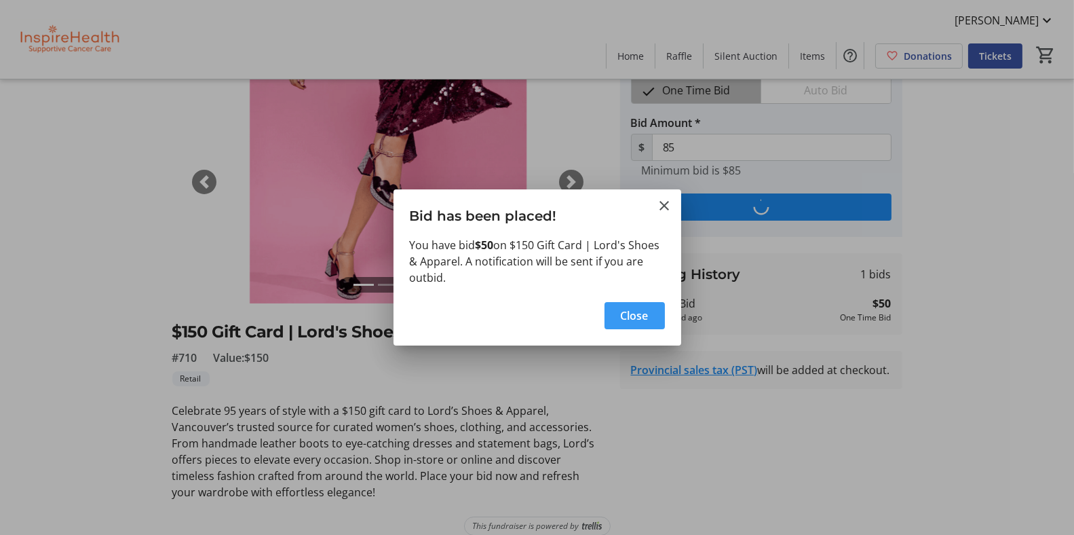
click at [634, 316] on span "Close" at bounding box center [635, 315] width 28 height 16
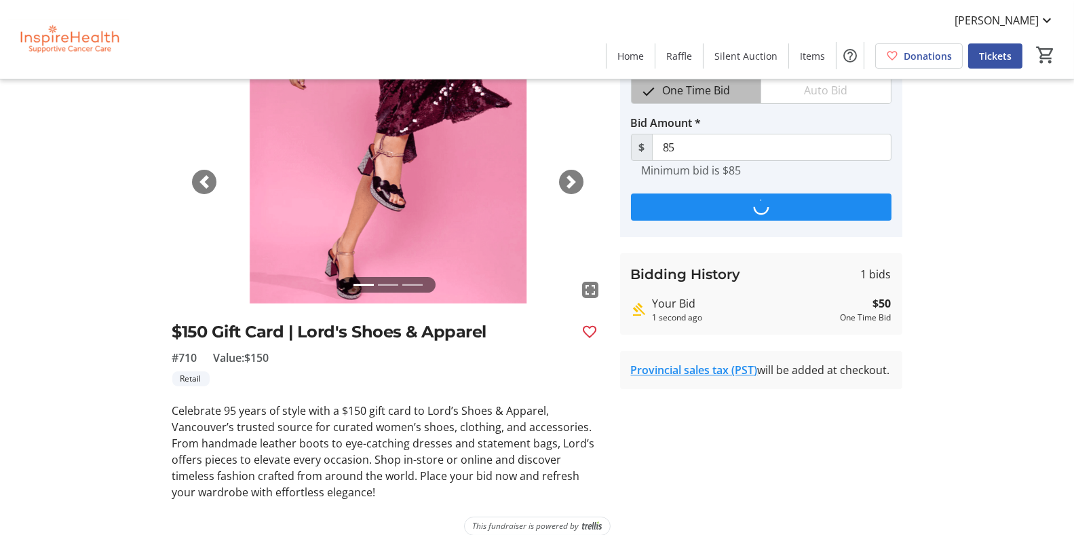
scroll to position [68, 0]
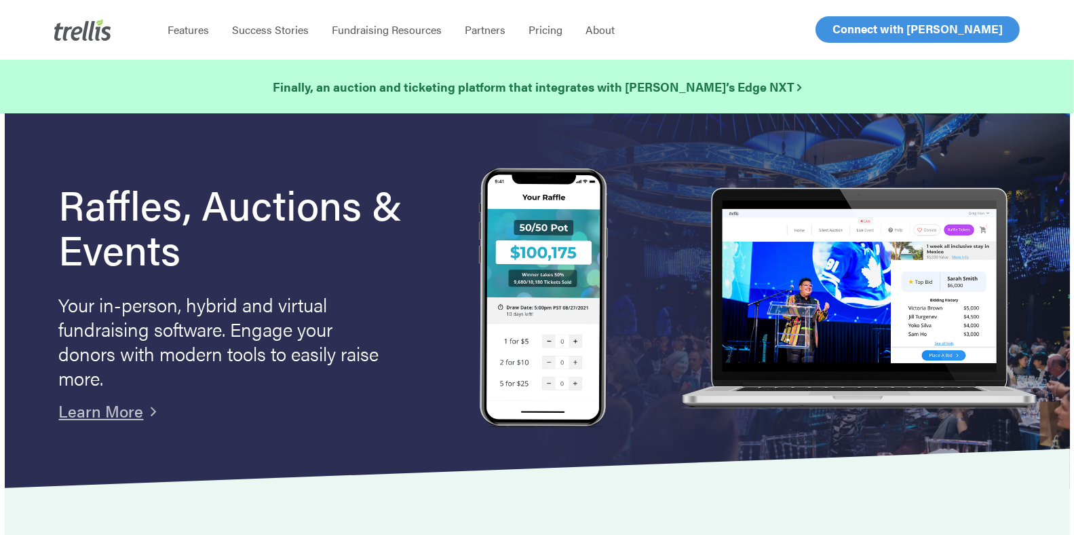
click at [846, 27] on span "Log In" at bounding box center [848, 29] width 33 height 16
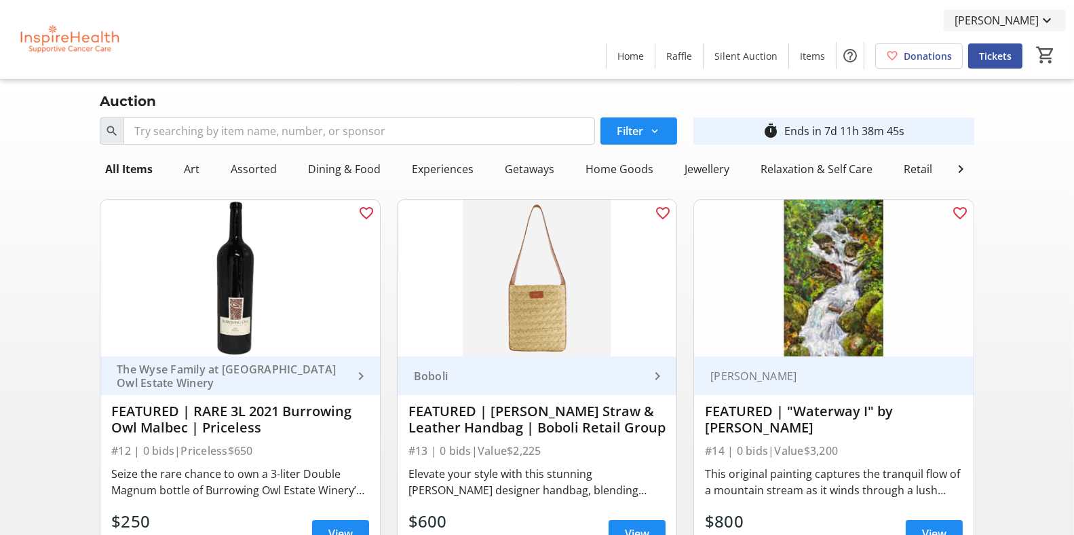
click at [1061, 19] on span at bounding box center [1005, 20] width 122 height 33
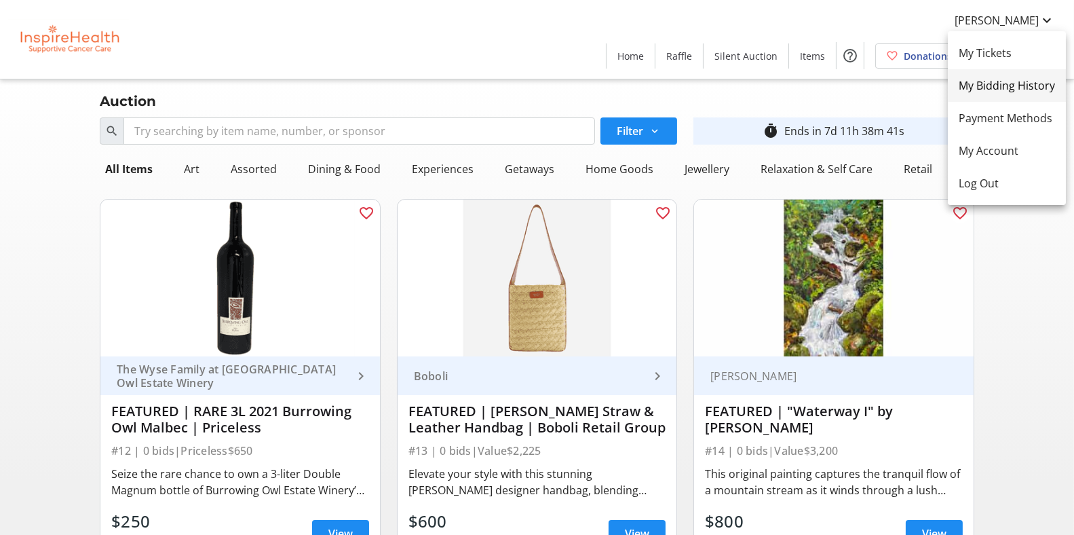
click at [1001, 85] on span "My Bidding History" at bounding box center [1007, 85] width 96 height 16
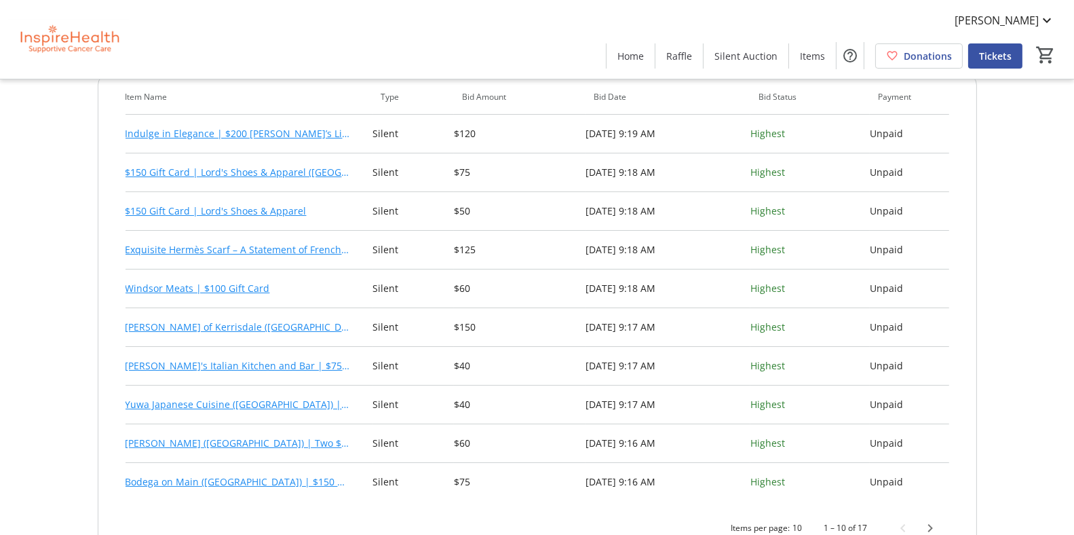
scroll to position [113, 0]
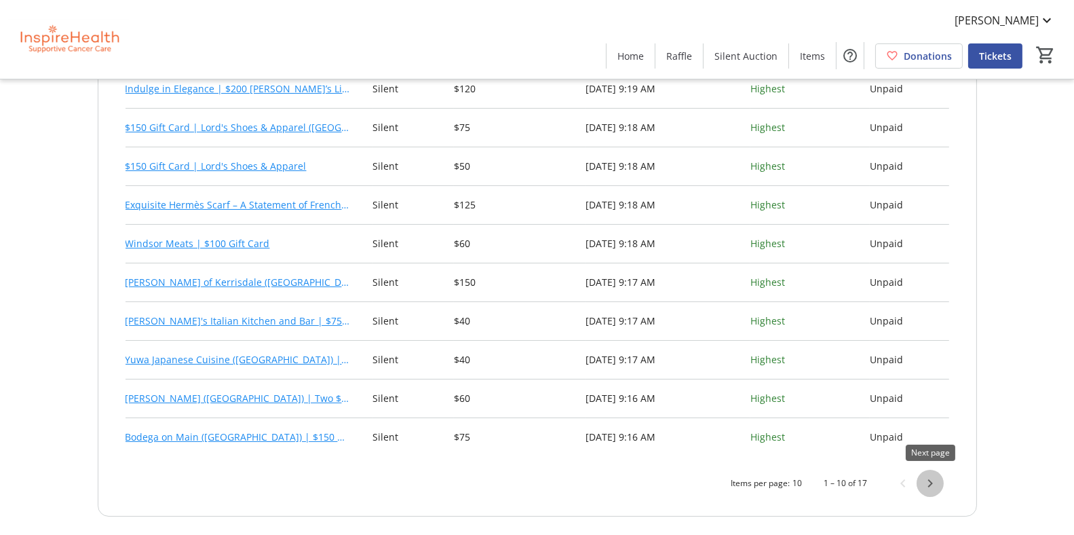
click at [929, 483] on span "Next page" at bounding box center [930, 483] width 27 height 27
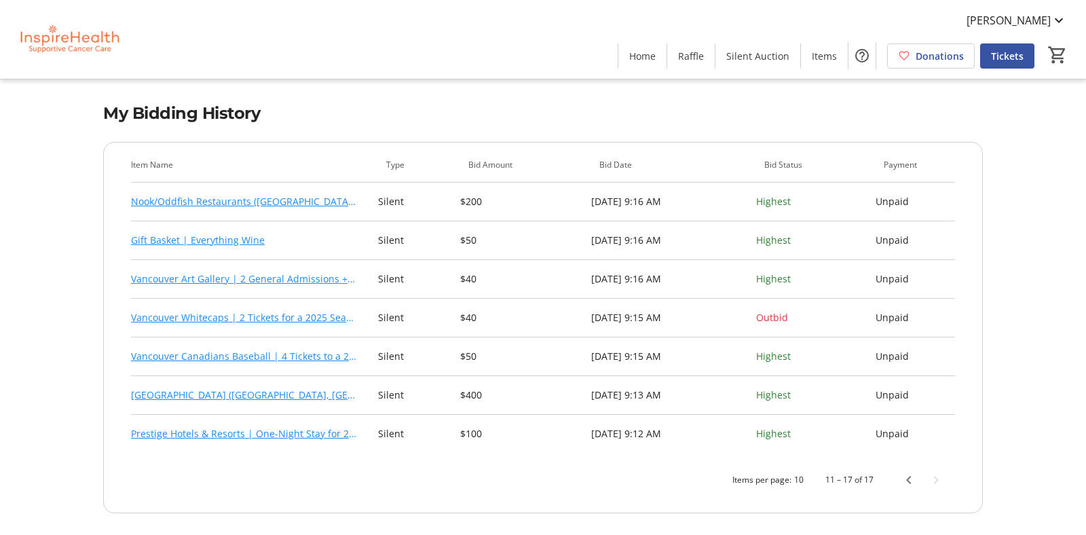
click at [297, 315] on link "Vancouver Whitecaps | 2 Tickets for a 2025 Season Game" at bounding box center [243, 317] width 225 height 16
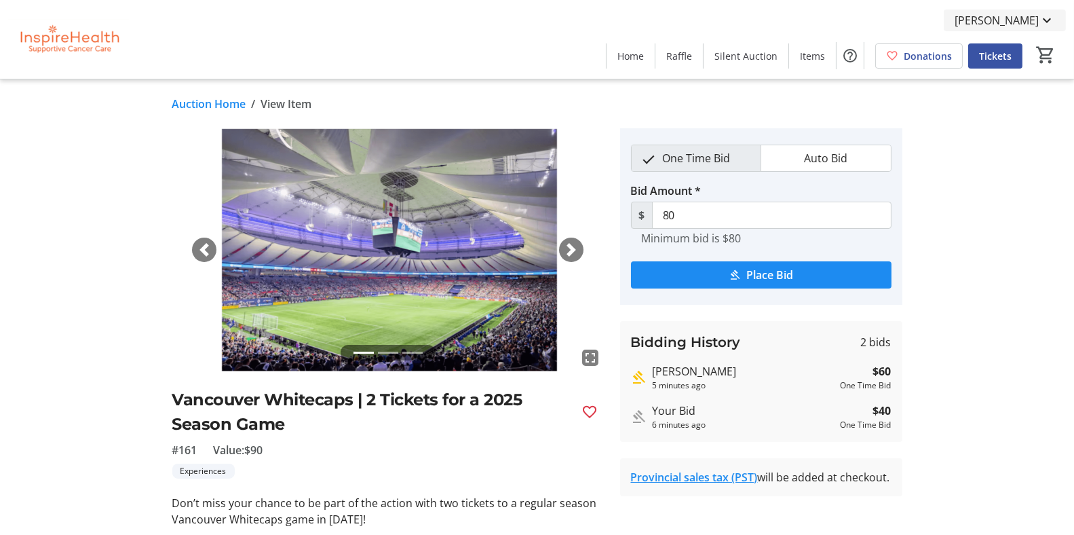
click at [1011, 20] on span "[PERSON_NAME]" at bounding box center [997, 20] width 84 height 16
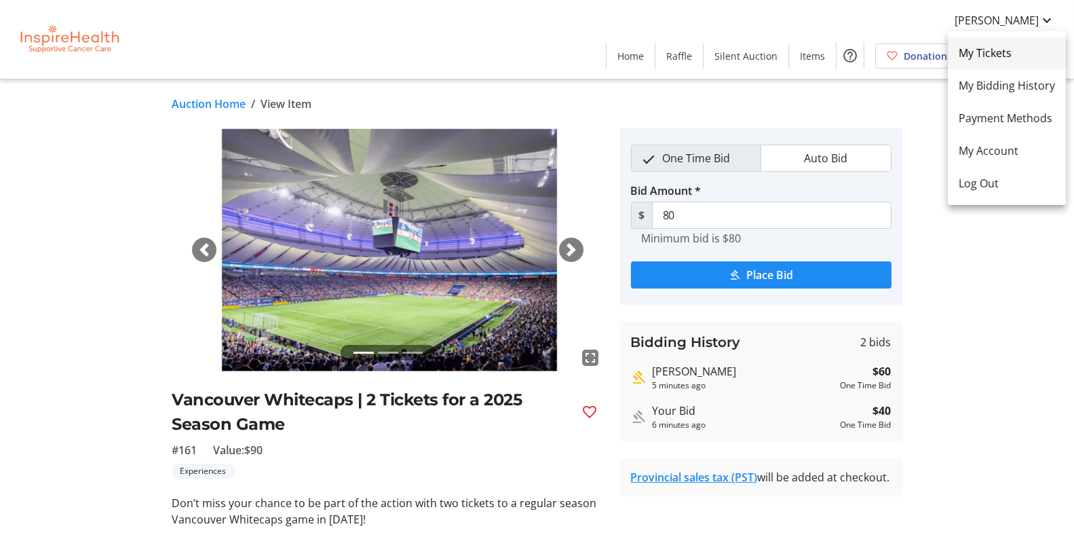
click at [1003, 56] on span "My Tickets" at bounding box center [1007, 53] width 96 height 16
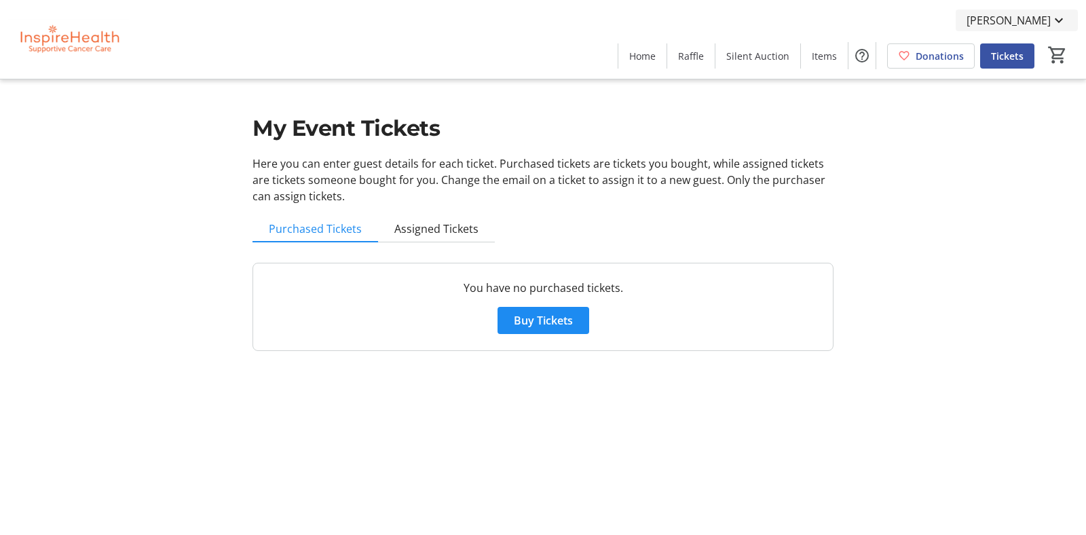
click at [1031, 26] on span "[PERSON_NAME]" at bounding box center [1008, 20] width 84 height 16
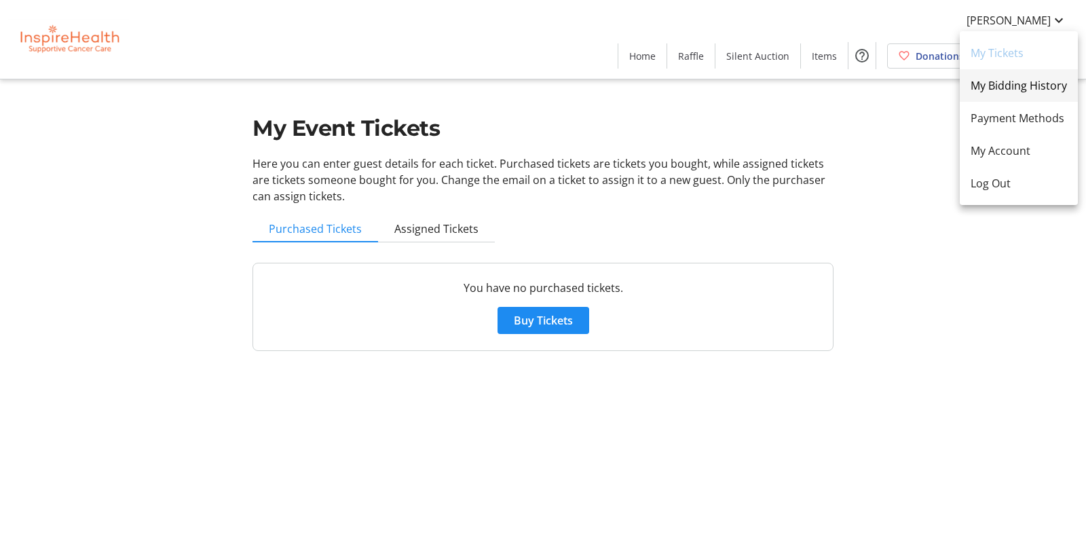
click at [1021, 79] on span "My Bidding History" at bounding box center [1018, 85] width 96 height 16
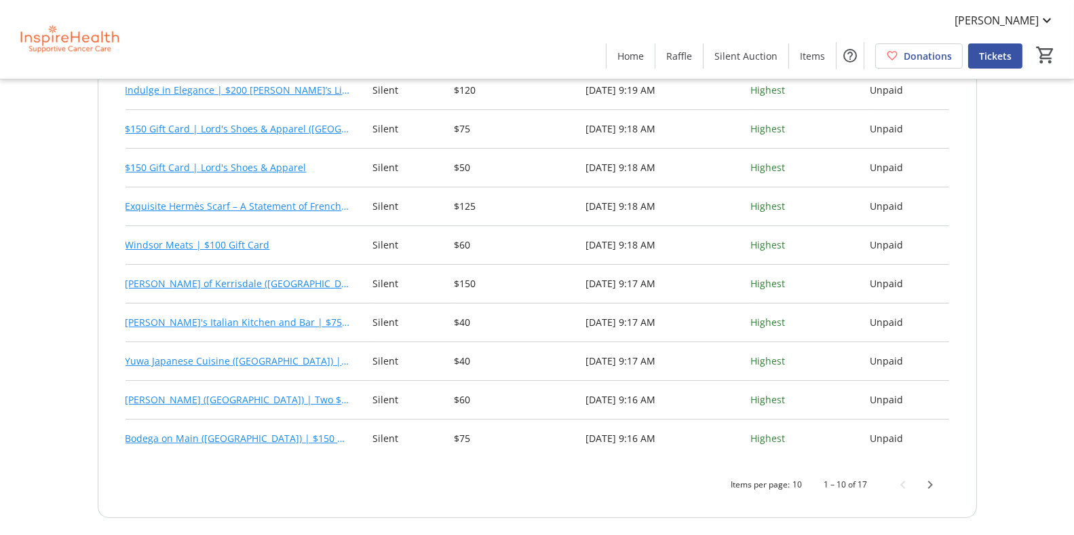
scroll to position [113, 0]
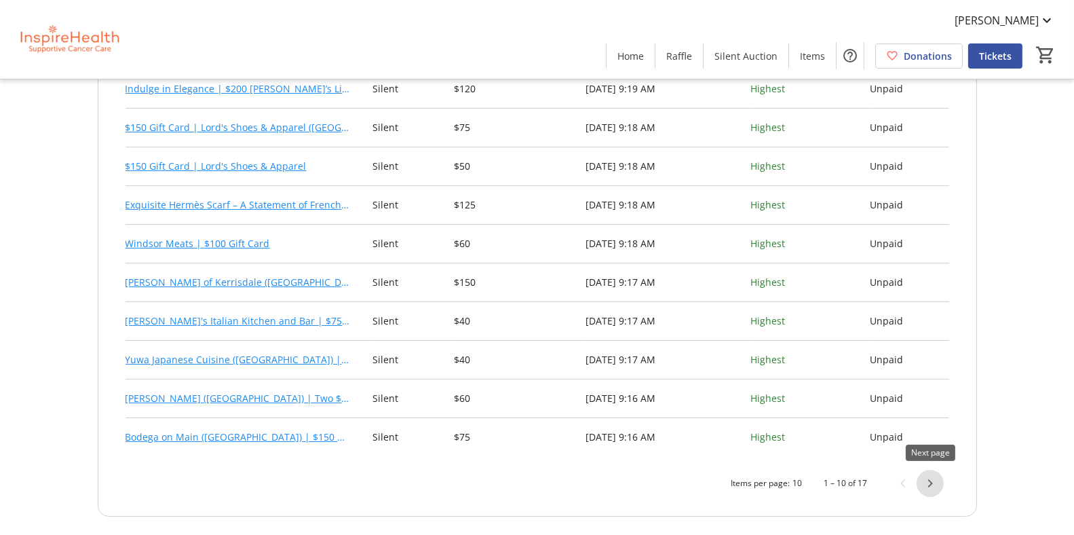
click at [926, 480] on span "Next page" at bounding box center [930, 483] width 27 height 27
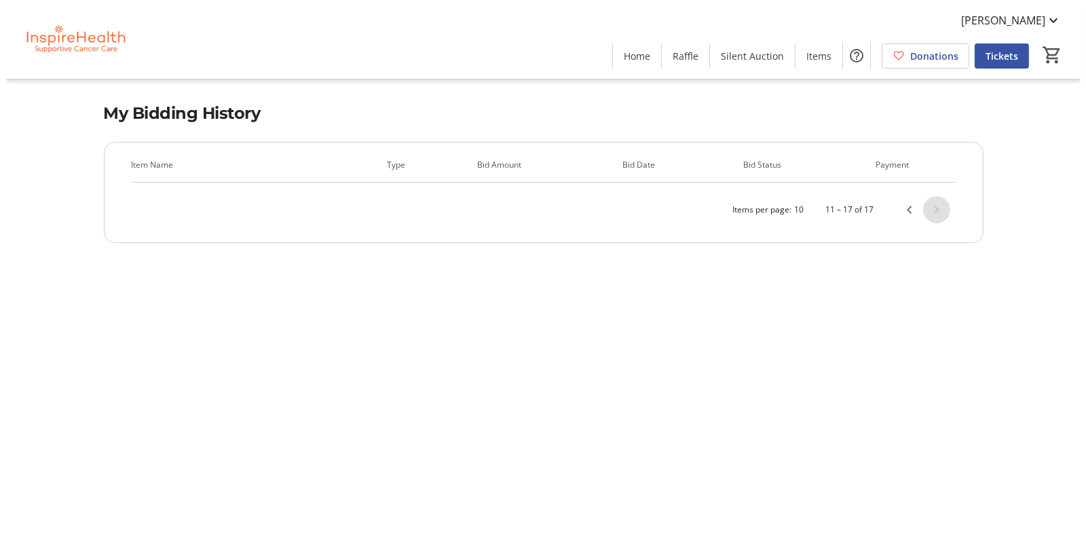
scroll to position [0, 0]
